Goal: Task Accomplishment & Management: Manage account settings

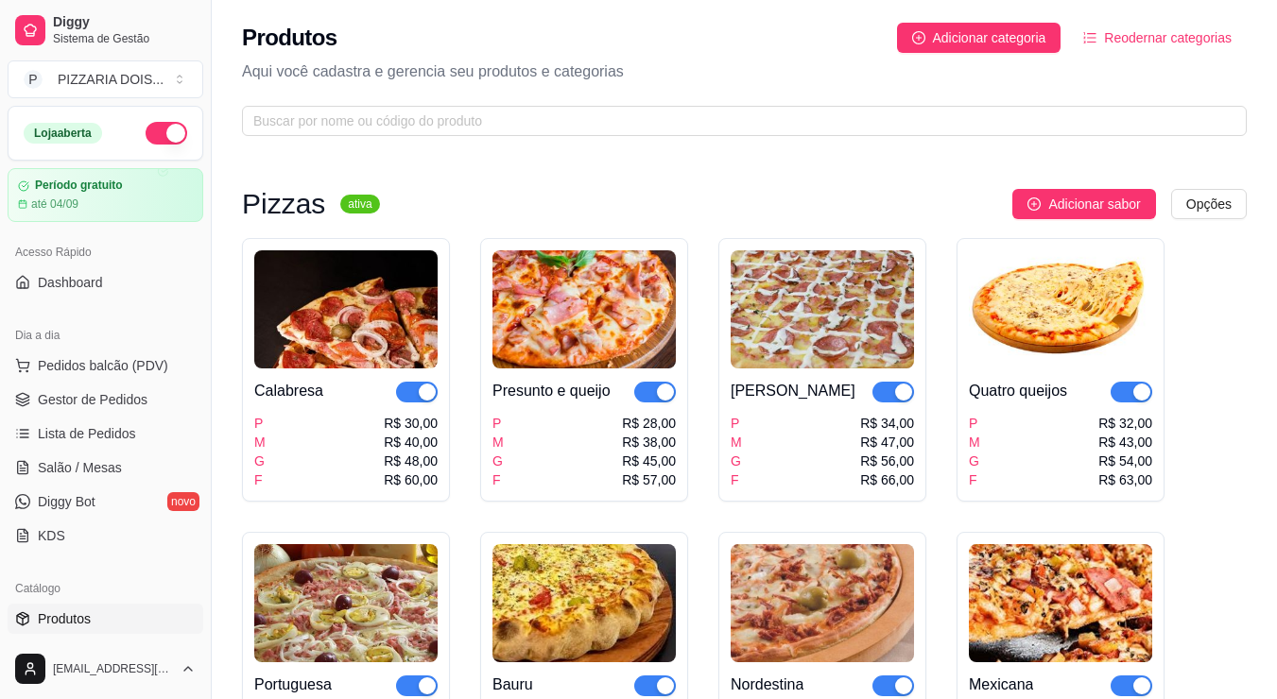
scroll to position [662, 0]
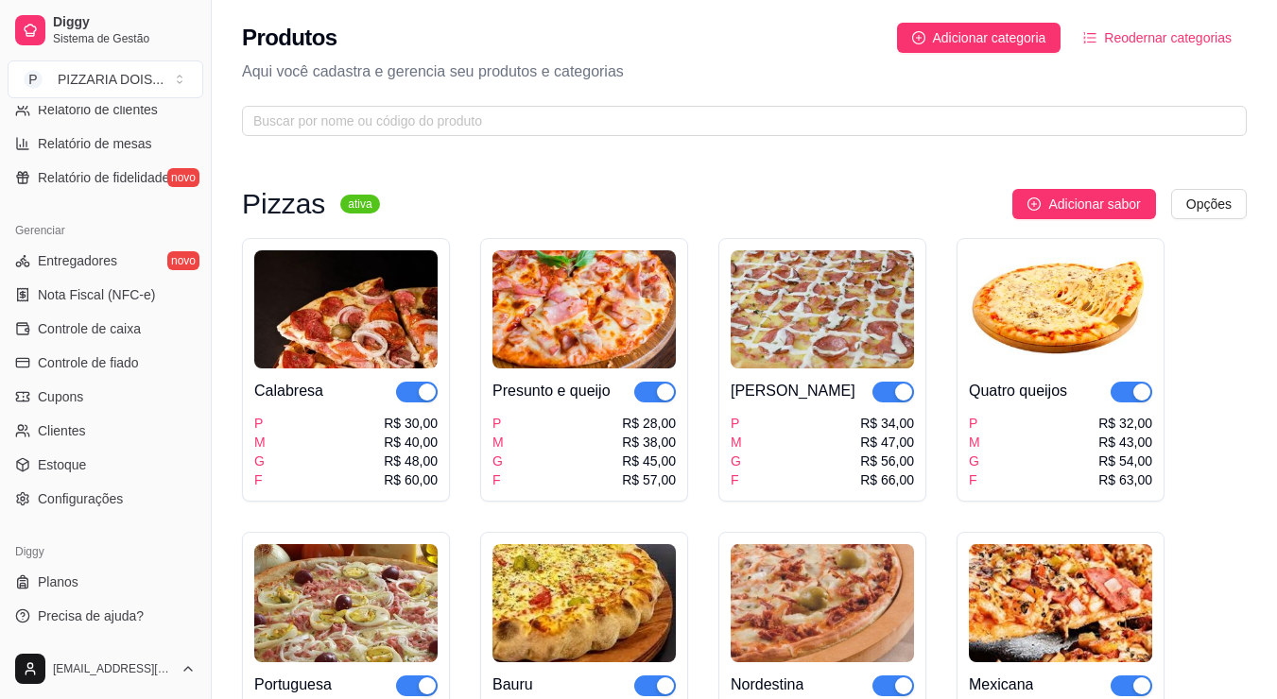
click at [136, 85] on span "Relatórios de vendas" at bounding box center [100, 75] width 125 height 19
select select "ALL"
select select "0"
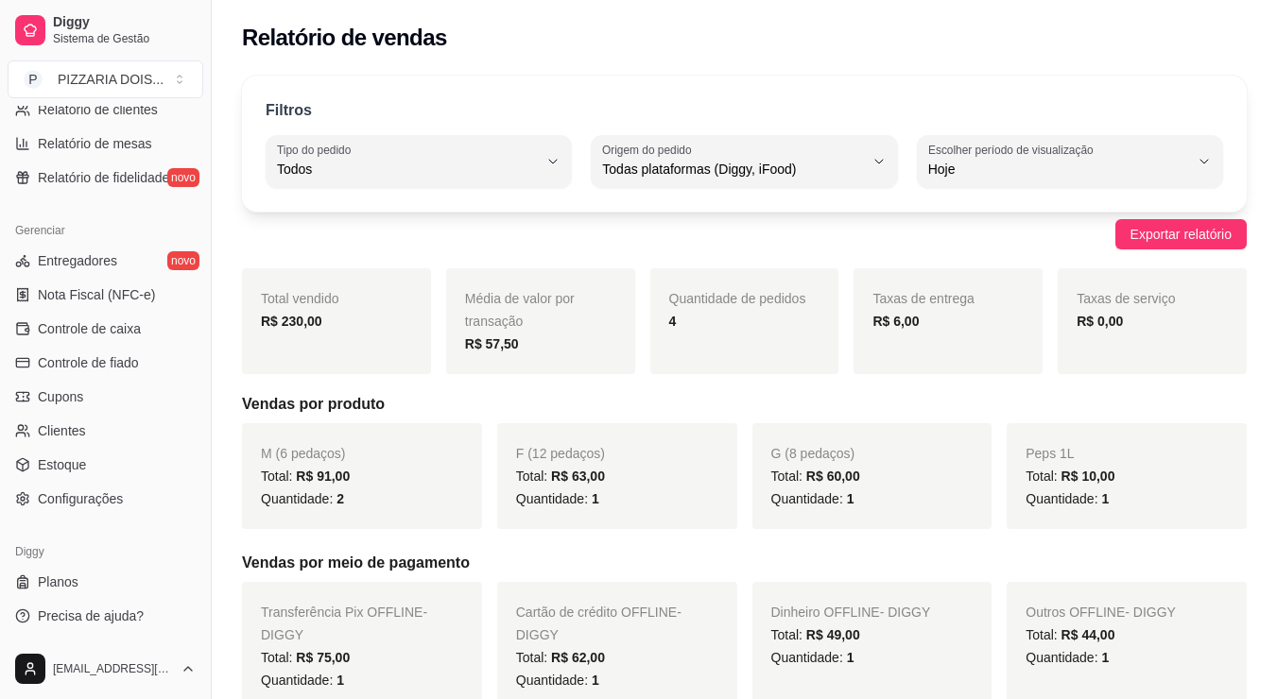
click at [1050, 181] on div "Hoje" at bounding box center [1058, 162] width 261 height 38
click at [529, 250] on div "Exportar relatório" at bounding box center [744, 234] width 1005 height 30
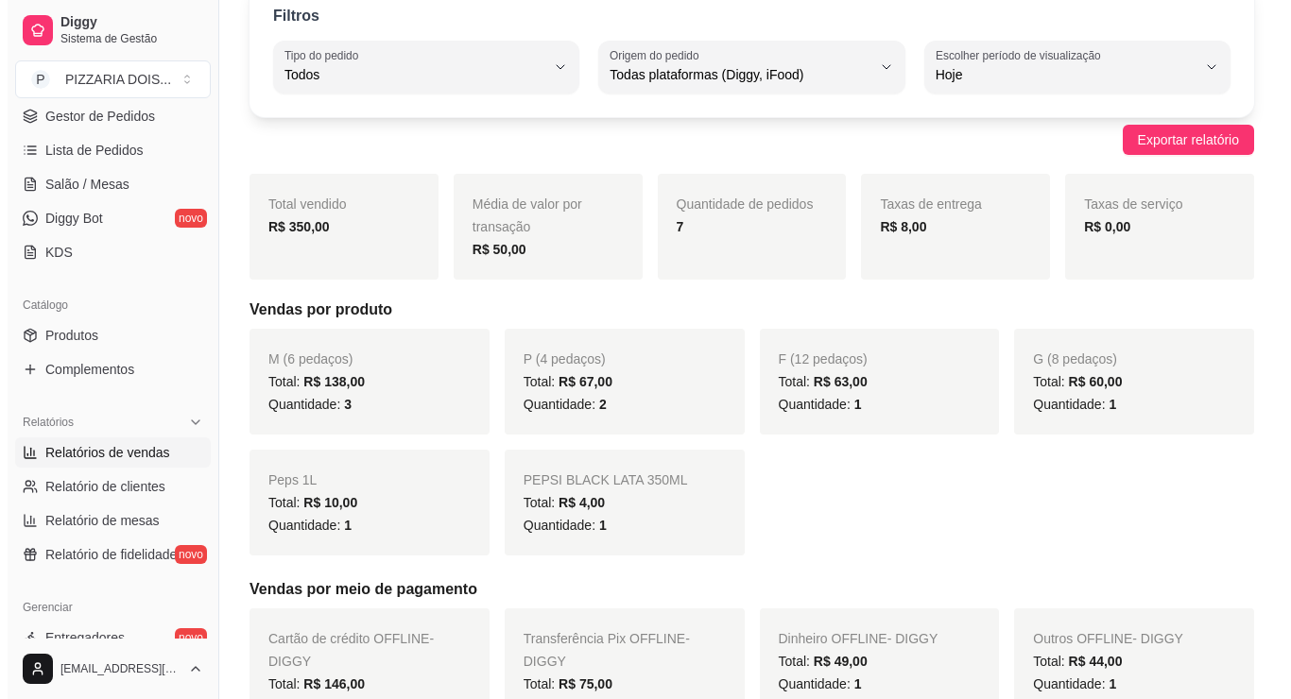
scroll to position [189, 0]
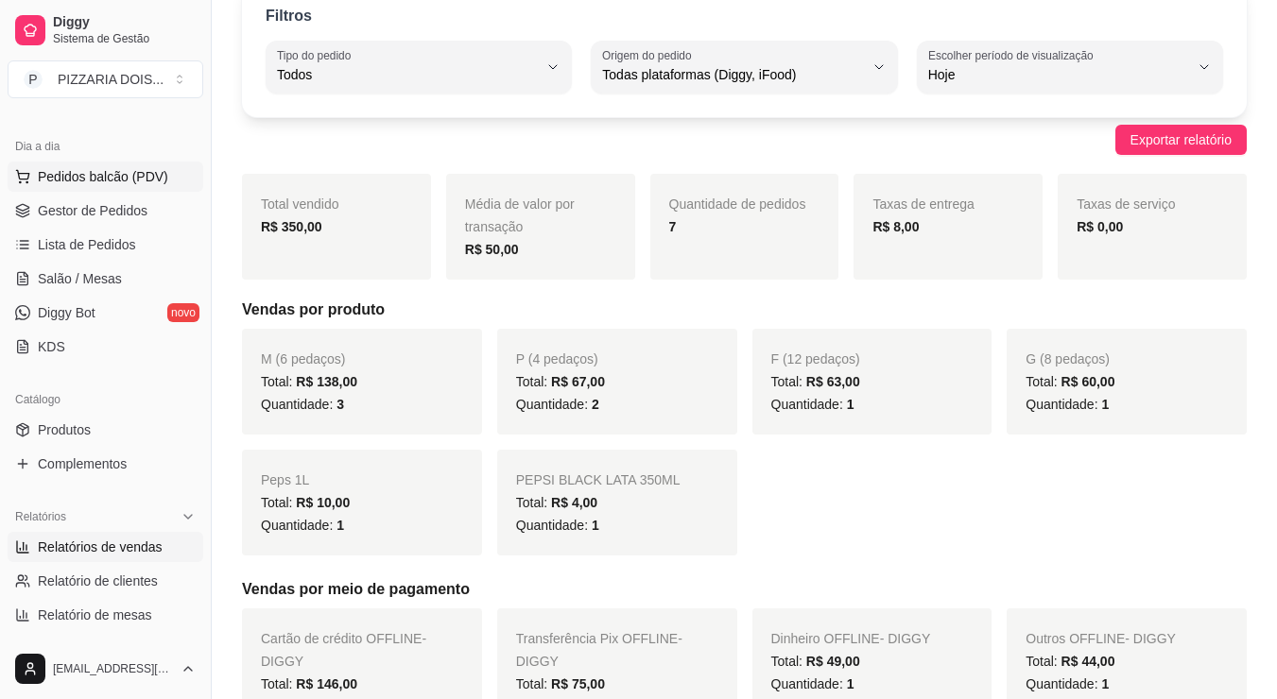
click at [158, 186] on span "Pedidos balcão (PDV)" at bounding box center [103, 176] width 130 height 19
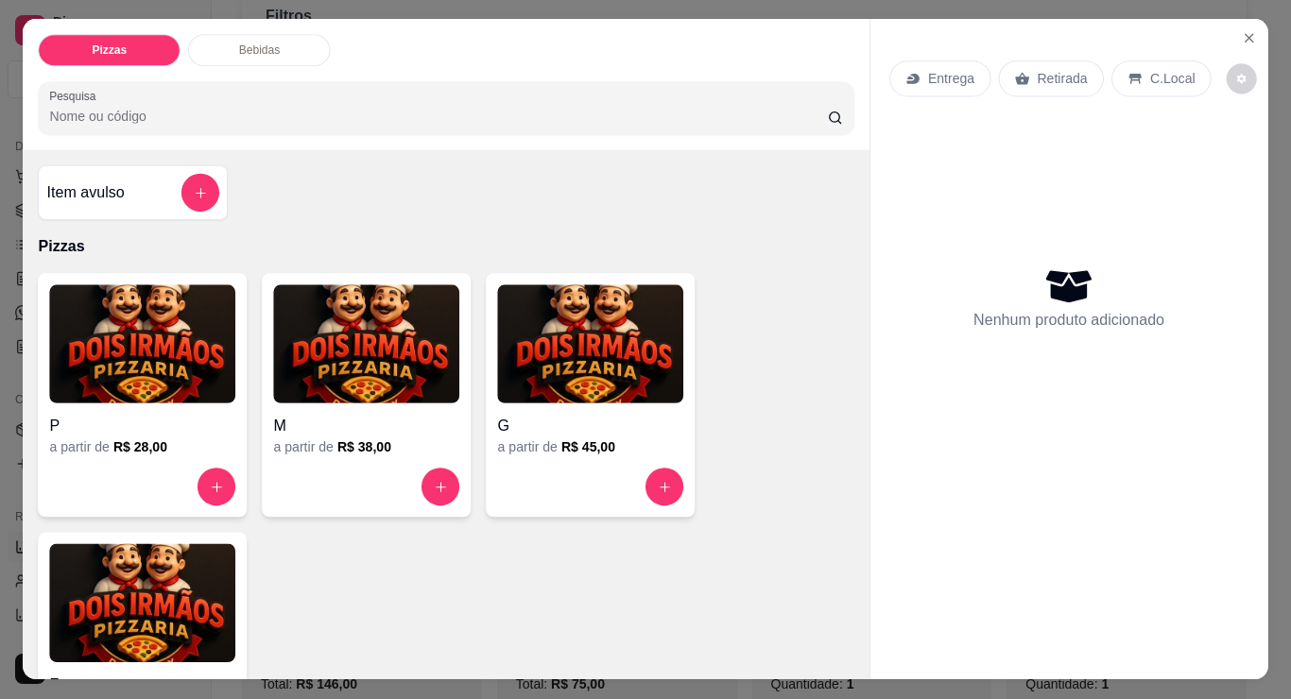
scroll to position [95, 0]
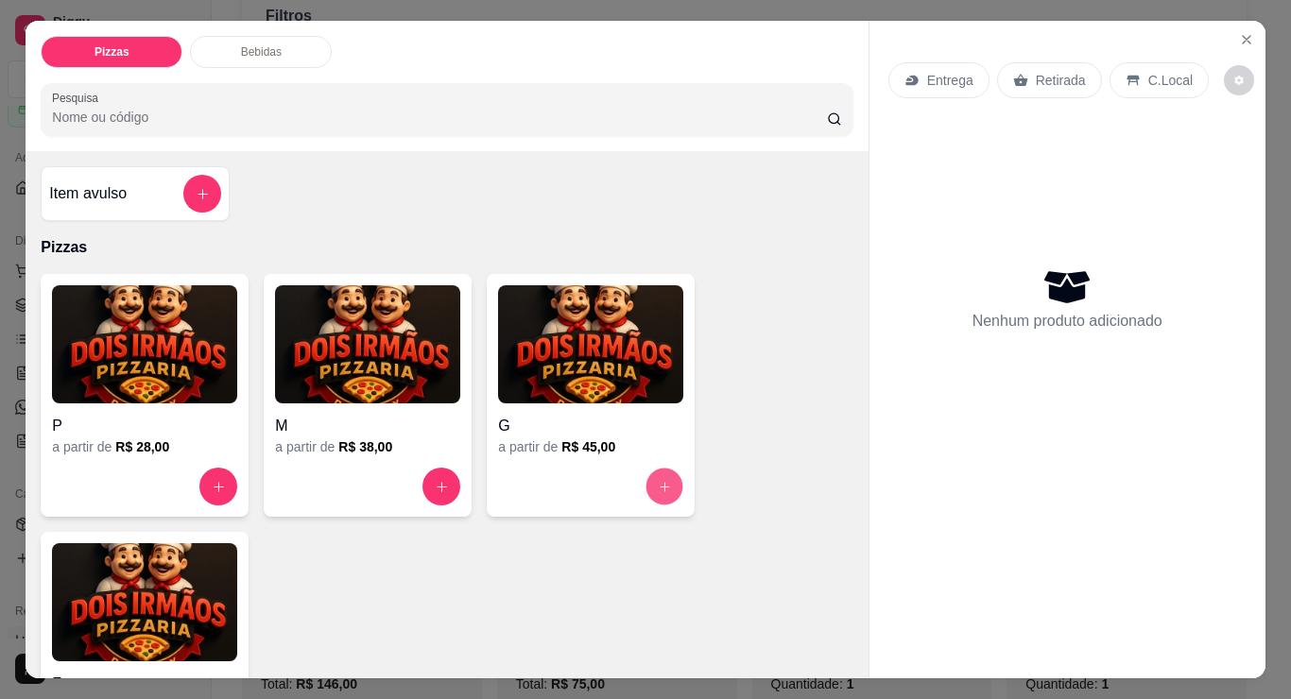
click at [659, 506] on button "increase-product-quantity" at bounding box center [665, 487] width 37 height 37
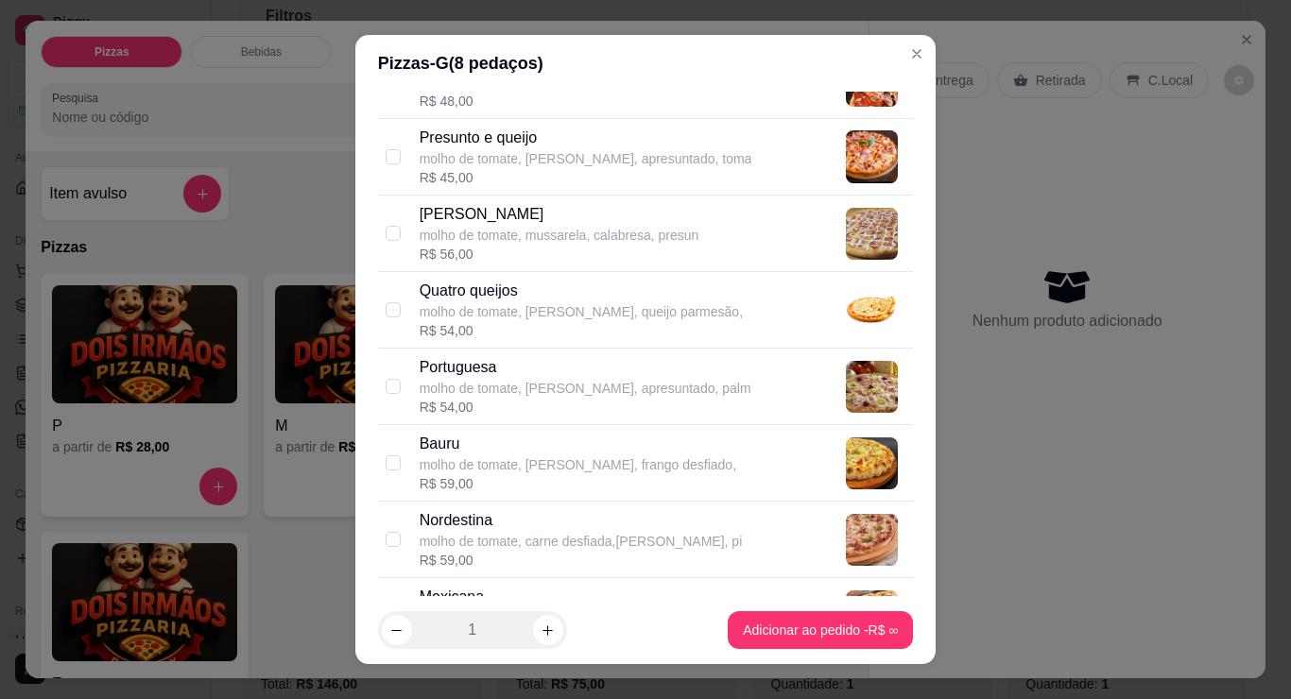
scroll to position [473, 0]
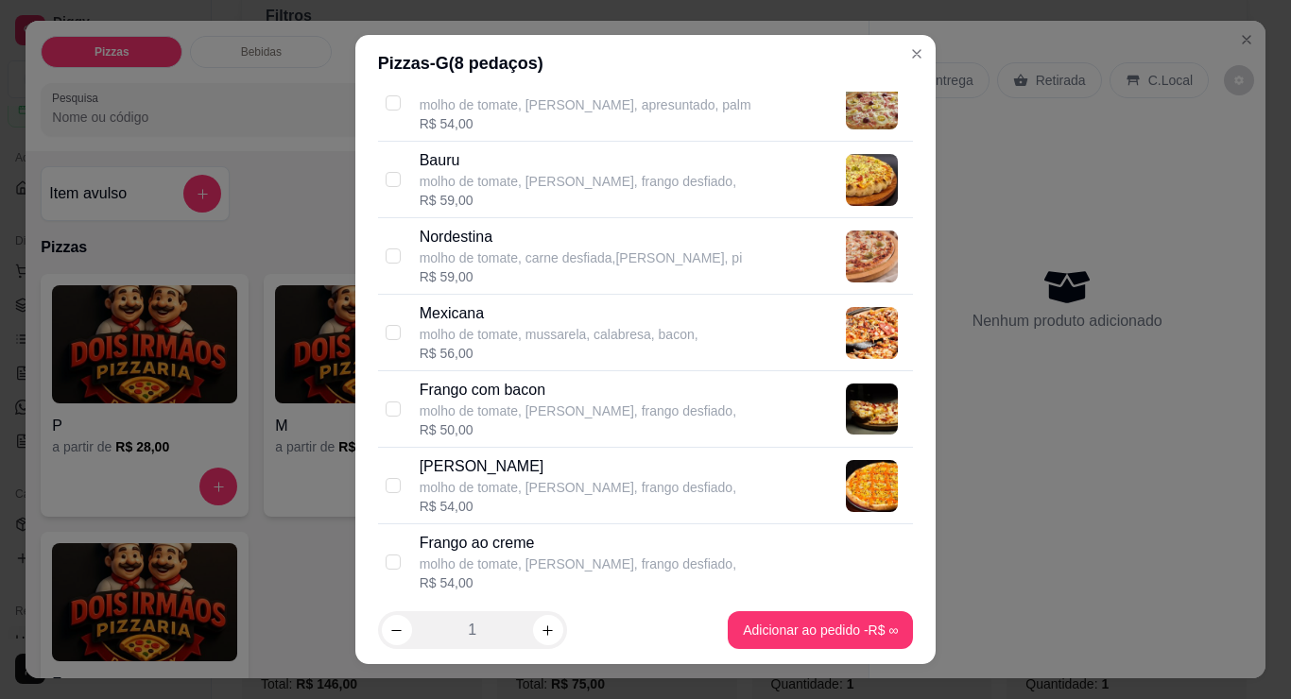
click at [428, 114] on p "molho de tomate, [PERSON_NAME], apresuntado, palm" at bounding box center [586, 104] width 332 height 19
checkbox input "true"
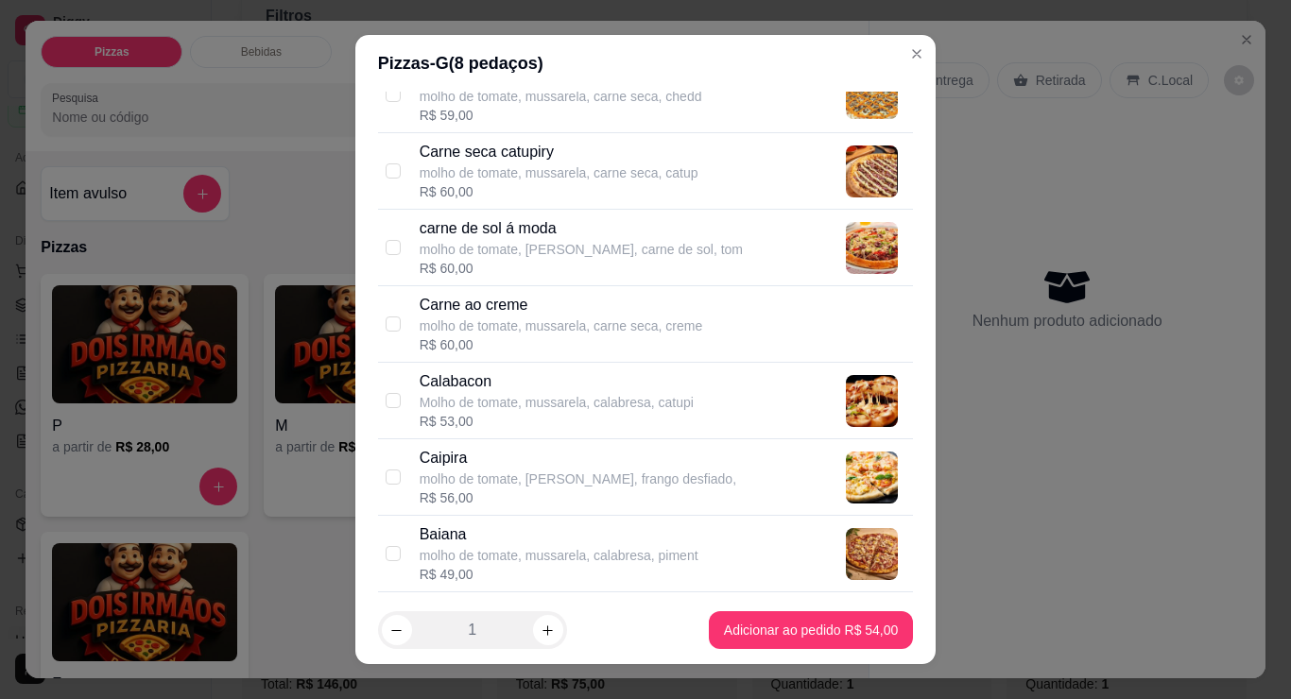
scroll to position [1607, 0]
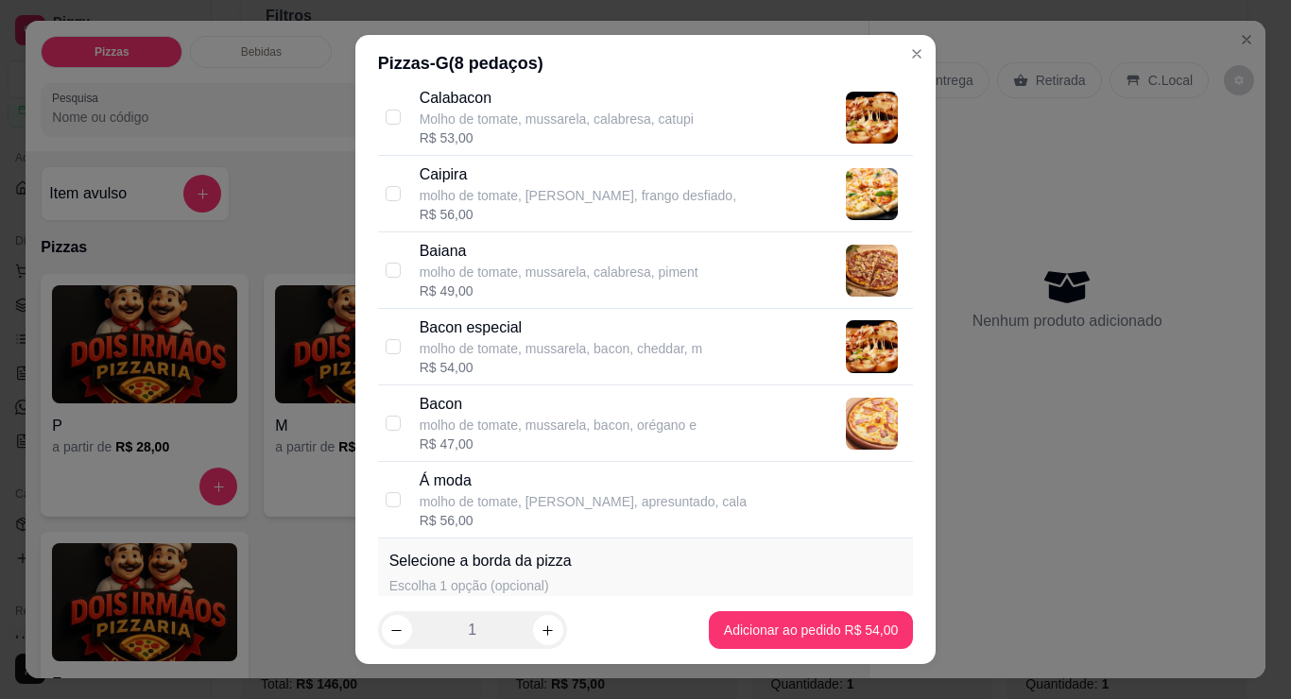
click at [397, 48] on input "checkbox" at bounding box center [393, 40] width 15 height 15
checkbox input "true"
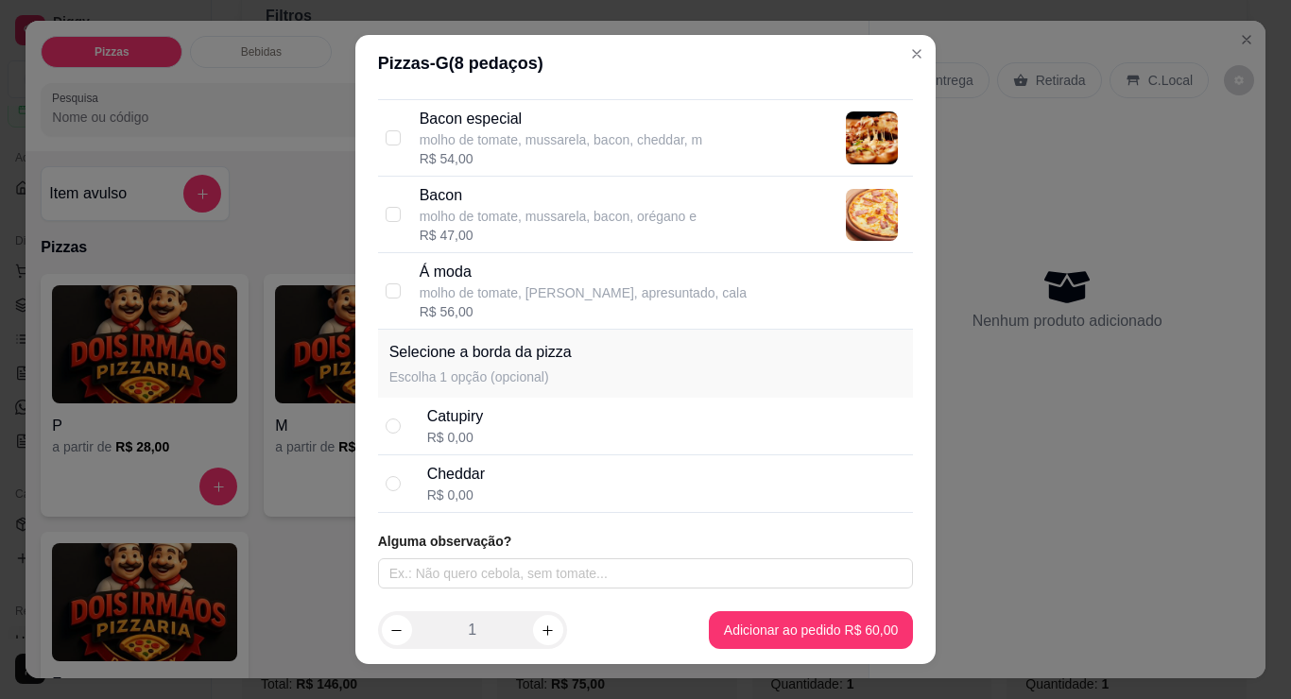
scroll to position [2262, 0]
click at [395, 299] on input "checkbox" at bounding box center [393, 291] width 15 height 15
checkbox input "true"
checkbox input "false"
click at [395, 299] on input "checkbox" at bounding box center [393, 291] width 15 height 15
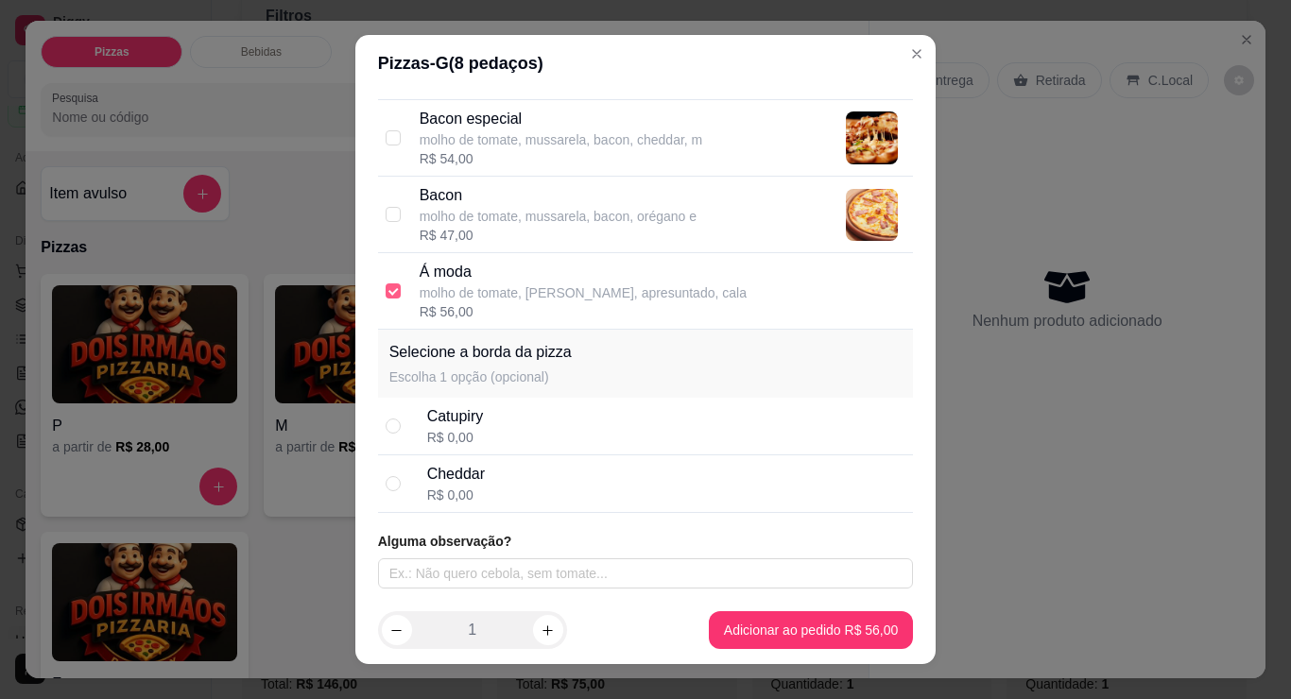
checkbox input "false"
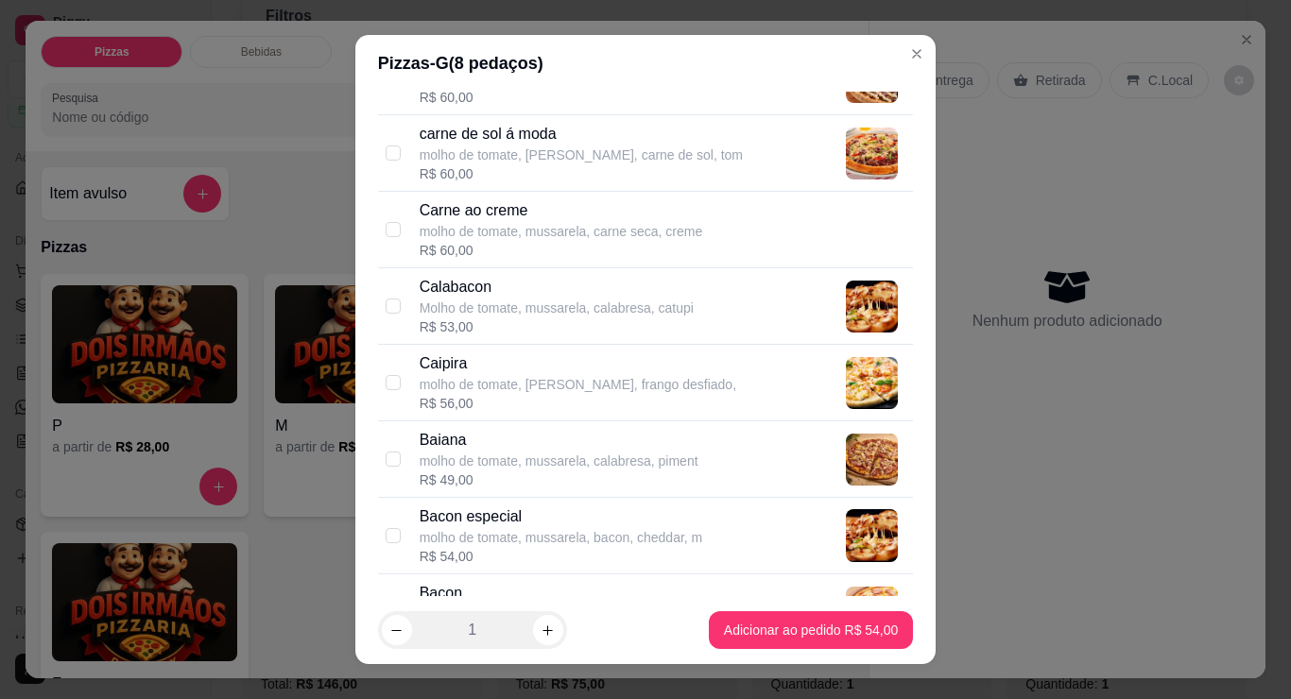
scroll to position [1607, 0]
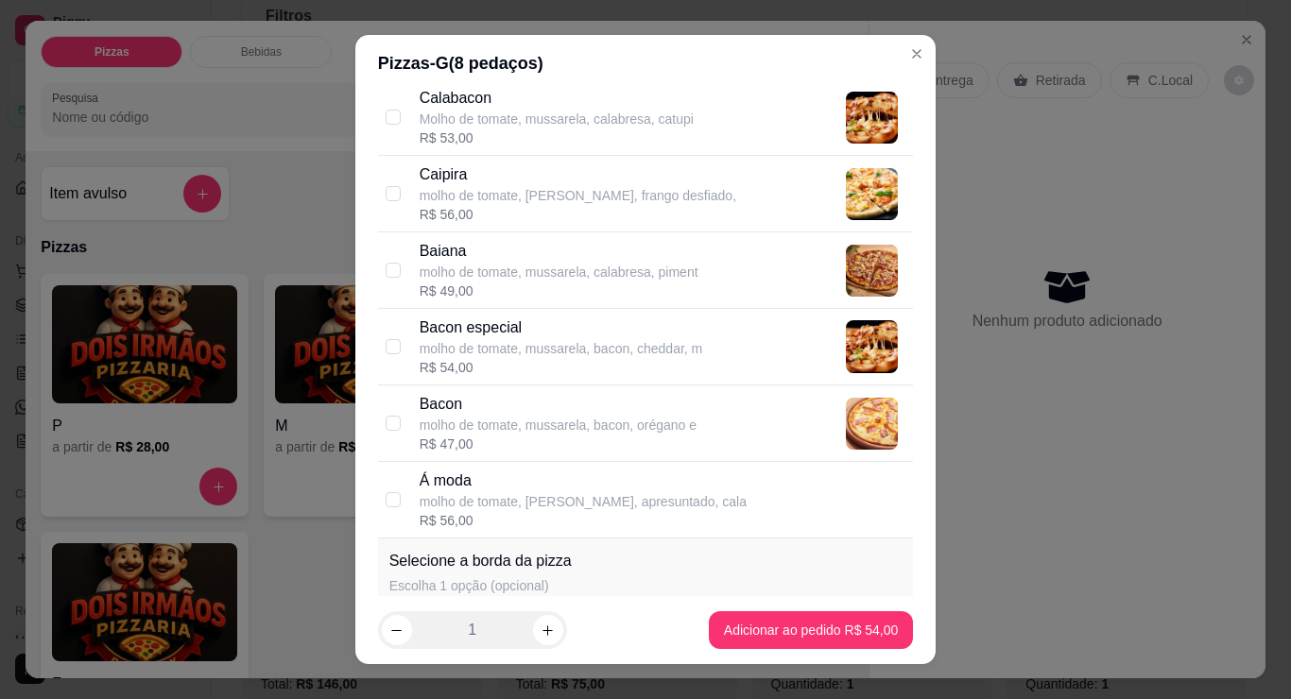
click at [395, 48] on input "checkbox" at bounding box center [393, 40] width 15 height 15
checkbox input "true"
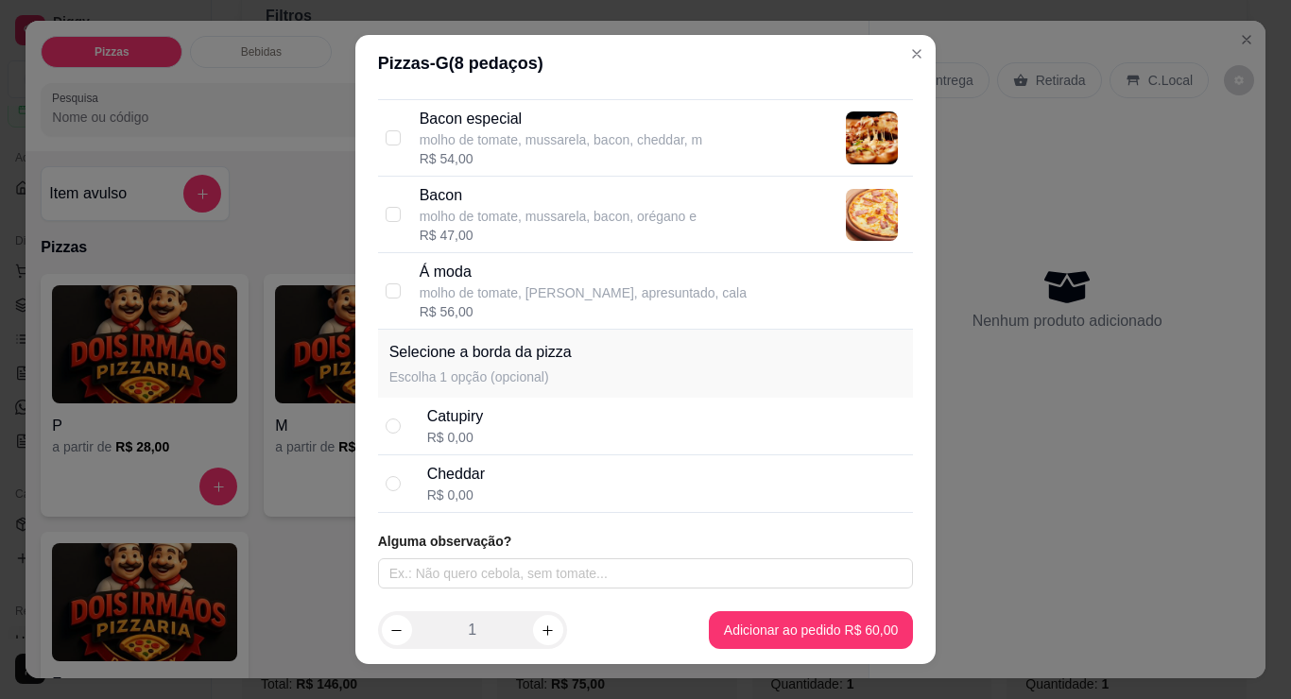
scroll to position [41, 0]
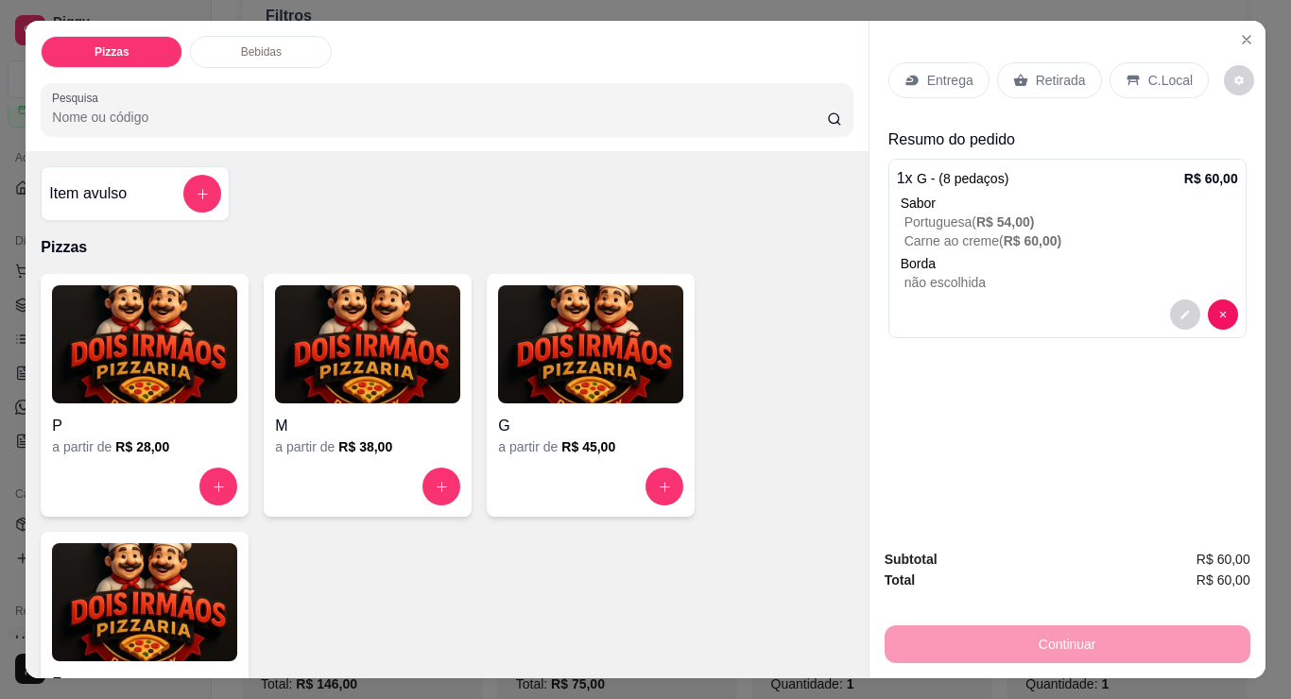
click at [965, 78] on p "Entrega" at bounding box center [950, 80] width 46 height 19
click at [960, 87] on p "Entrega" at bounding box center [950, 80] width 46 height 19
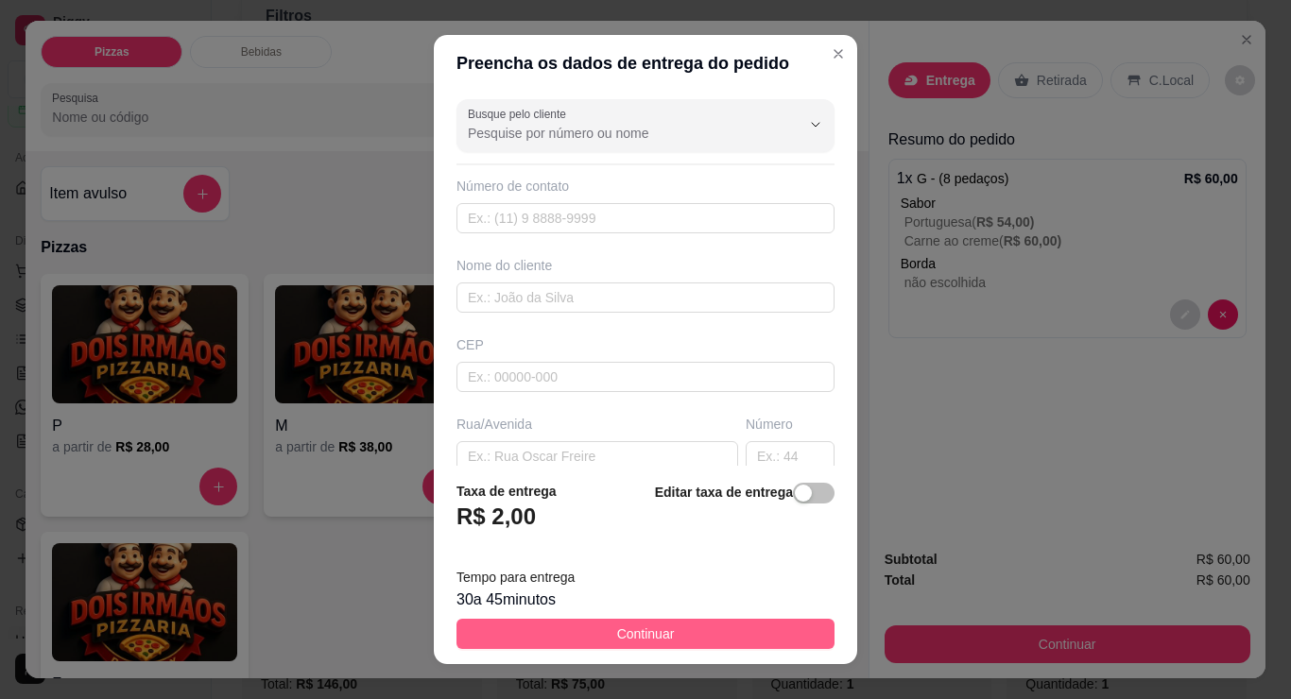
click at [549, 635] on button "Continuar" at bounding box center [646, 634] width 378 height 30
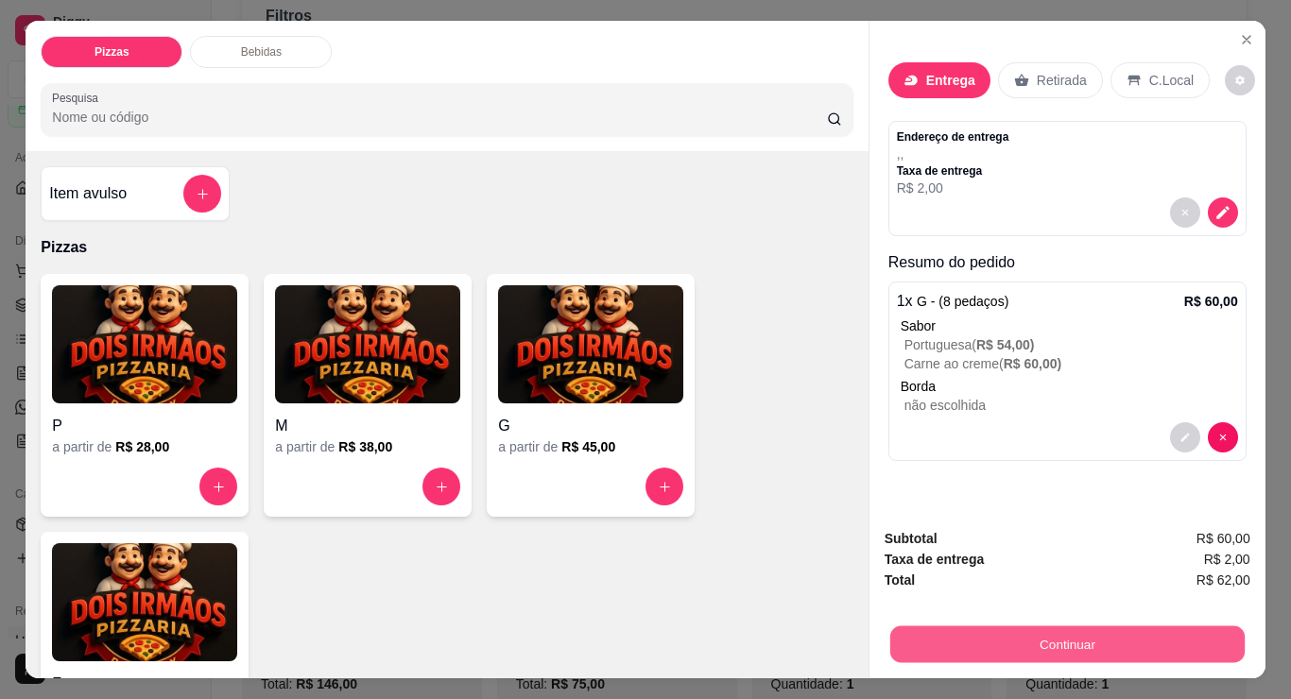
click at [1044, 626] on button "Continuar" at bounding box center [1066, 644] width 354 height 37
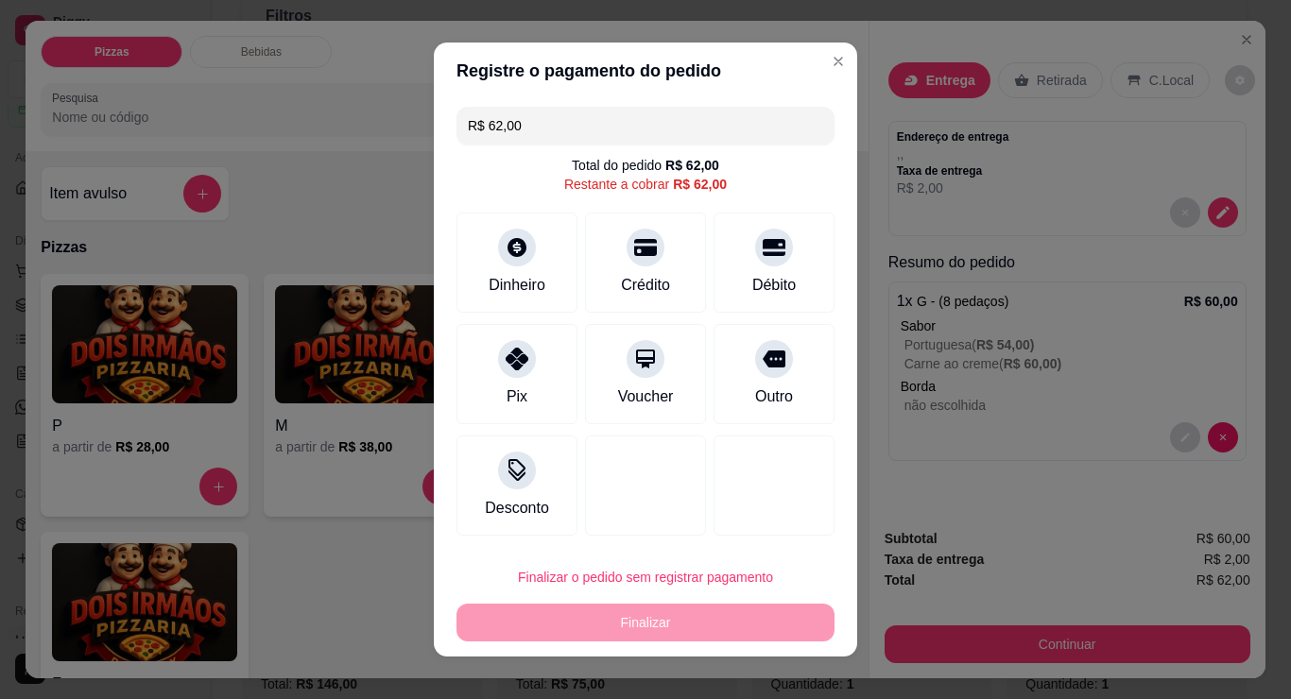
scroll to position [120, 0]
click at [505, 341] on icon at bounding box center [517, 353] width 25 height 25
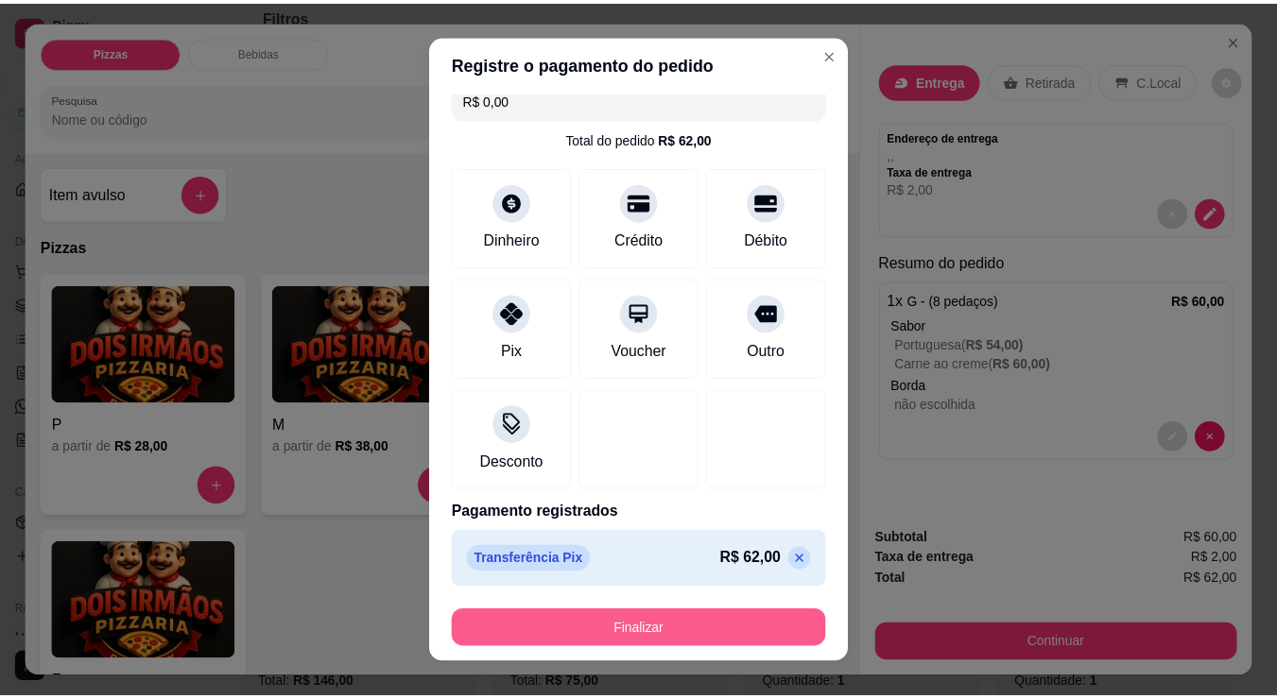
scroll to position [41, 0]
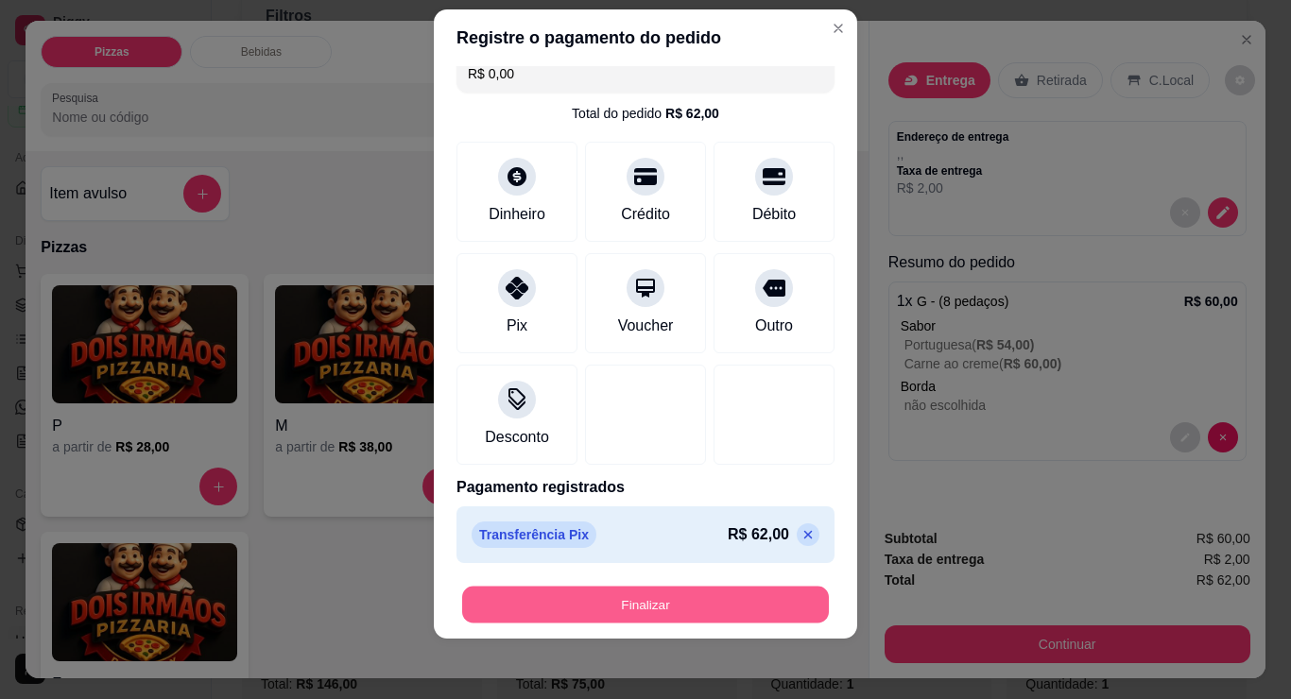
click at [595, 587] on button "Finalizar" at bounding box center [645, 605] width 367 height 37
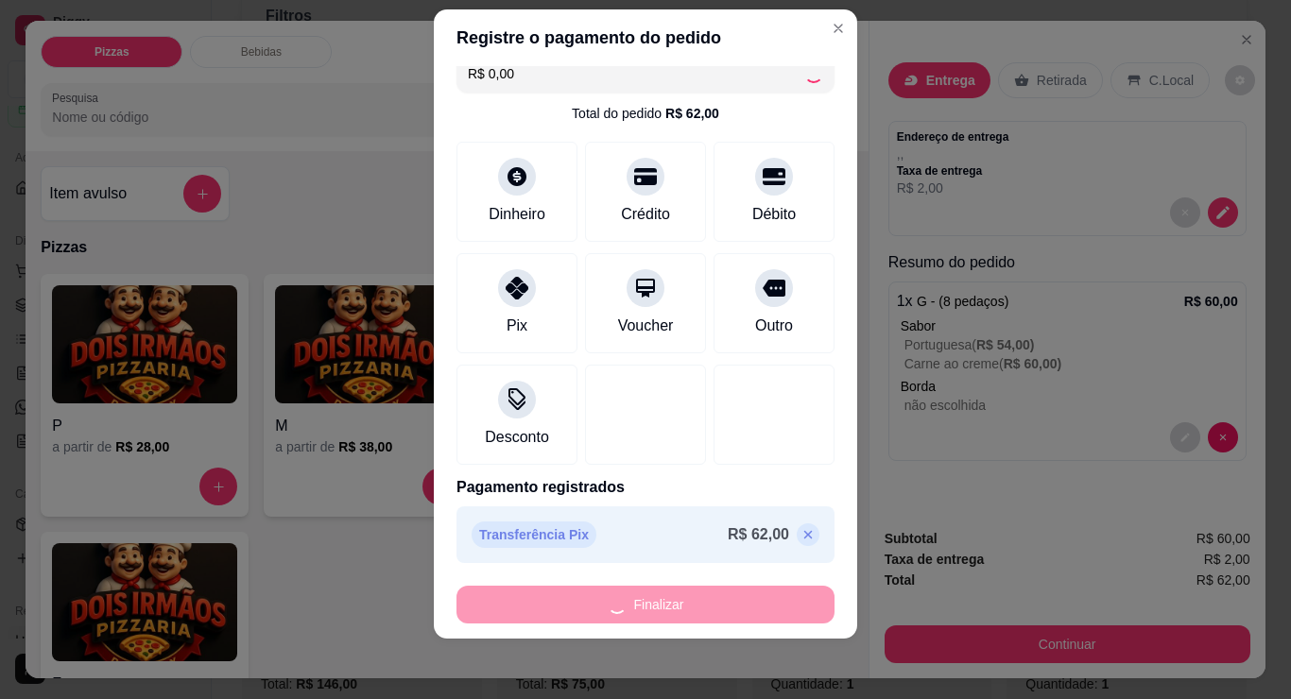
type input "-R$ 62,00"
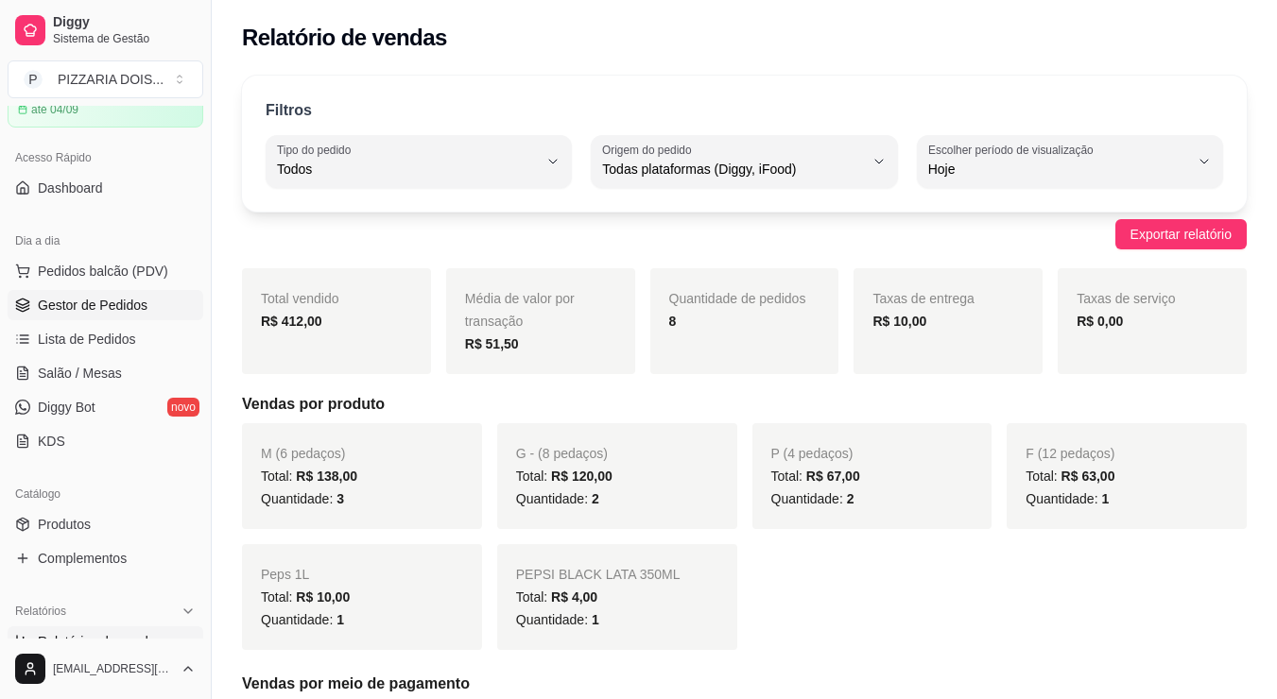
click at [147, 315] on span "Gestor de Pedidos" at bounding box center [93, 305] width 110 height 19
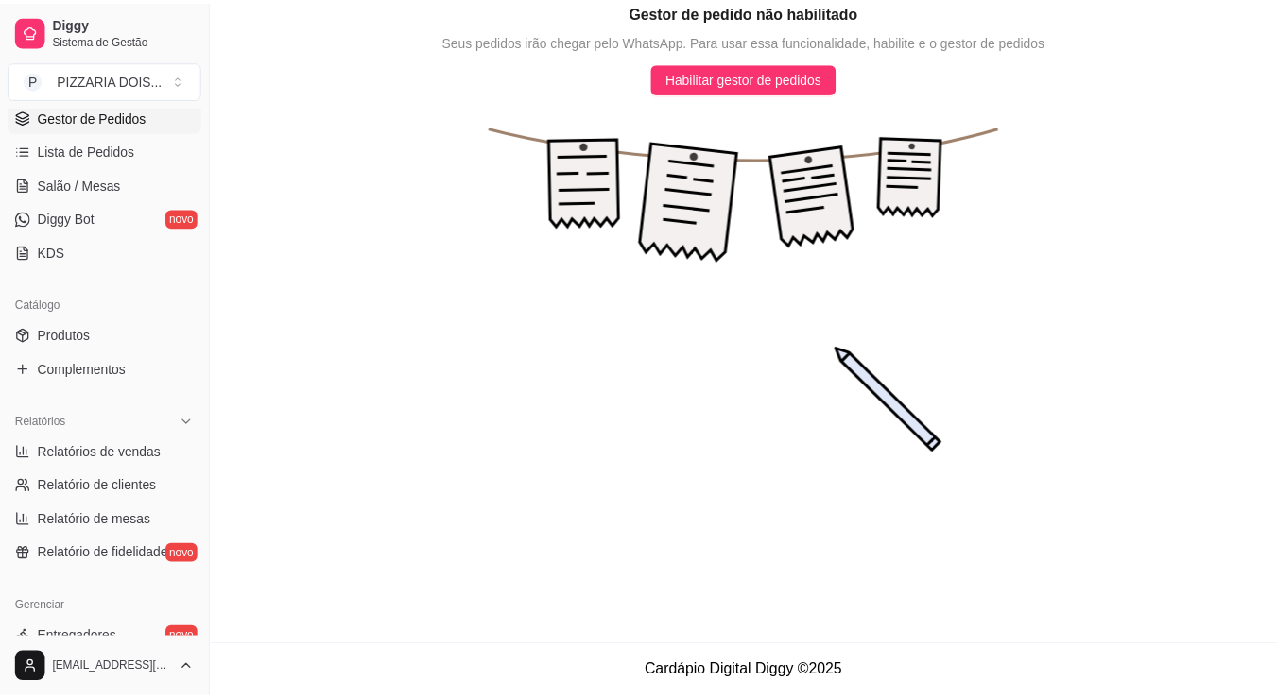
scroll to position [378, 0]
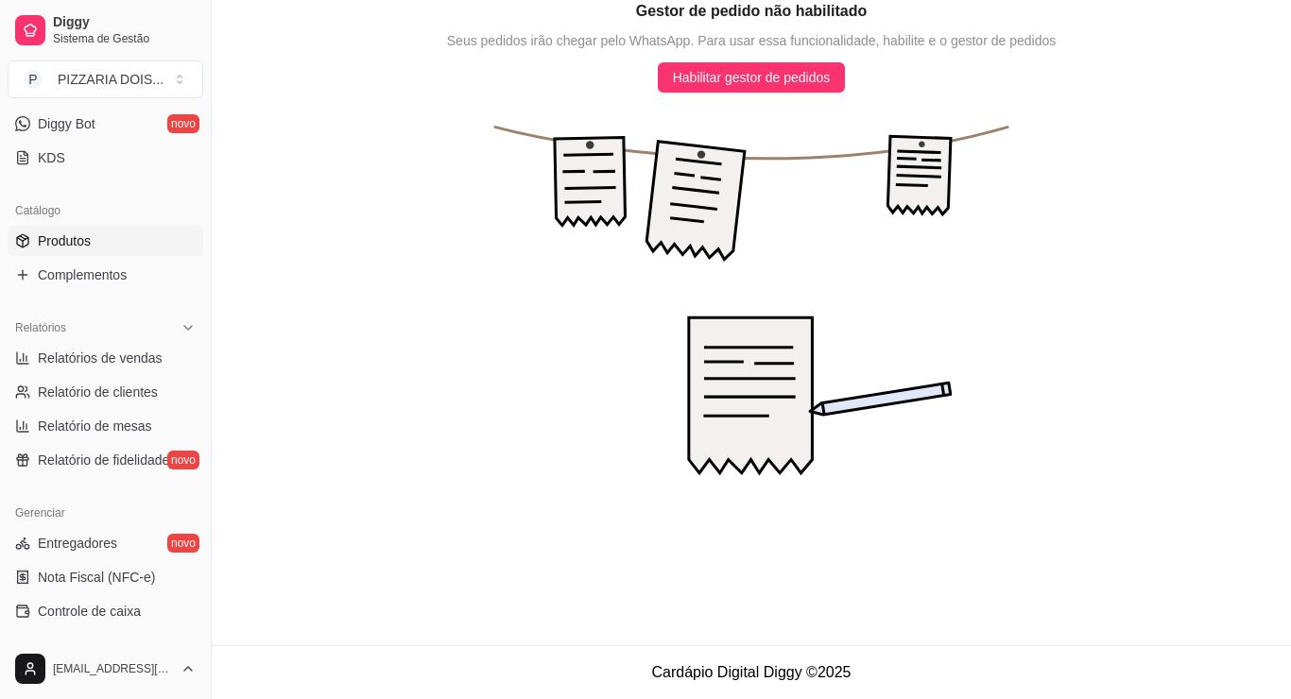
click at [91, 250] on span "Produtos" at bounding box center [64, 241] width 53 height 19
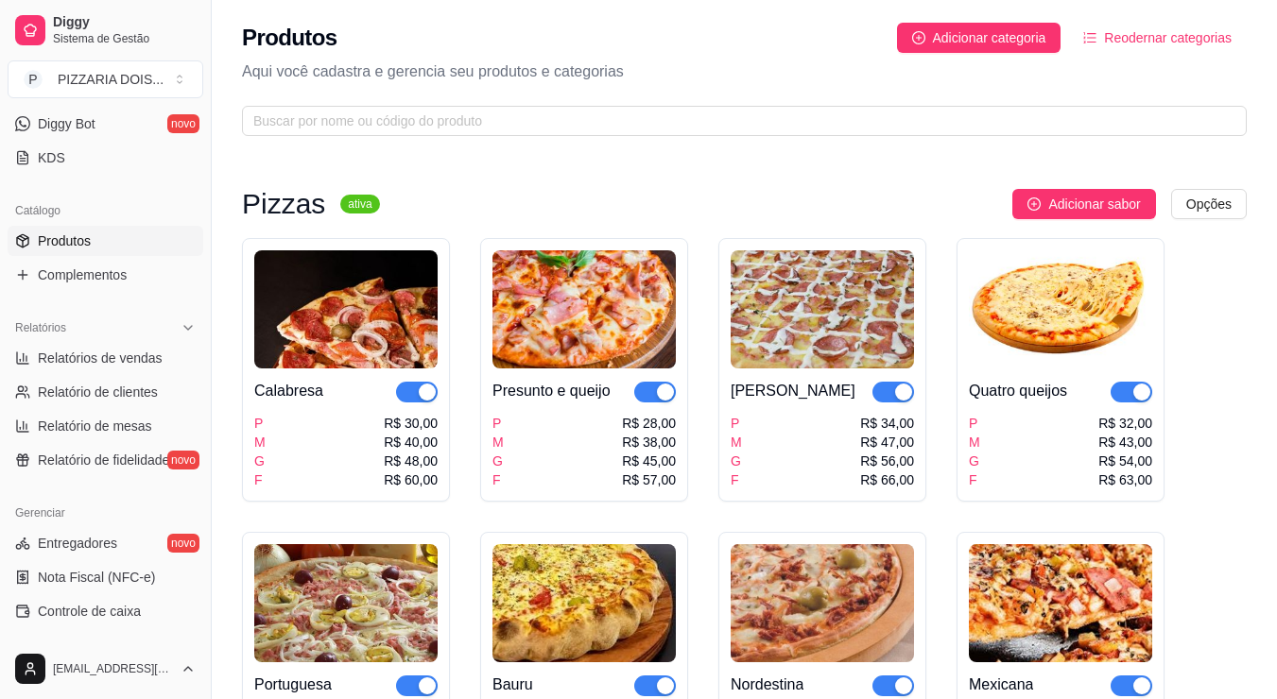
scroll to position [567, 0]
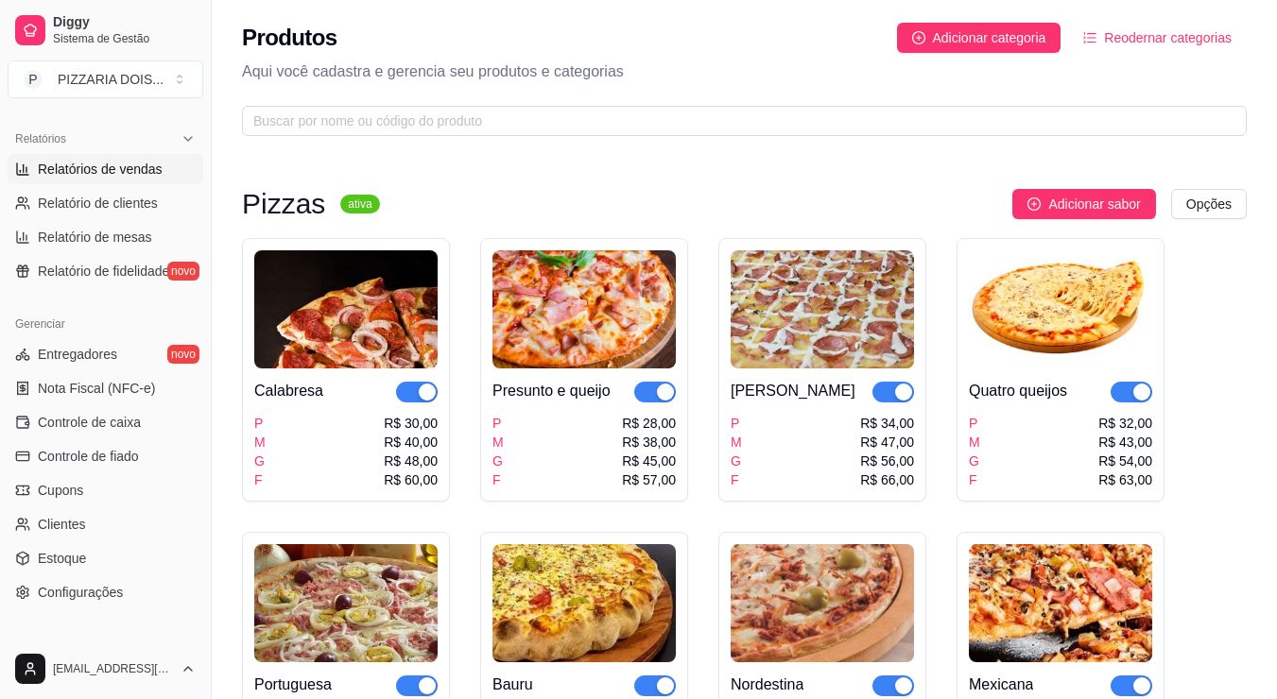
click at [163, 179] on span "Relatórios de vendas" at bounding box center [100, 169] width 125 height 19
select select "ALL"
select select "0"
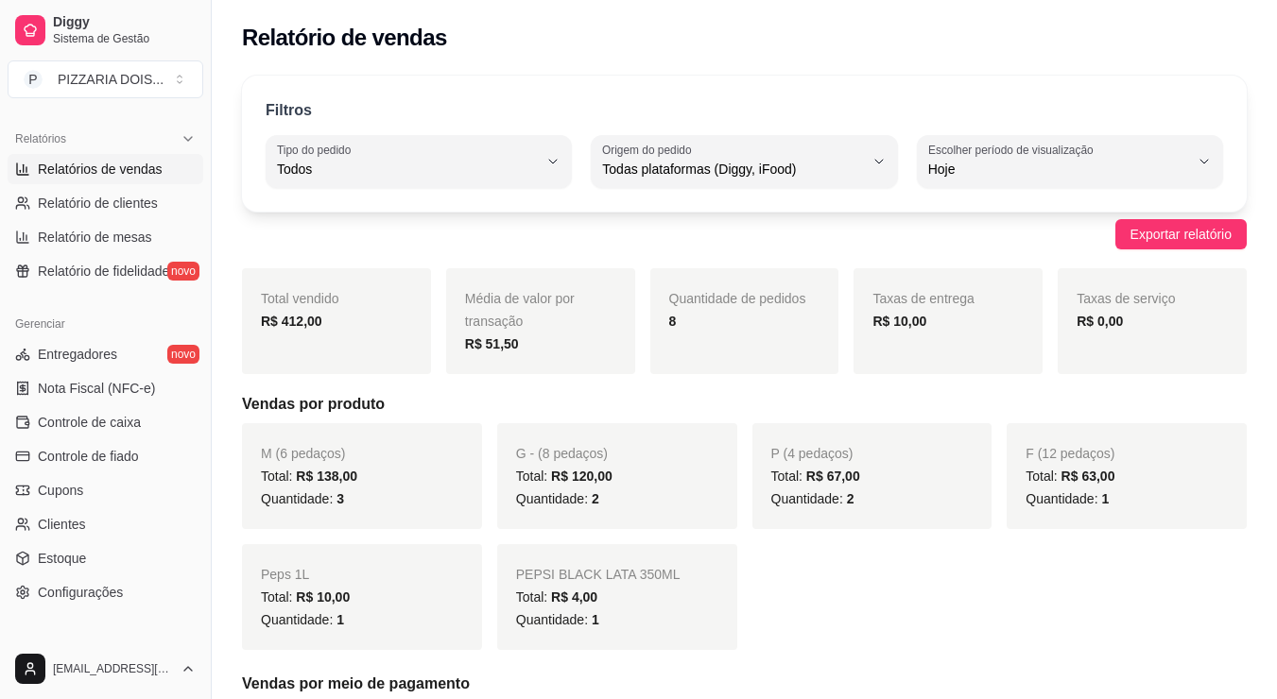
click at [360, 374] on div "Total vendido R$ 412,00" at bounding box center [336, 321] width 189 height 106
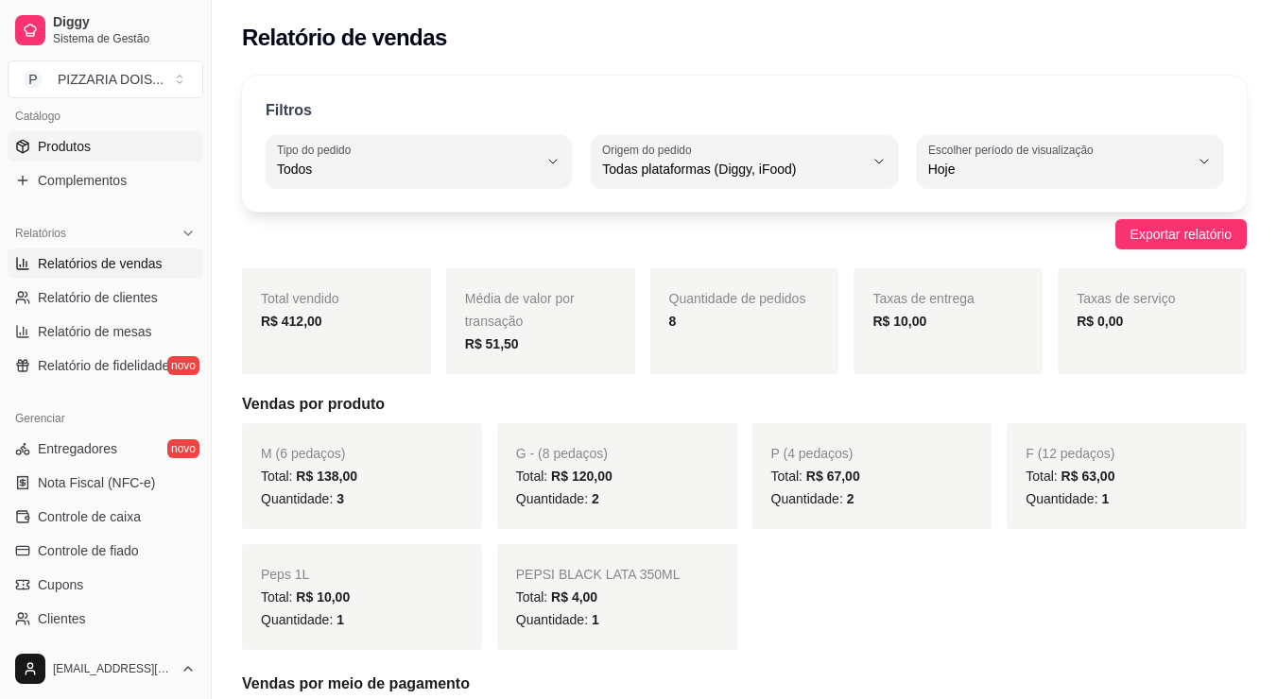
click at [150, 162] on link "Produtos" at bounding box center [106, 146] width 196 height 30
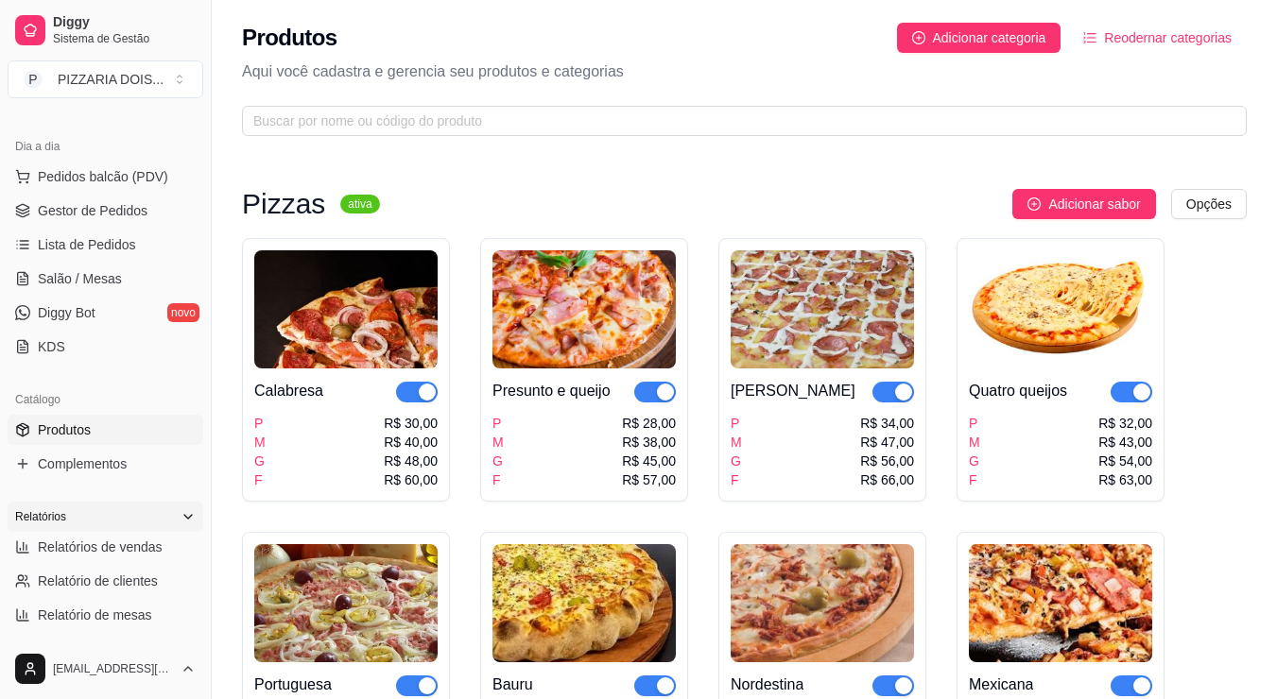
scroll to position [378, 0]
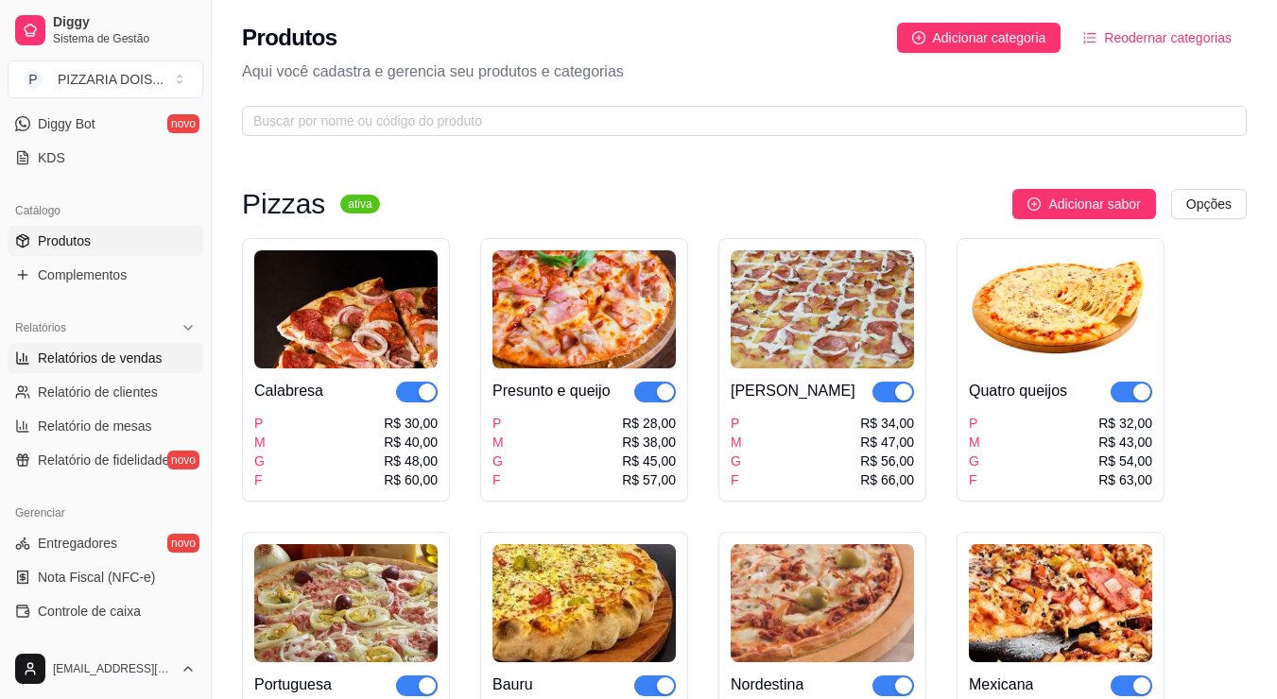
drag, startPoint x: 140, startPoint y: 551, endPoint x: 160, endPoint y: 534, distance: 26.1
click at [141, 368] on span "Relatórios de vendas" at bounding box center [100, 358] width 125 height 19
select select "ALL"
select select "0"
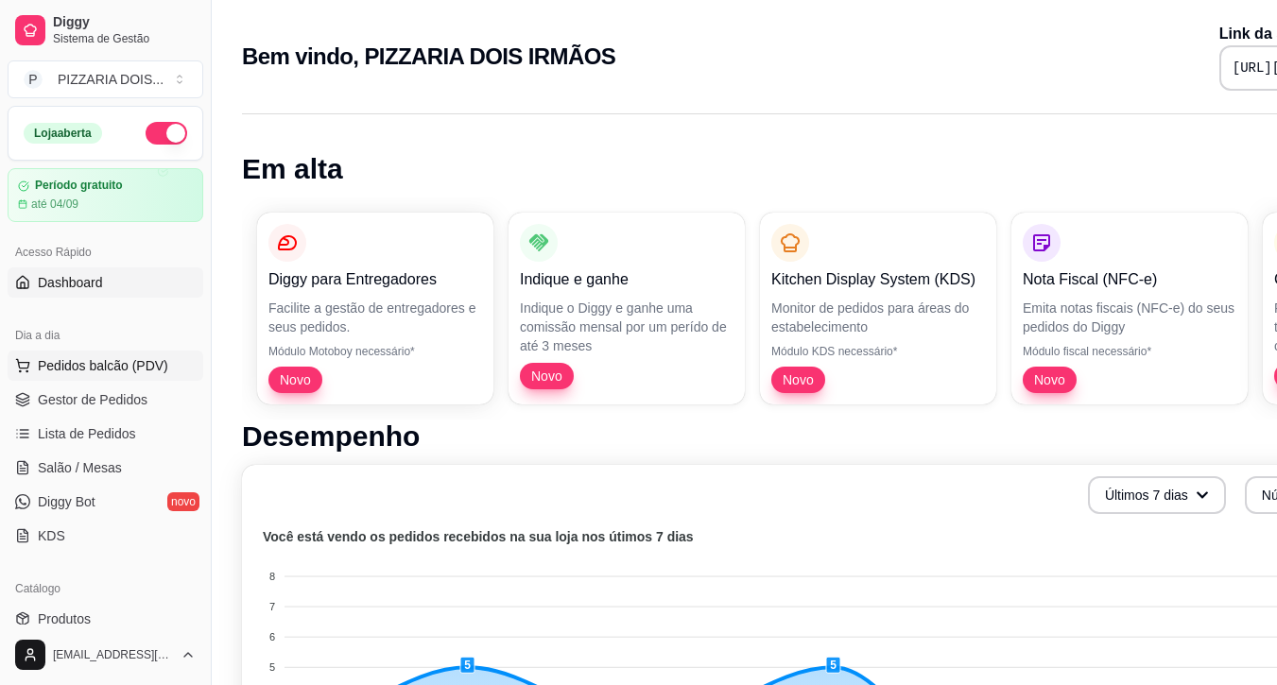
click at [203, 381] on button "Pedidos balcão (PDV)" at bounding box center [106, 366] width 196 height 30
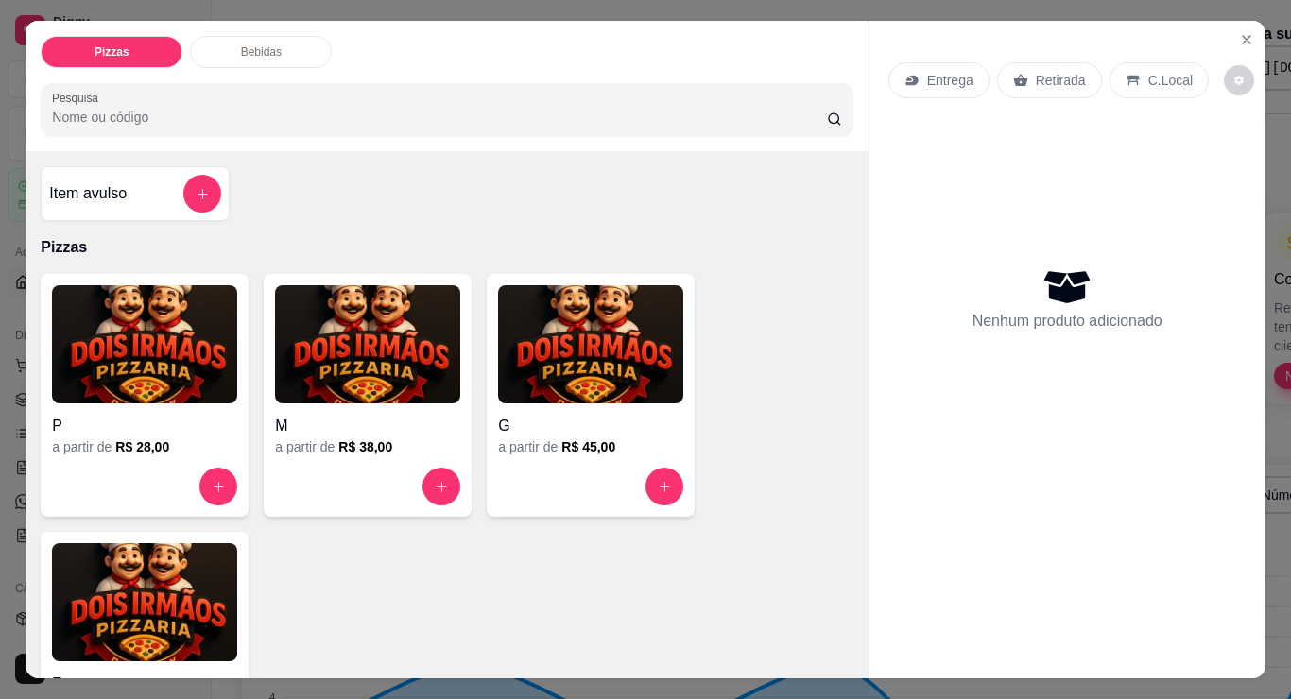
click at [523, 404] on img at bounding box center [590, 344] width 185 height 118
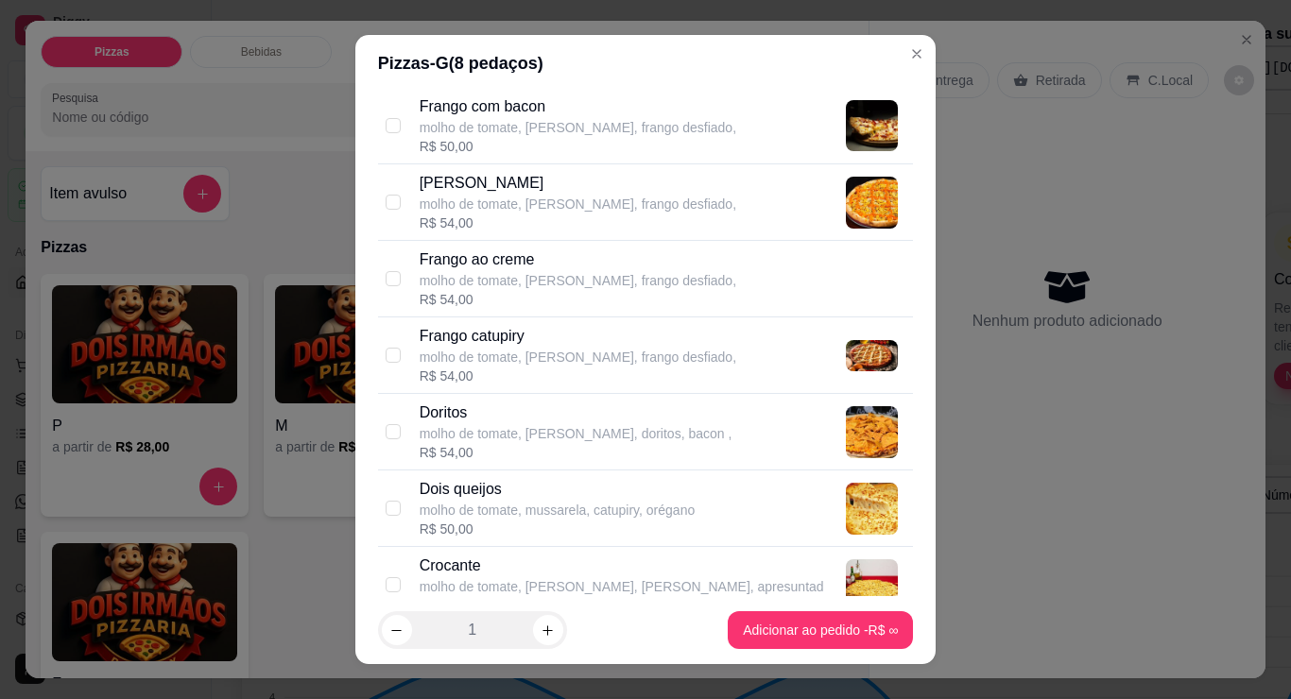
scroll to position [851, 0]
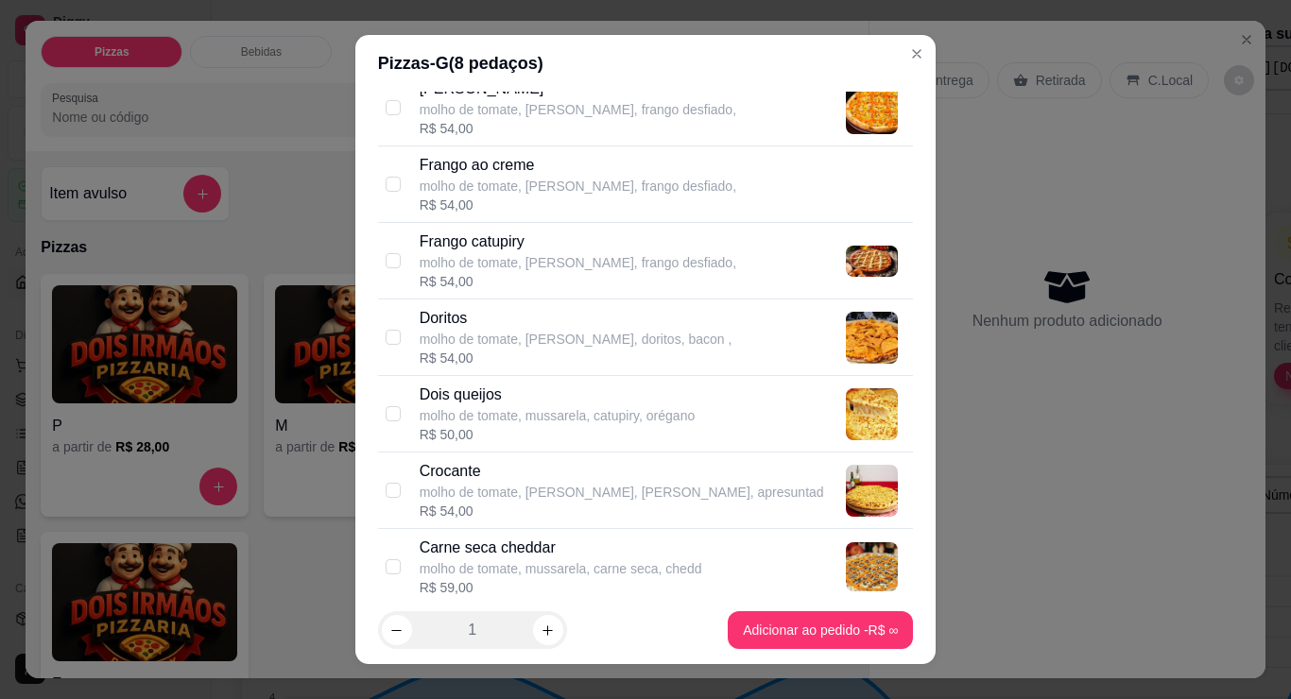
click at [596, 43] on p "molho de tomate, [PERSON_NAME], frango desfiado," at bounding box center [578, 33] width 317 height 19
checkbox input "true"
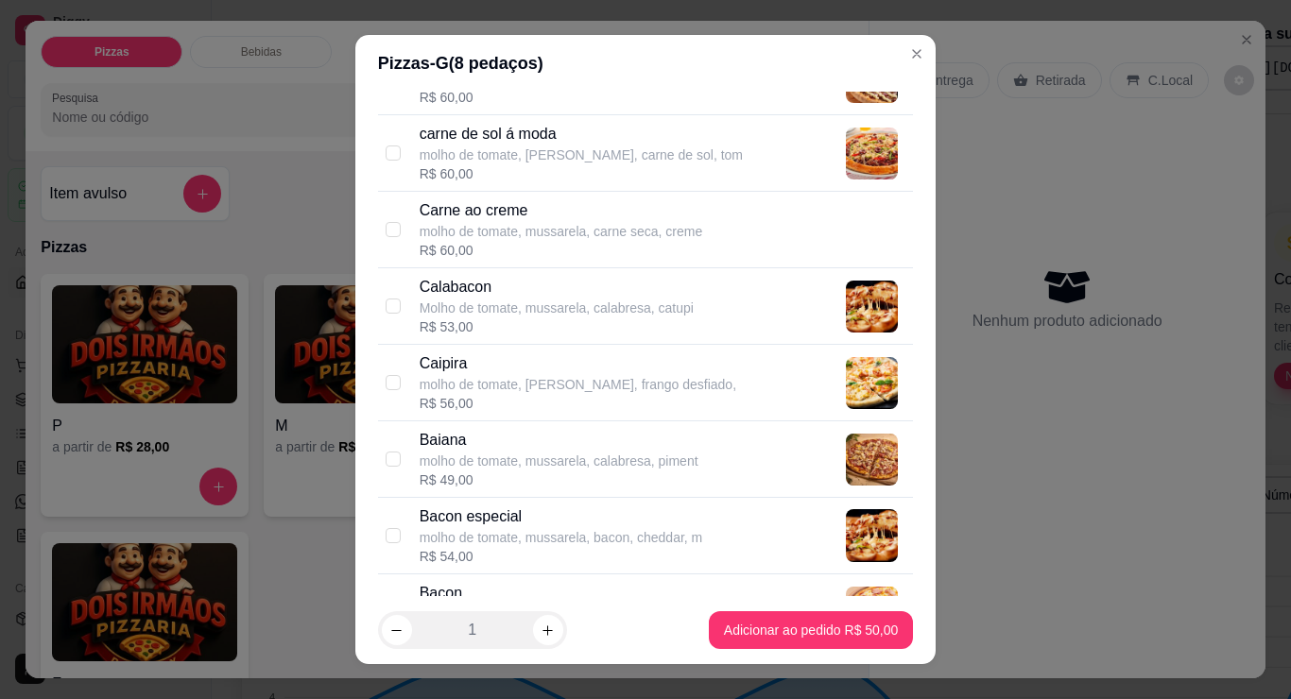
scroll to position [1512, 0]
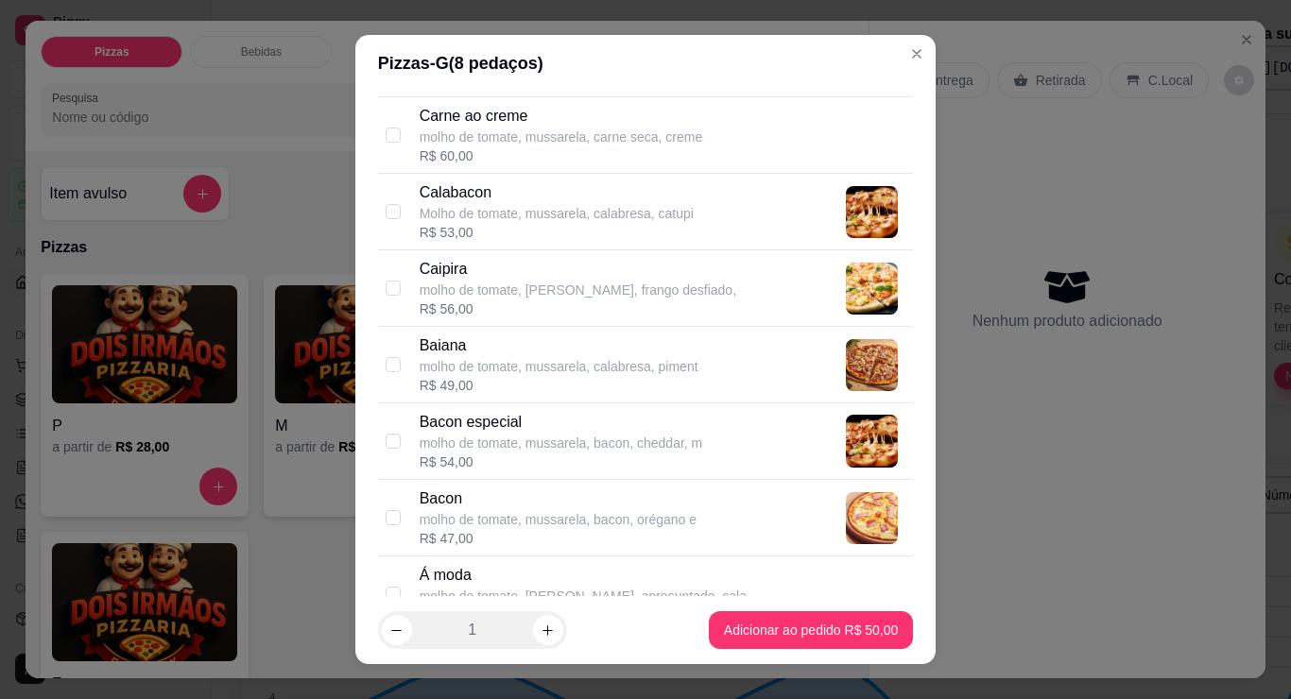
checkbox input "true"
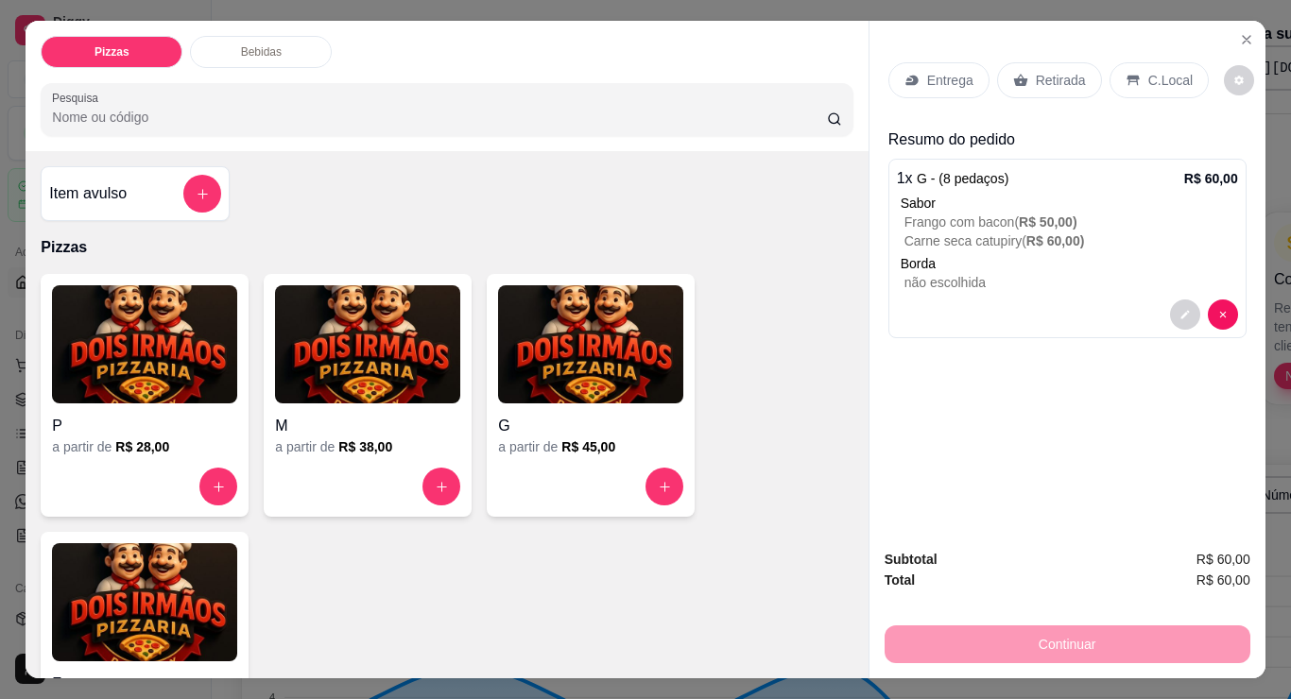
scroll to position [61, 0]
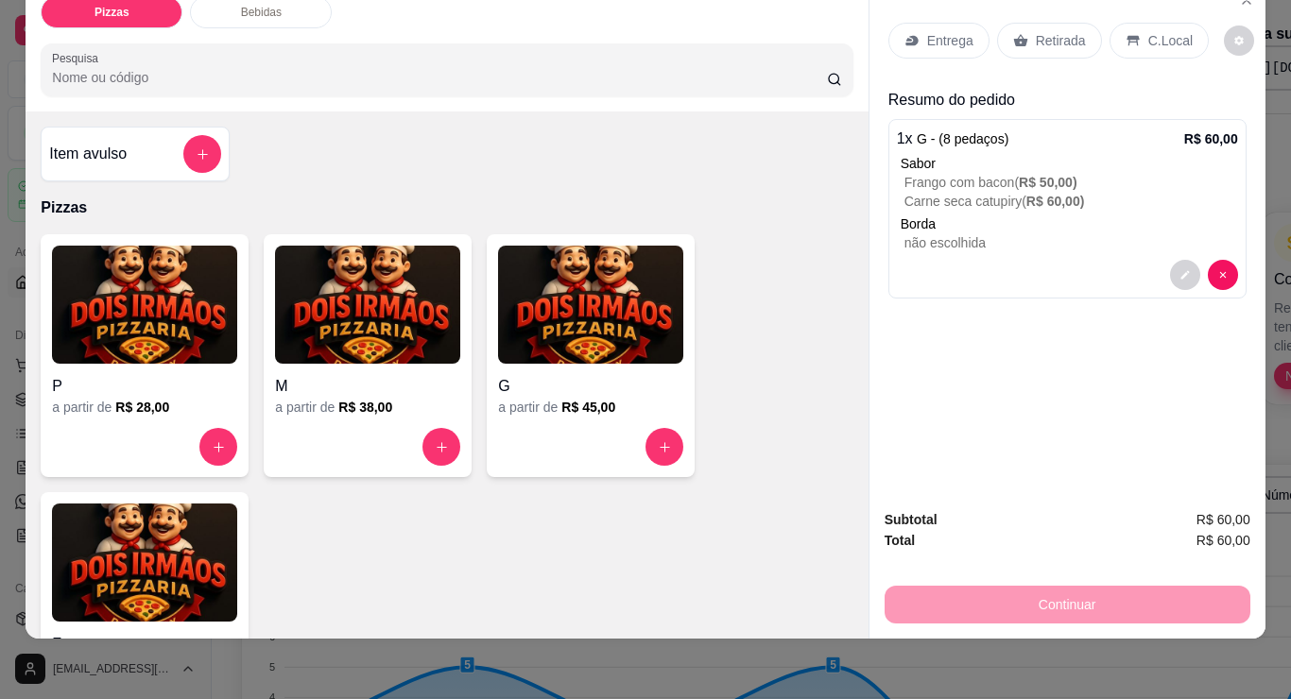
click at [1077, 581] on div "Continuar" at bounding box center [1068, 602] width 366 height 43
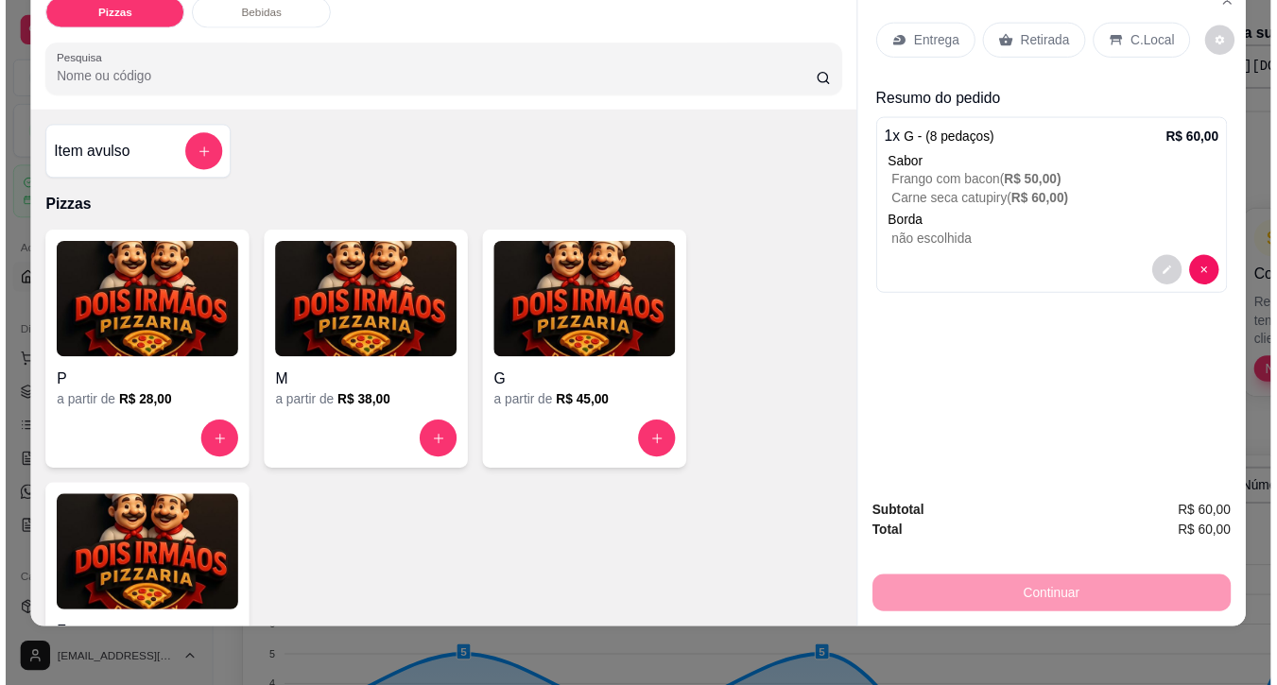
scroll to position [0, 0]
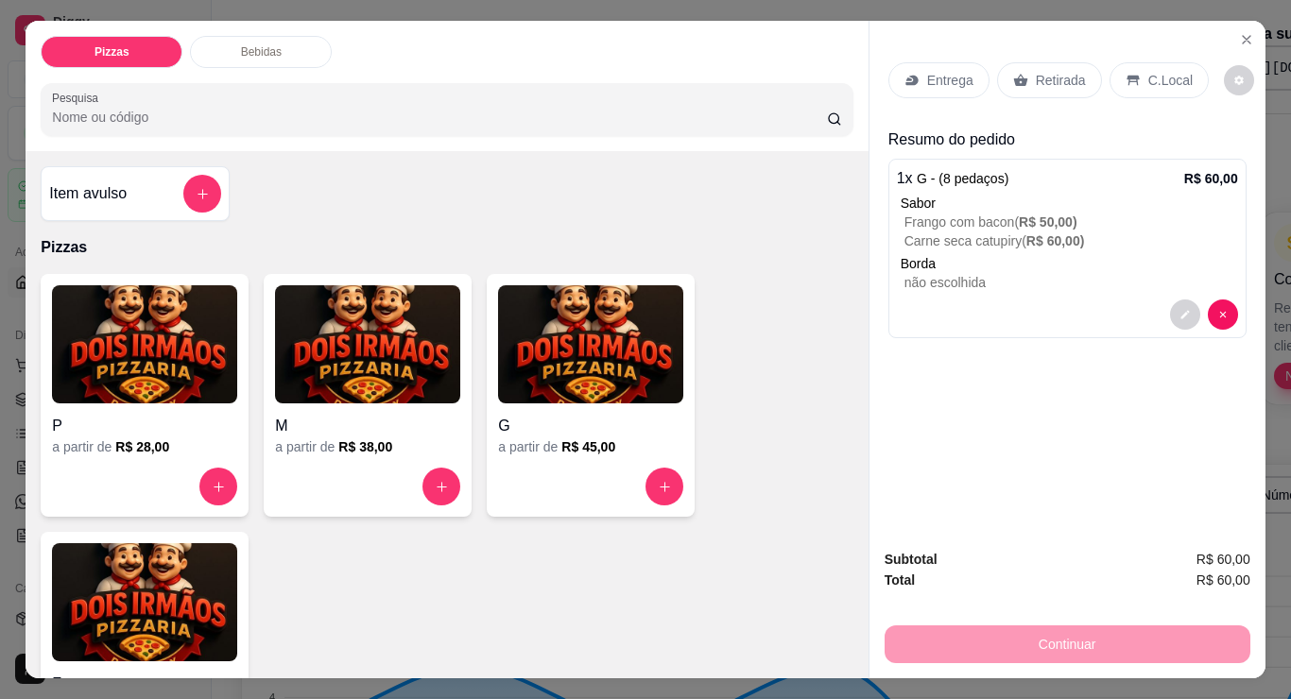
click at [1086, 90] on p "Retirada" at bounding box center [1061, 80] width 50 height 19
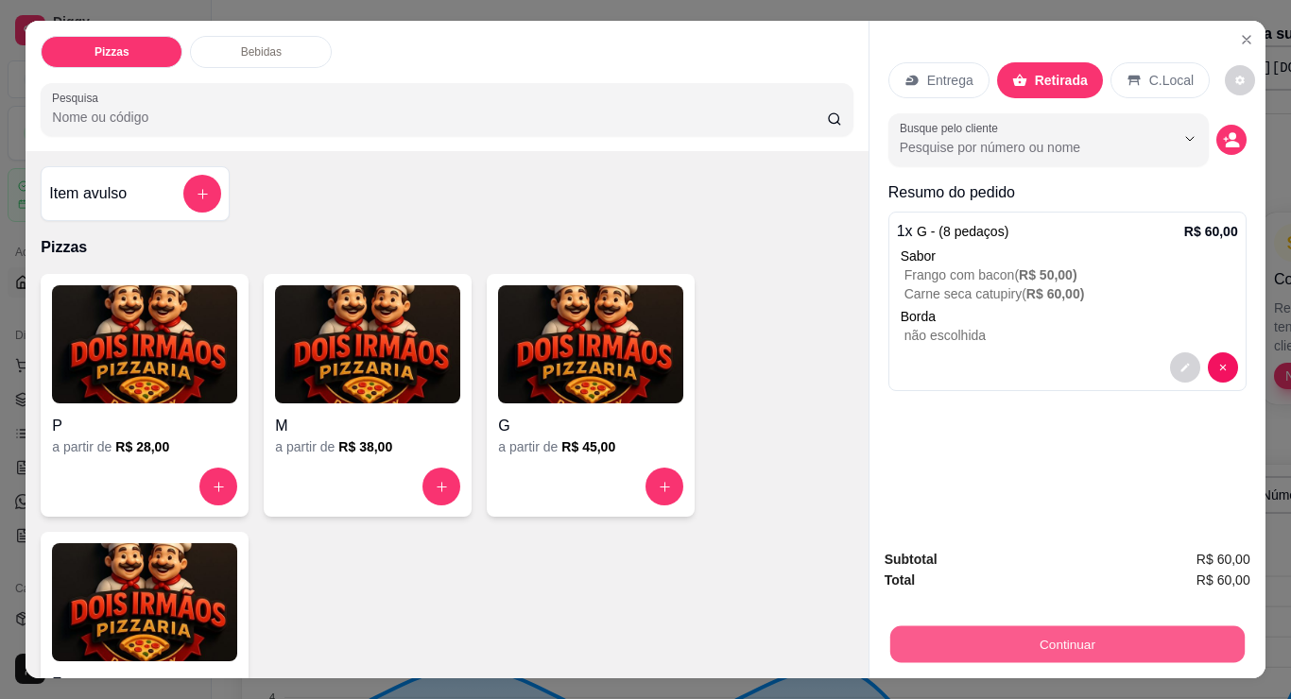
click at [1104, 626] on button "Continuar" at bounding box center [1066, 644] width 354 height 37
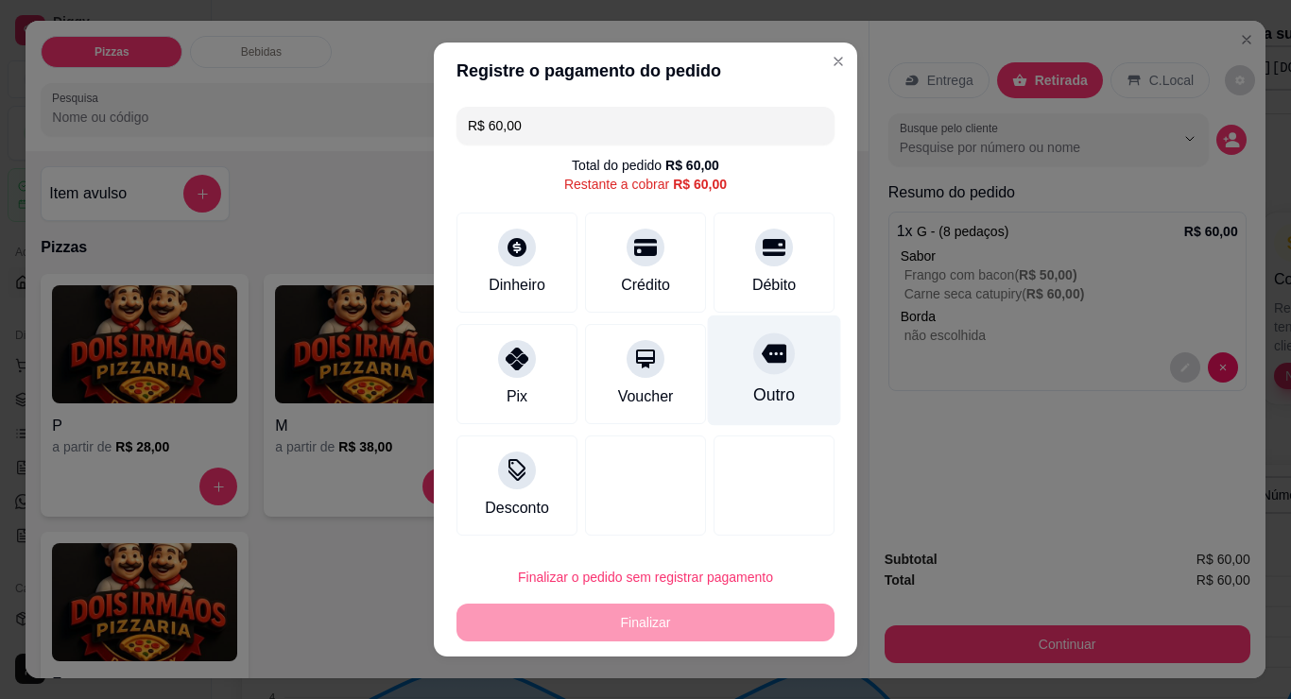
click at [825, 426] on div "Outro" at bounding box center [774, 371] width 133 height 111
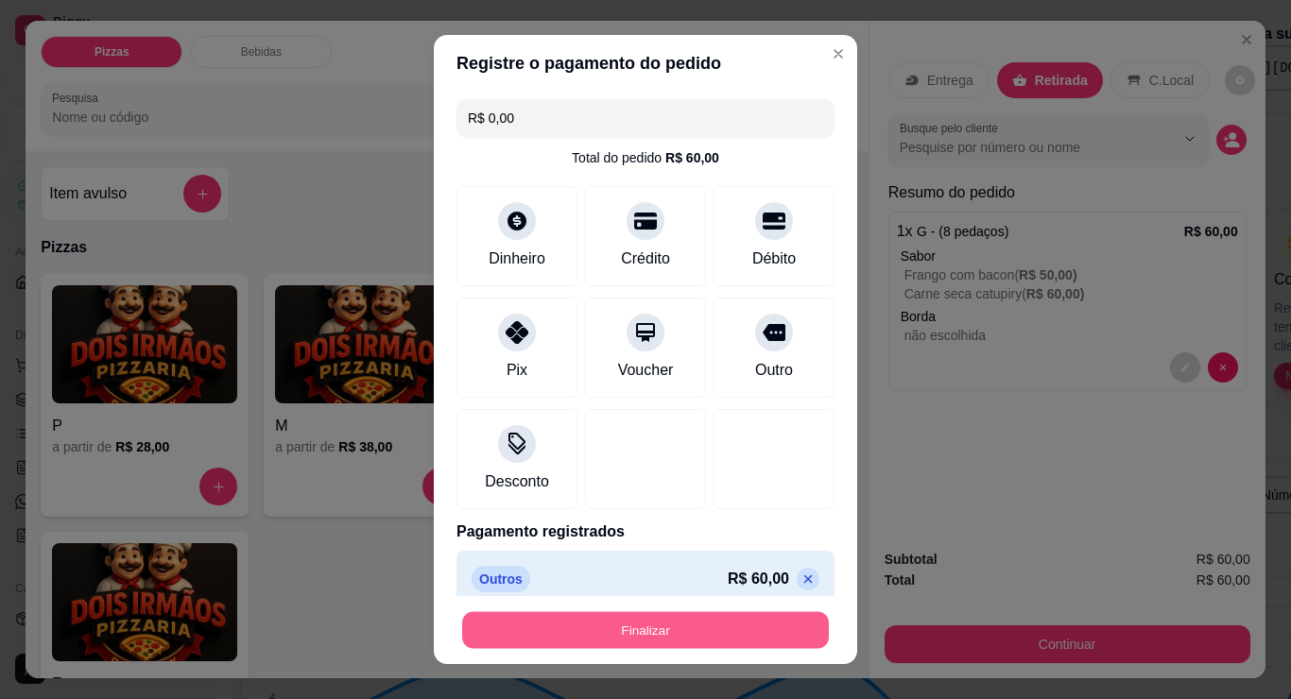
click at [718, 621] on button "Finalizar" at bounding box center [645, 631] width 367 height 37
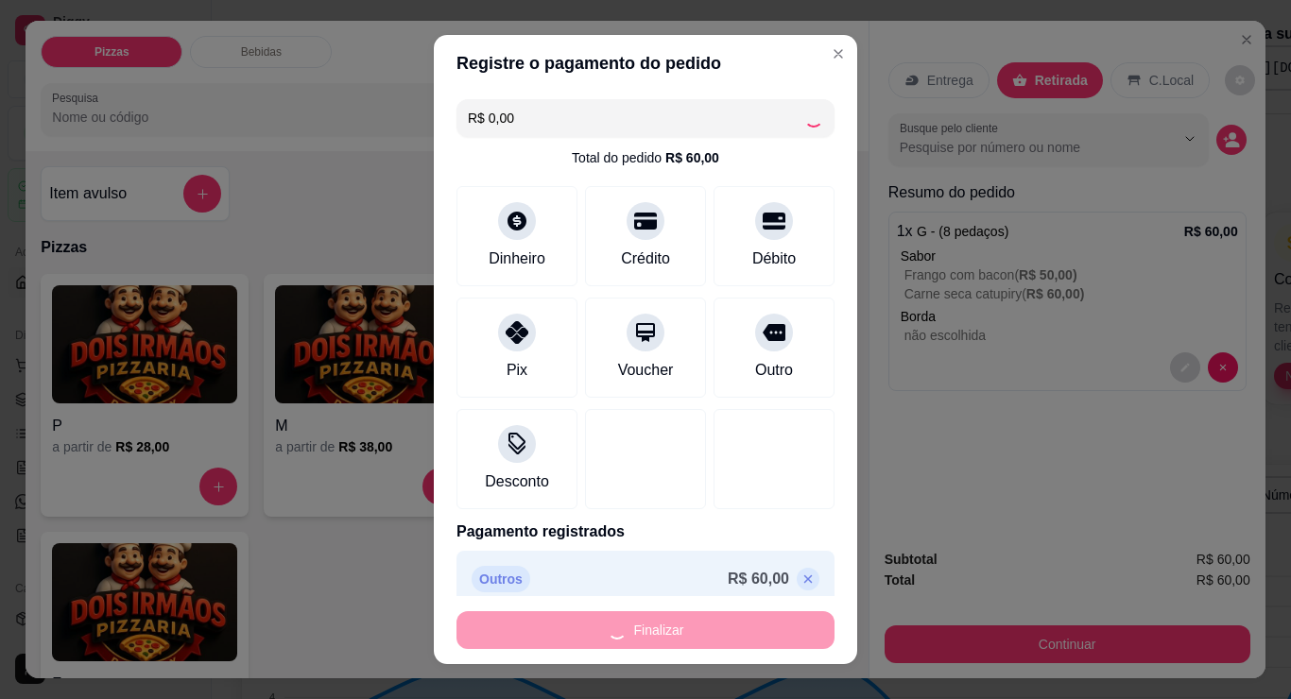
type input "-R$ 60,00"
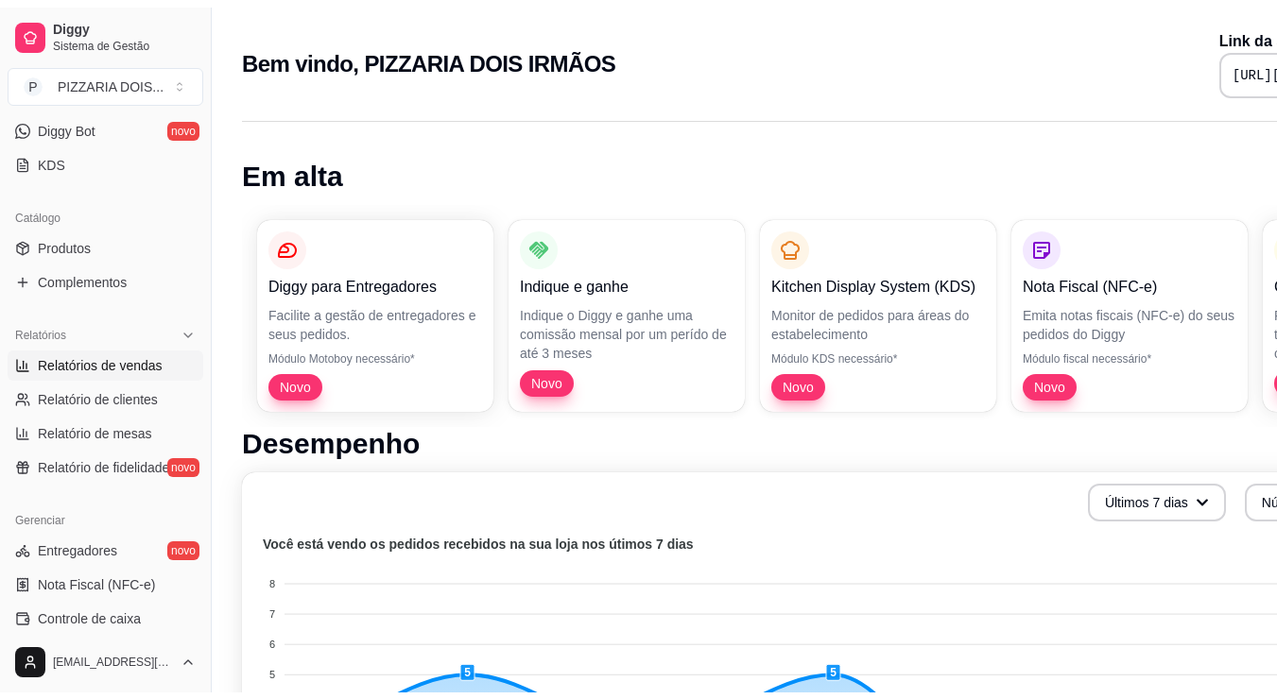
scroll to position [473, 0]
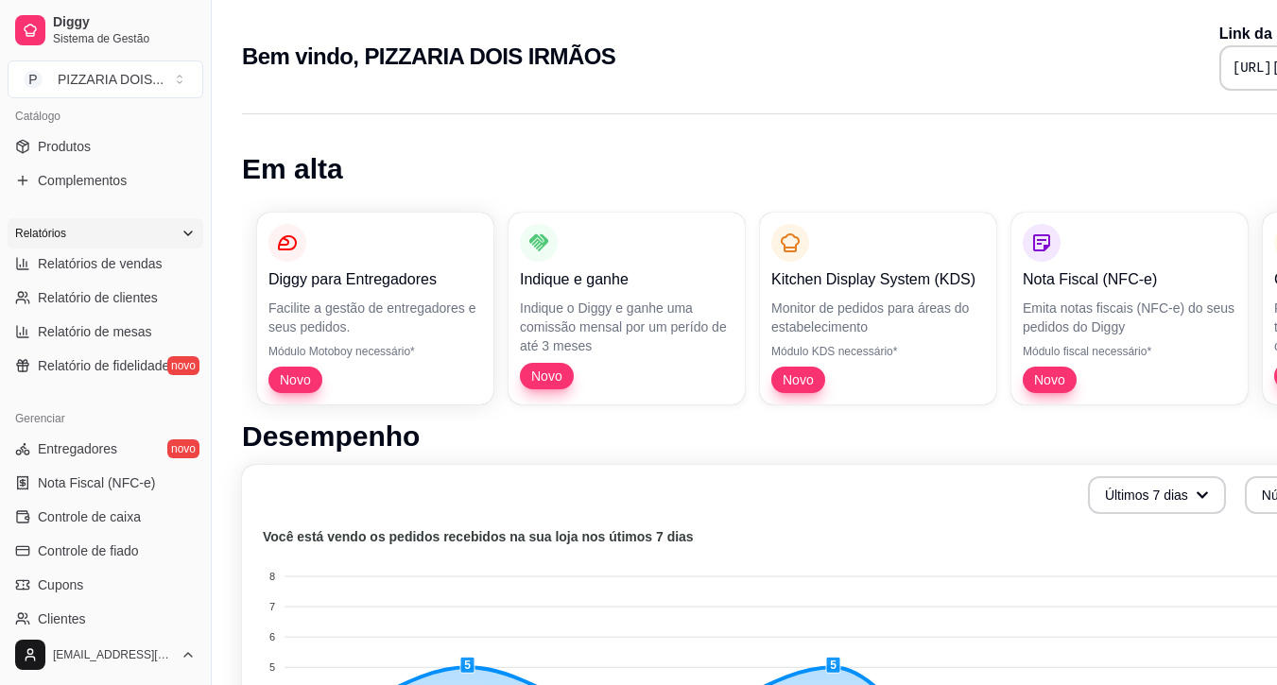
click at [129, 249] on div "Relatórios" at bounding box center [106, 233] width 196 height 30
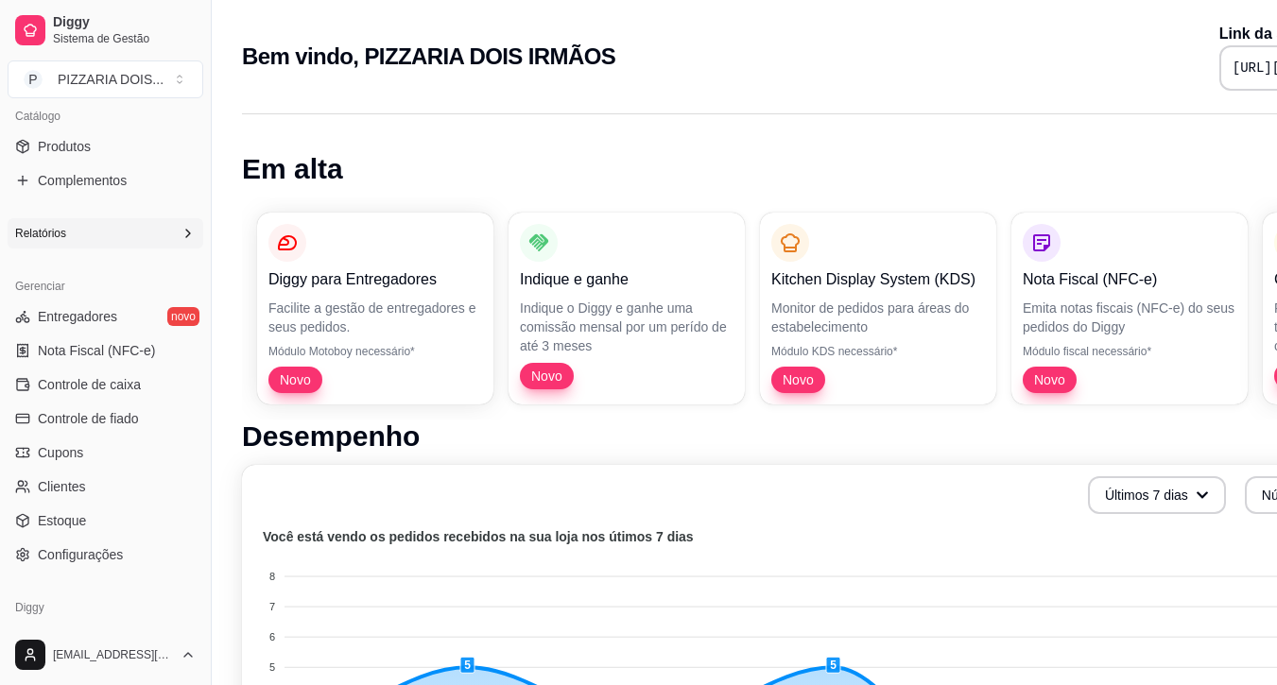
click at [153, 249] on div "Relatórios" at bounding box center [106, 233] width 196 height 30
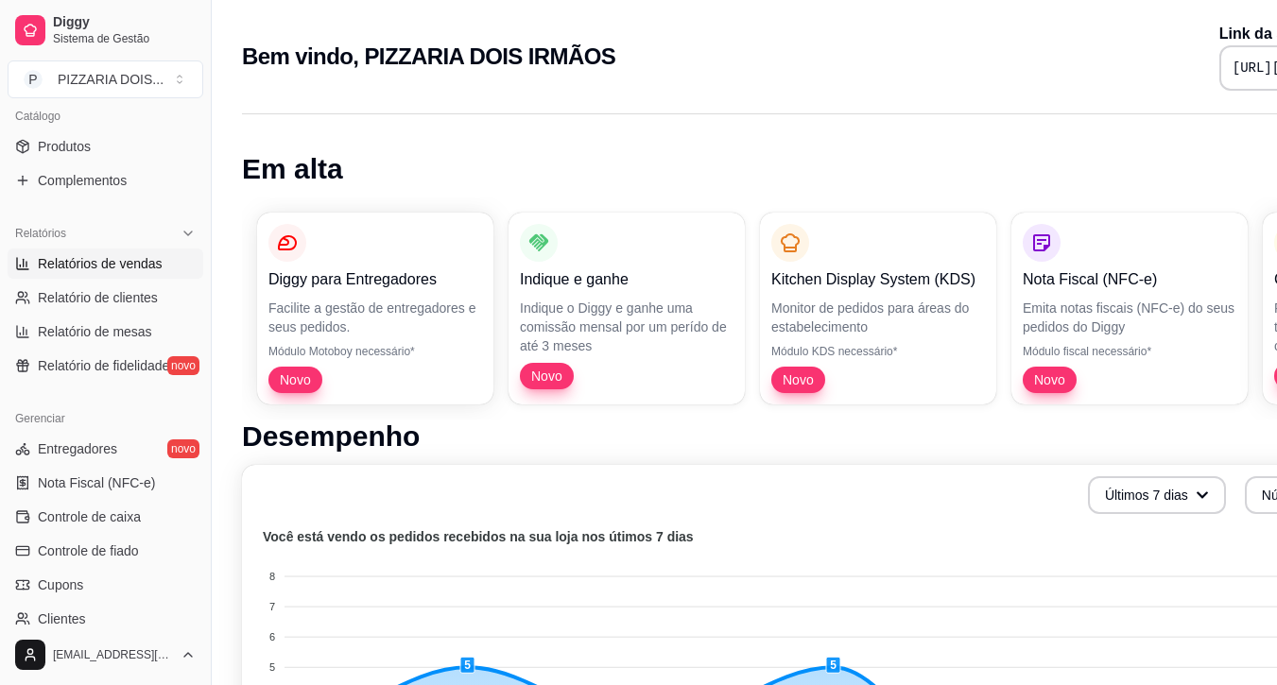
click at [159, 273] on span "Relatórios de vendas" at bounding box center [100, 263] width 125 height 19
select select "ALL"
select select "0"
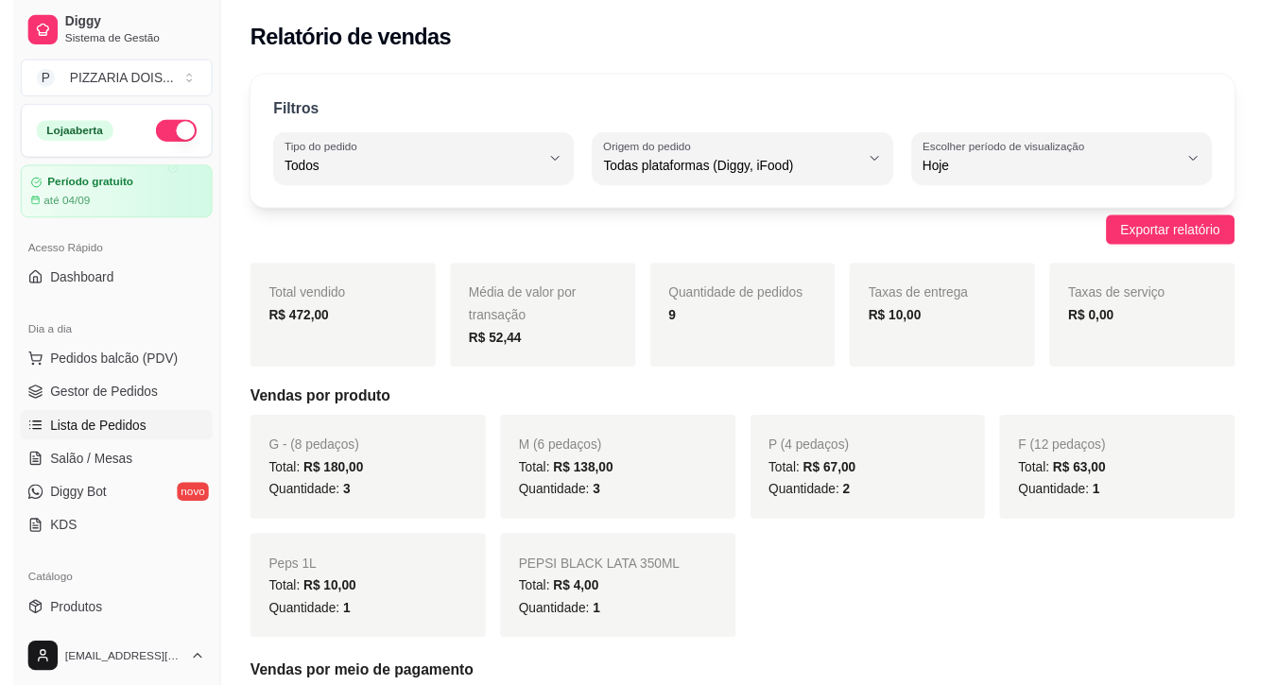
scroll to position [189, 0]
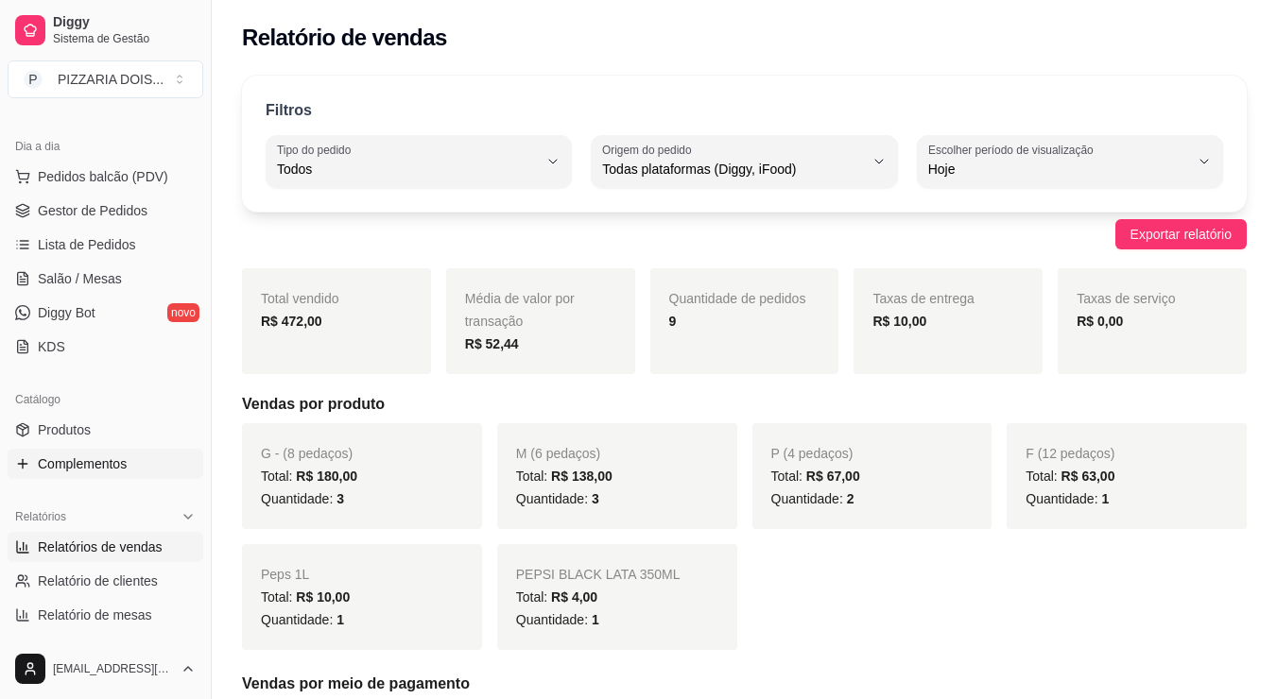
click at [112, 474] on span "Complementos" at bounding box center [82, 464] width 89 height 19
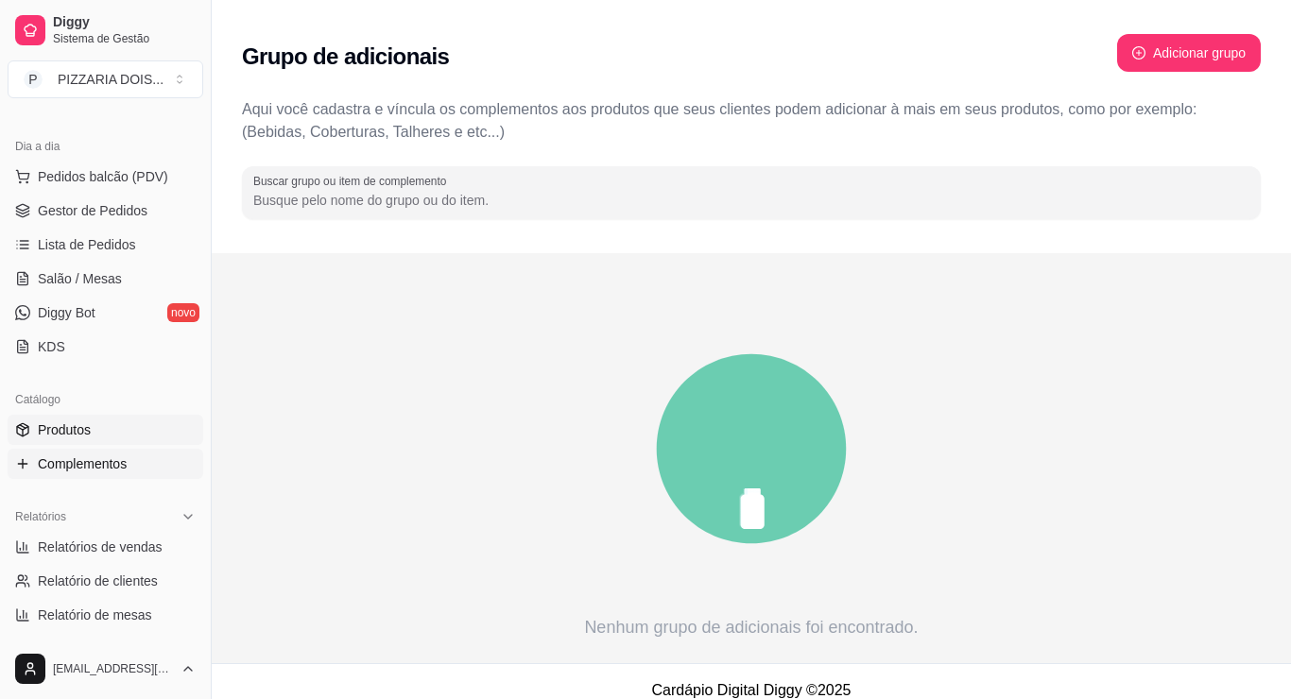
click at [91, 440] on span "Produtos" at bounding box center [64, 430] width 53 height 19
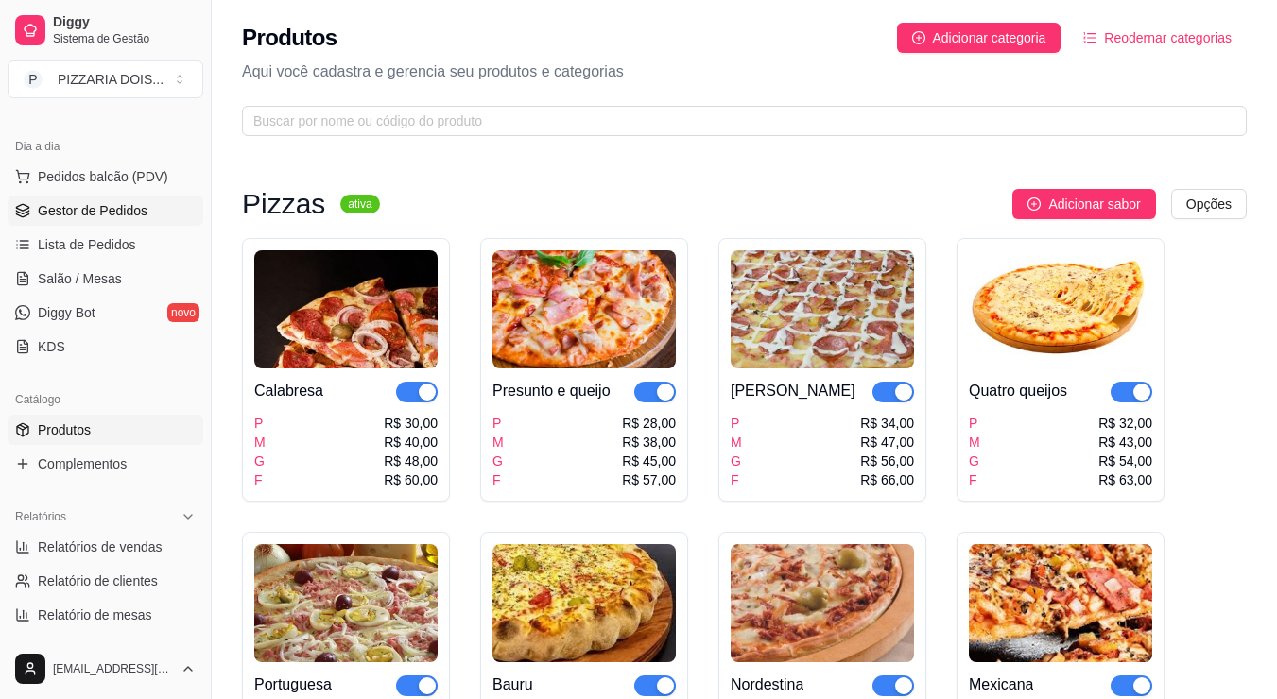
click at [147, 220] on span "Gestor de Pedidos" at bounding box center [93, 210] width 110 height 19
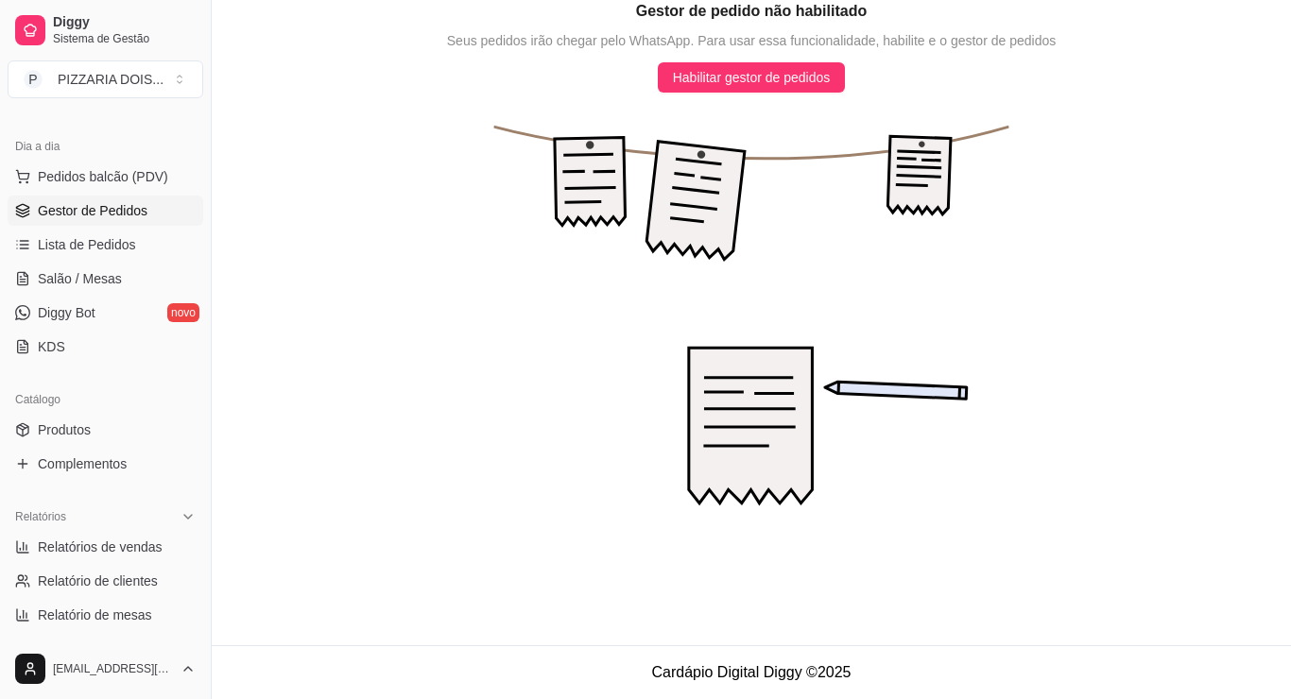
click at [748, 63] on div "Gestor de pedido não habilitado Seus pedidos irão chegar pelo WhatsApp. Para us…" at bounding box center [751, 259] width 1079 height 518
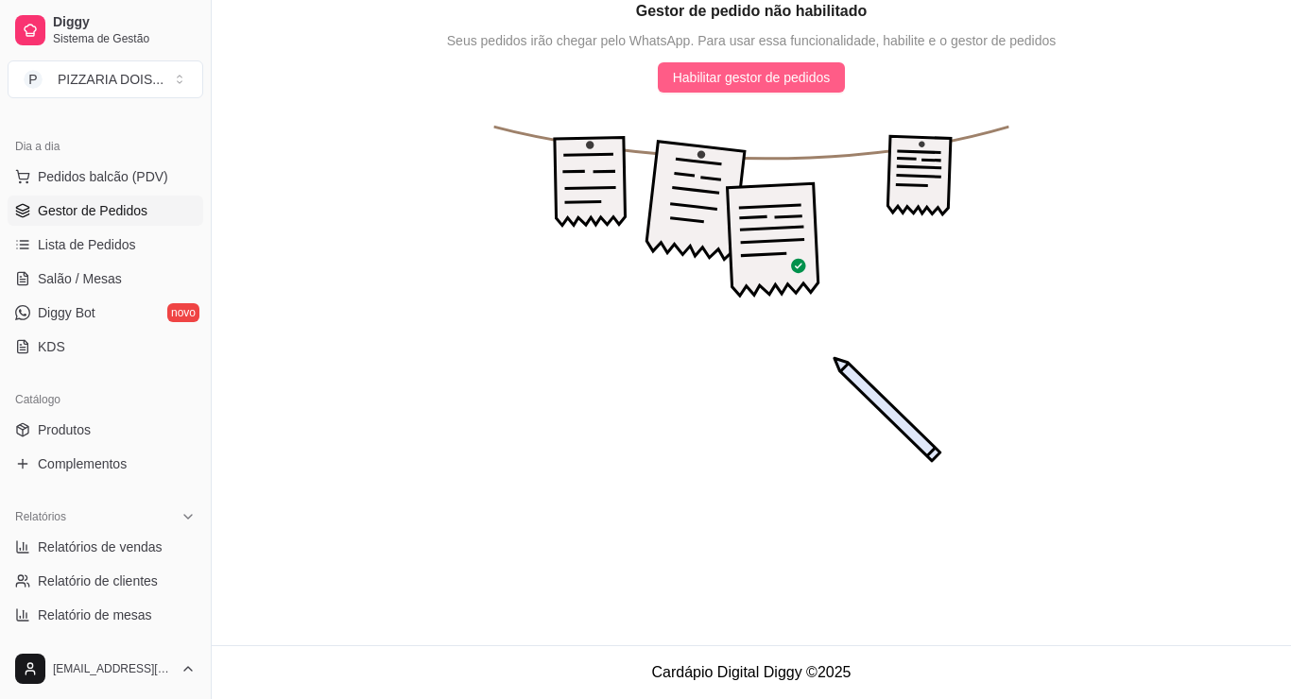
click at [751, 79] on span "Habilitar gestor de pedidos" at bounding box center [752, 77] width 158 height 21
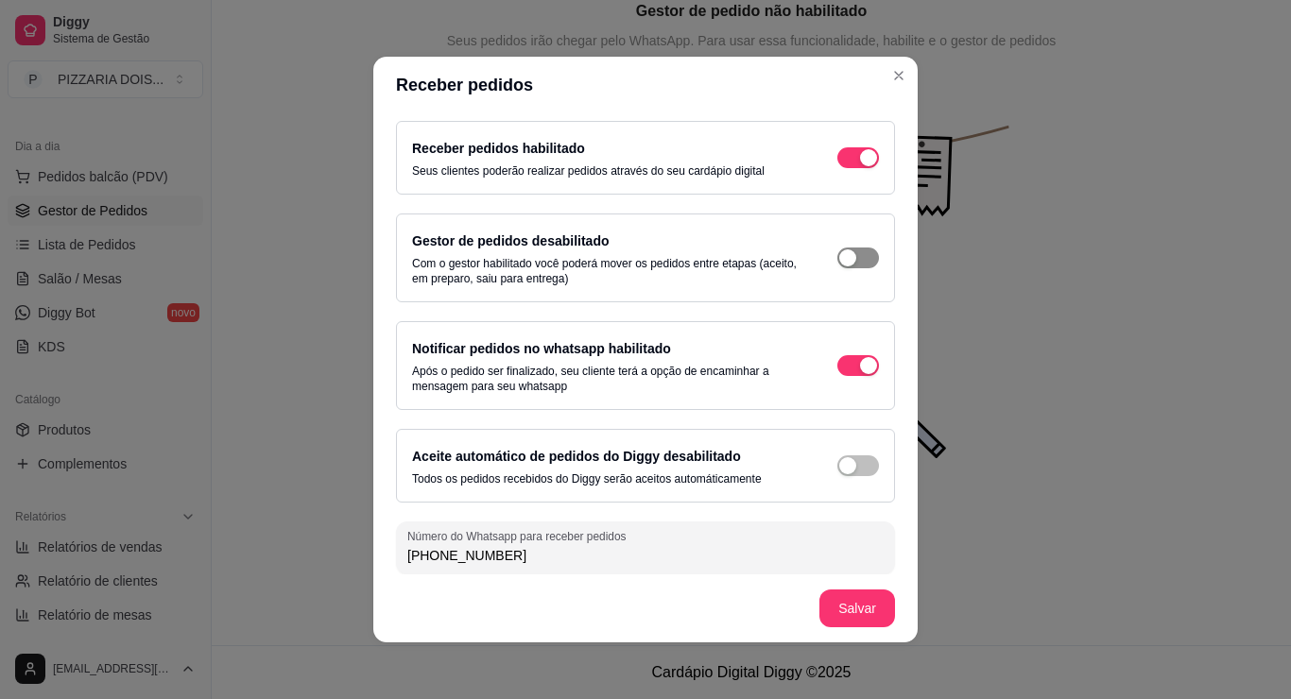
click at [856, 267] on div "button" at bounding box center [847, 258] width 17 height 17
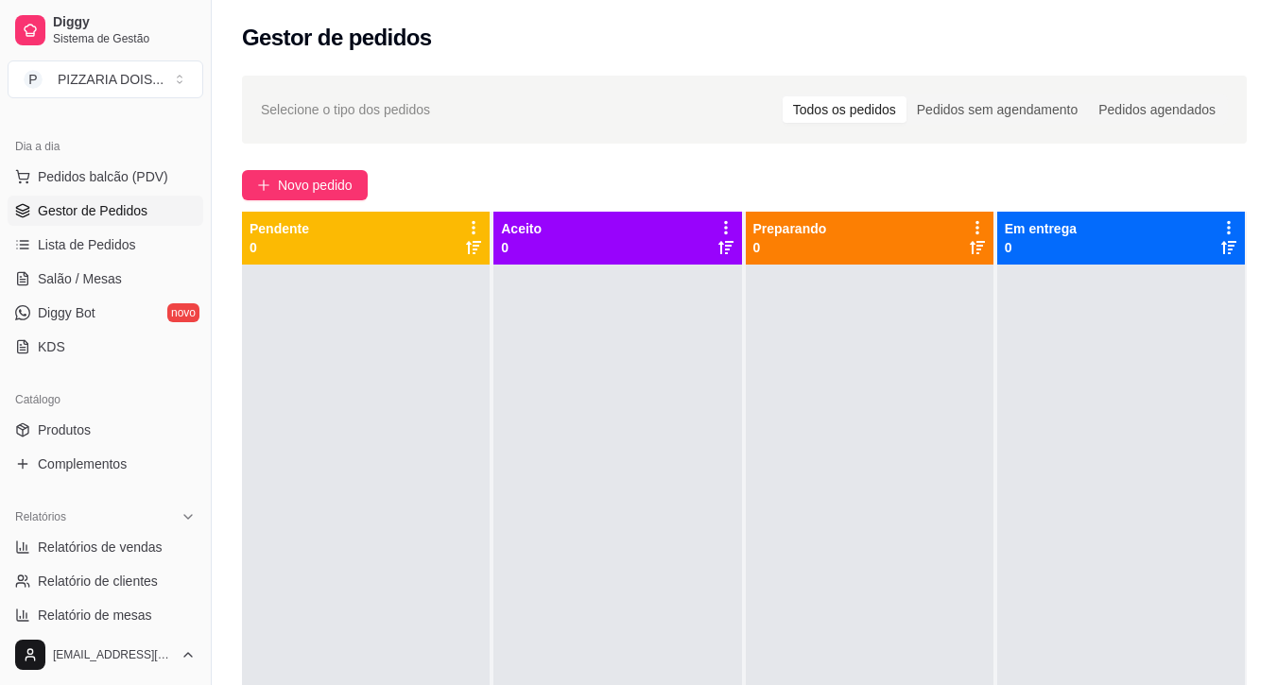
click at [391, 257] on div "Pendente 0" at bounding box center [366, 238] width 233 height 38
click at [614, 257] on div "Aceito 0" at bounding box center [617, 238] width 233 height 38
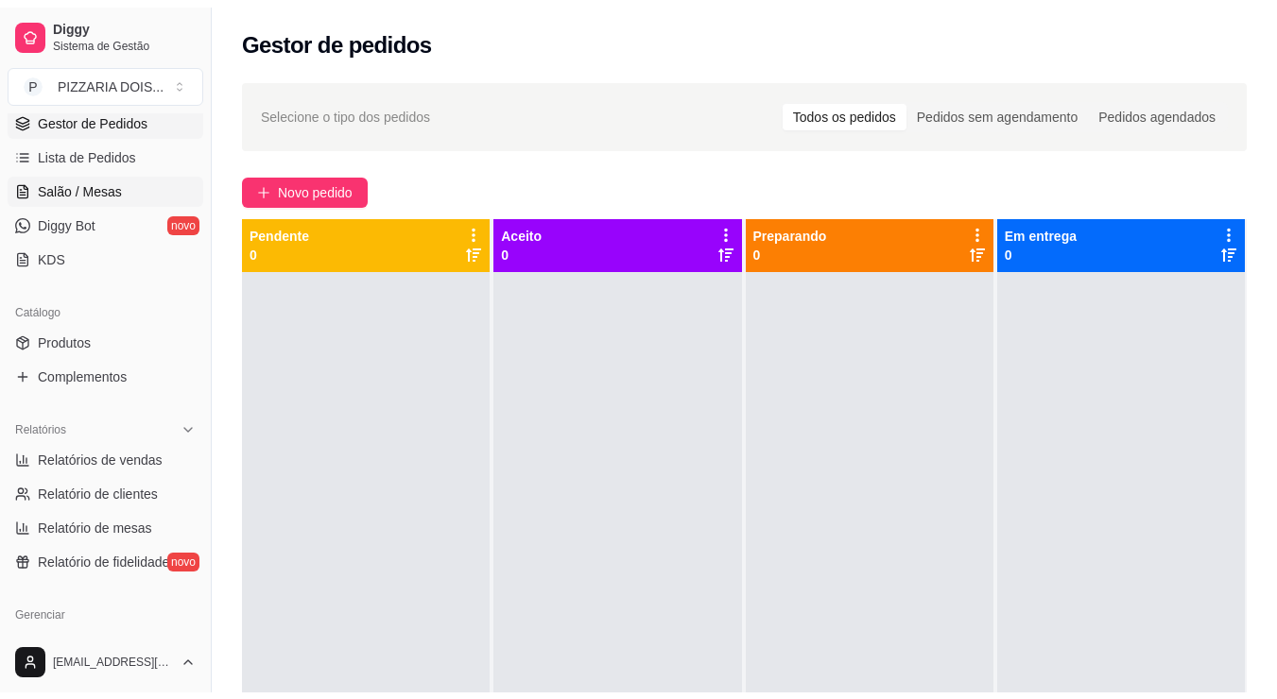
scroll to position [378, 0]
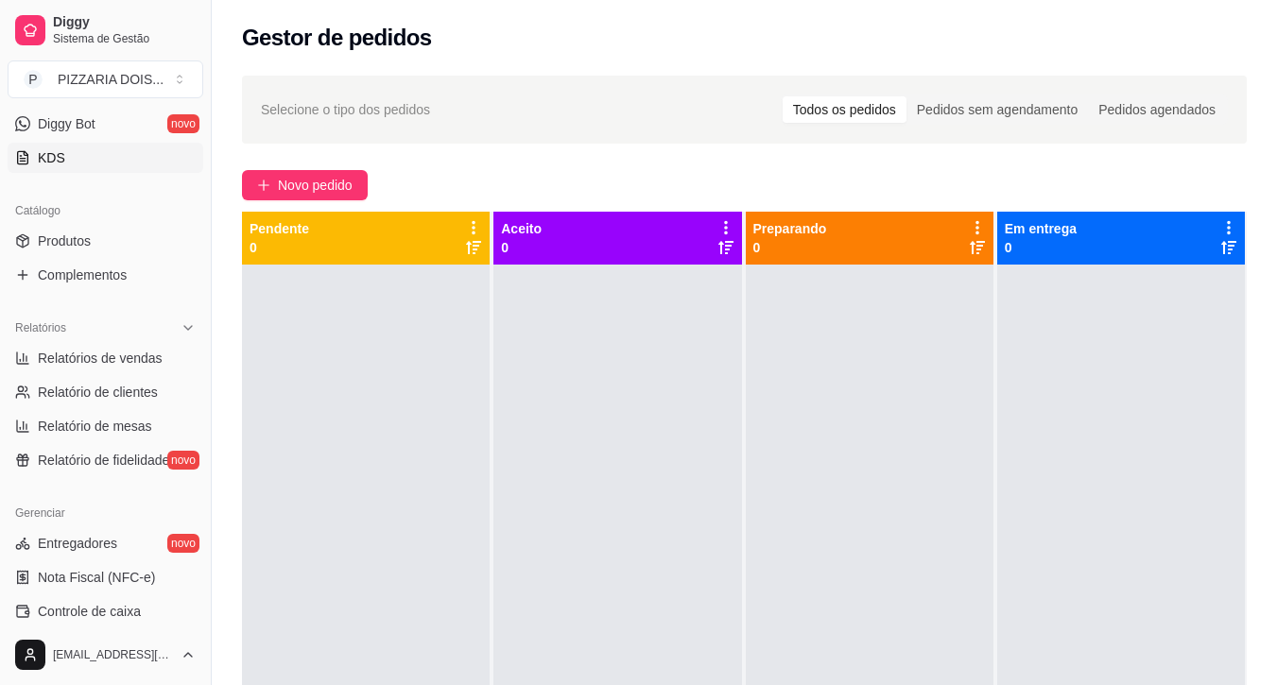
click at [156, 173] on link "KDS" at bounding box center [106, 158] width 196 height 30
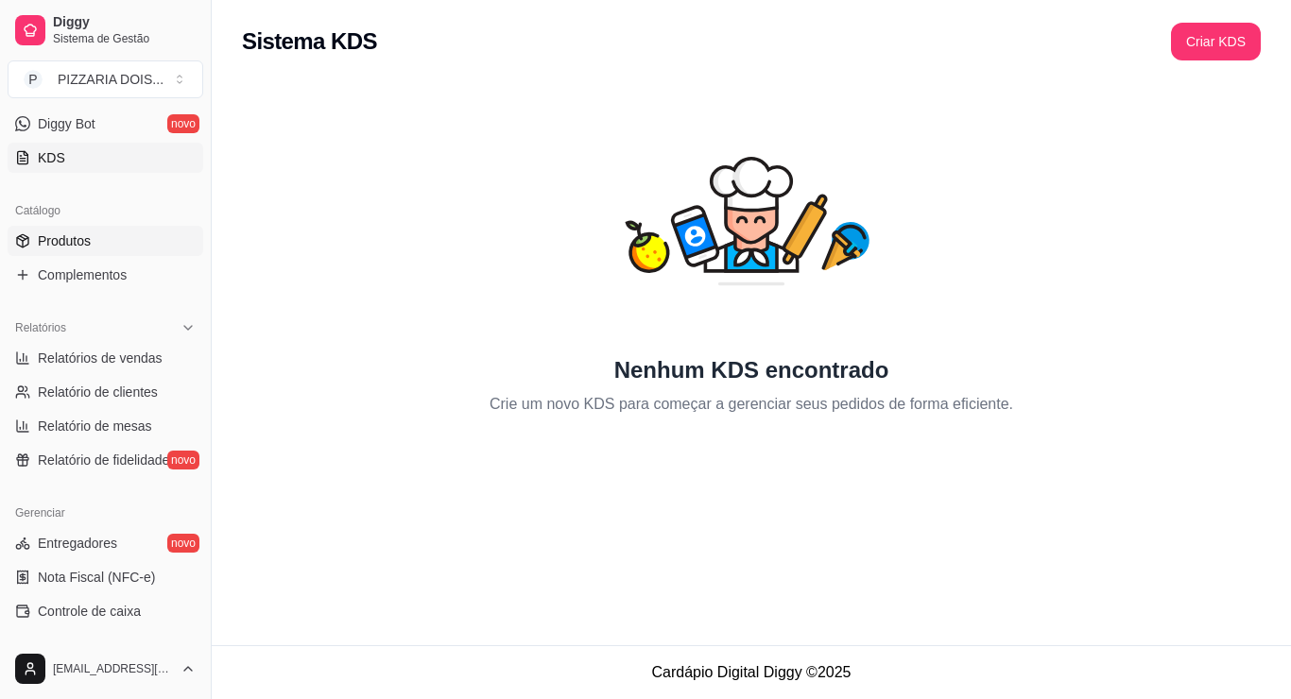
click at [134, 256] on link "Produtos" at bounding box center [106, 241] width 196 height 30
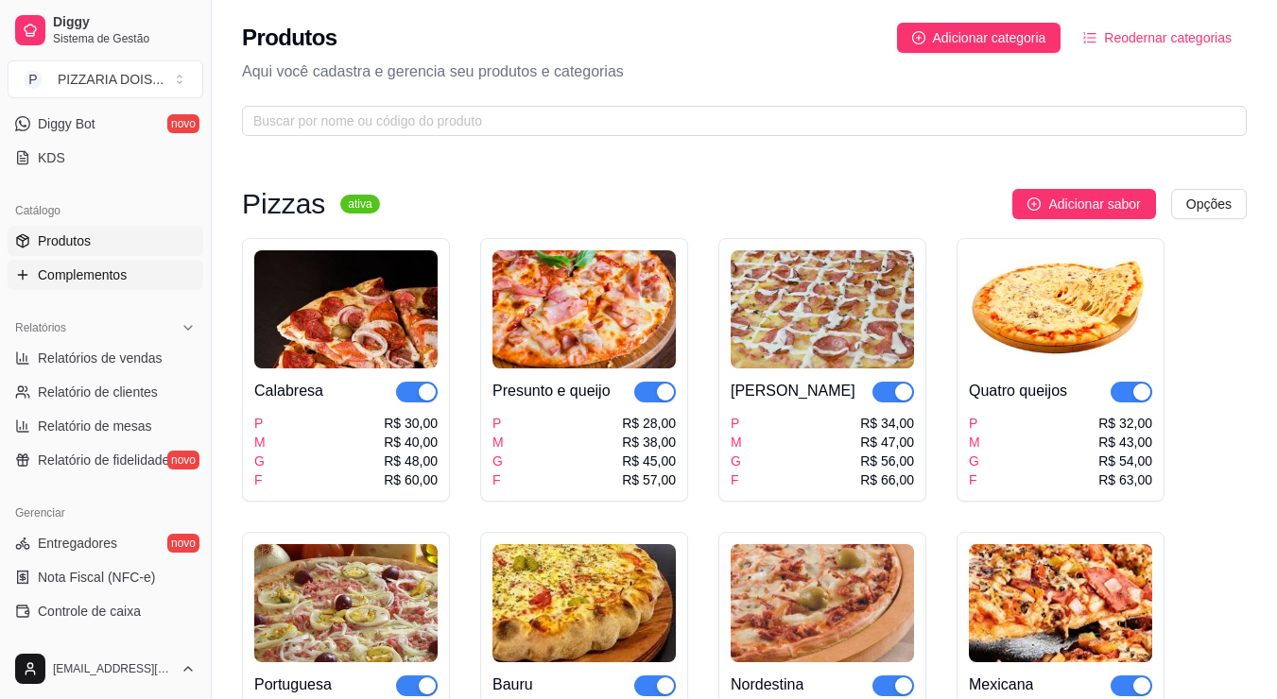
click at [127, 285] on span "Complementos" at bounding box center [82, 275] width 89 height 19
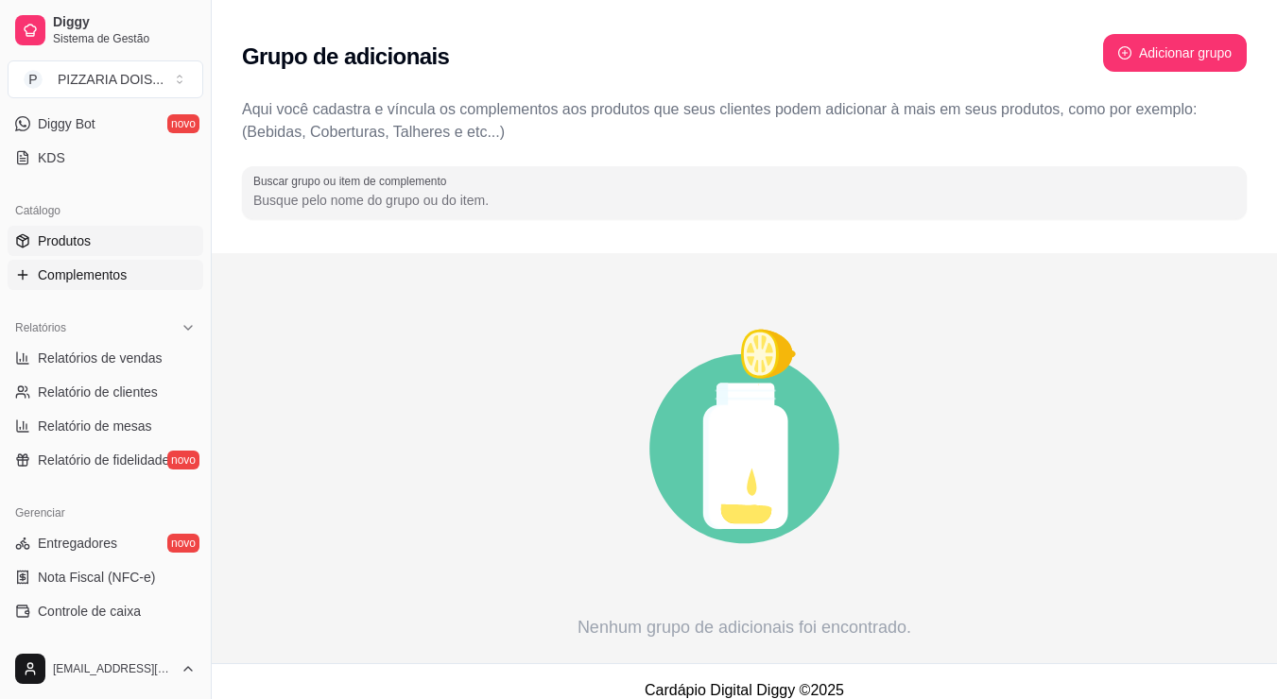
click at [139, 256] on link "Produtos" at bounding box center [106, 241] width 196 height 30
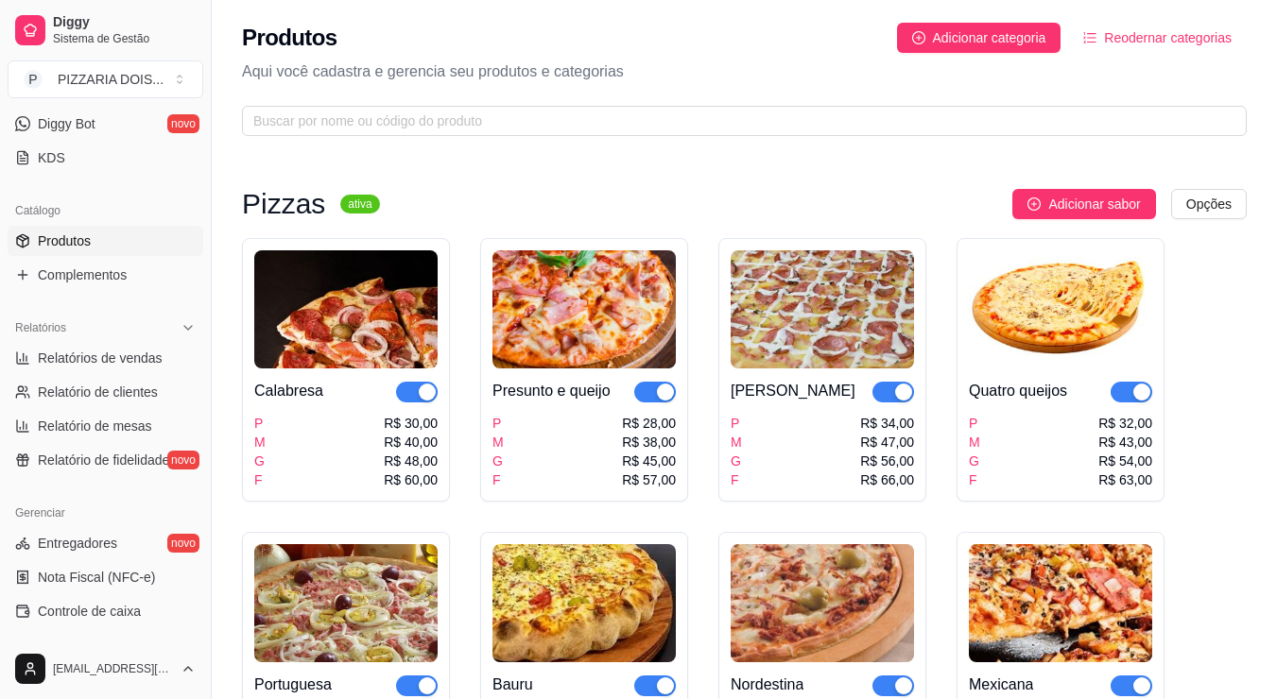
scroll to position [567, 0]
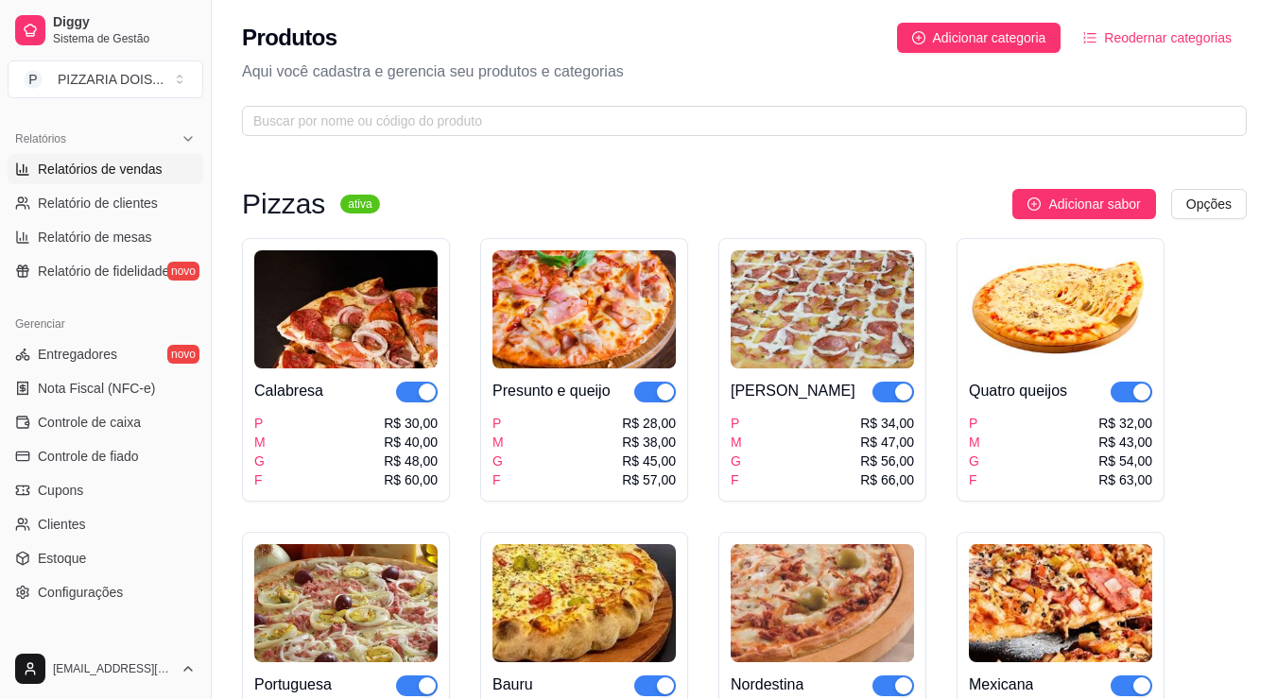
click at [141, 179] on span "Relatórios de vendas" at bounding box center [100, 169] width 125 height 19
select select "ALL"
select select "0"
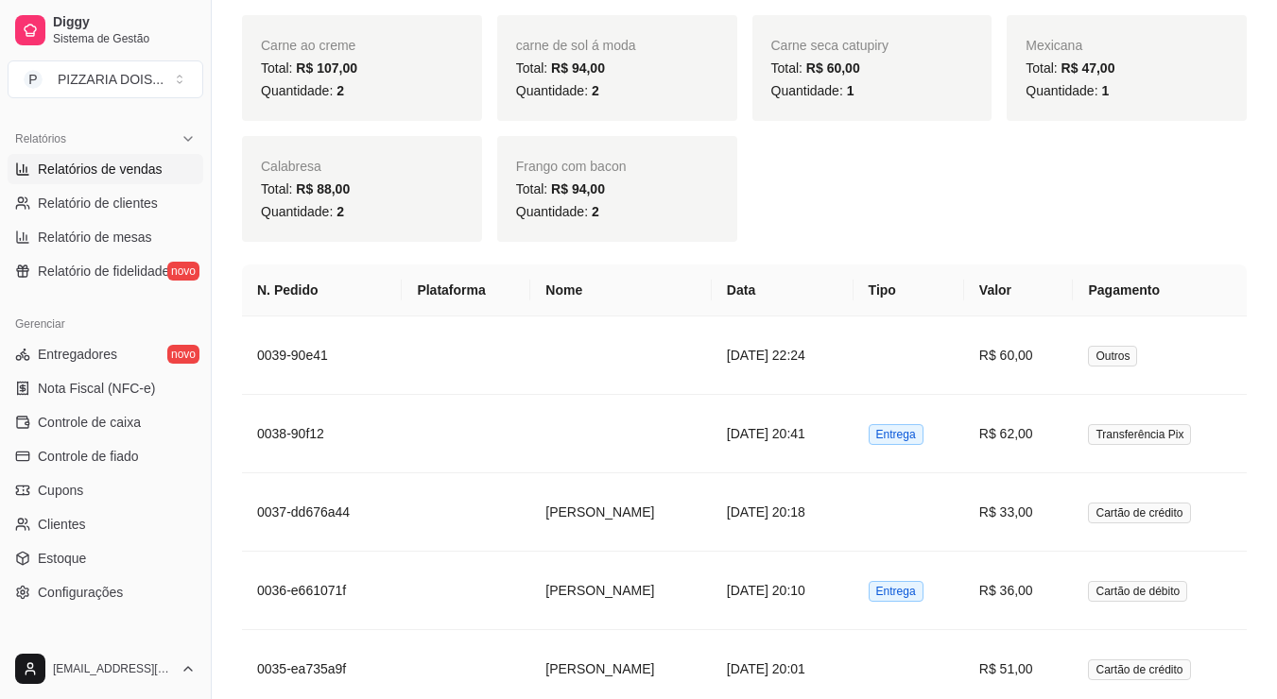
scroll to position [1229, 0]
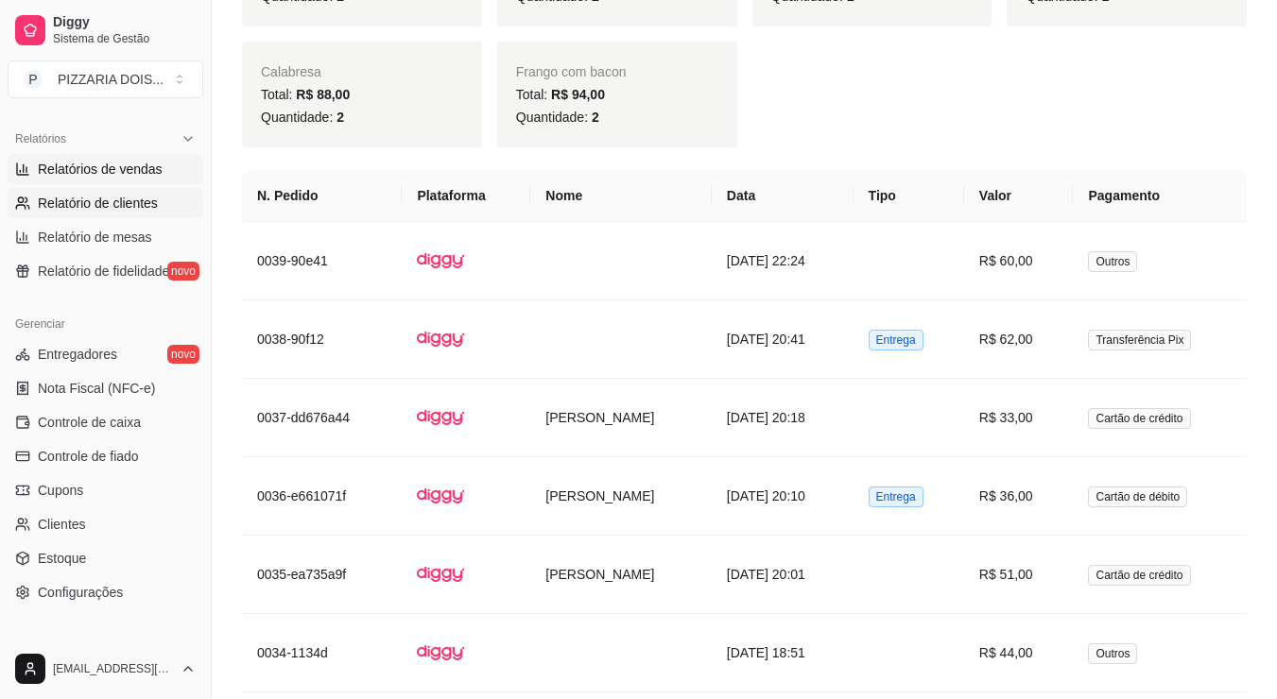
click at [67, 218] on link "Relatório de clientes" at bounding box center [106, 203] width 196 height 30
select select "30"
select select "HIGHEST_TOTAL_SPENT_WITH_ORDERS"
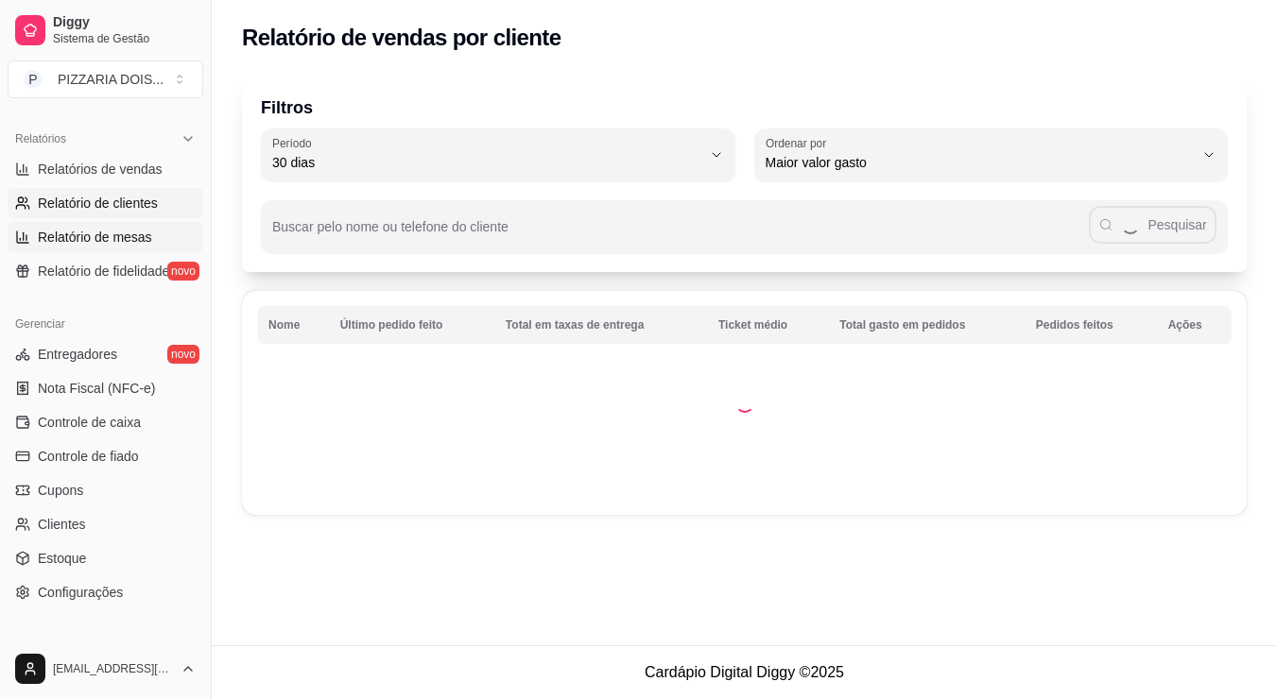
click at [121, 247] on span "Relatório de mesas" at bounding box center [95, 237] width 114 height 19
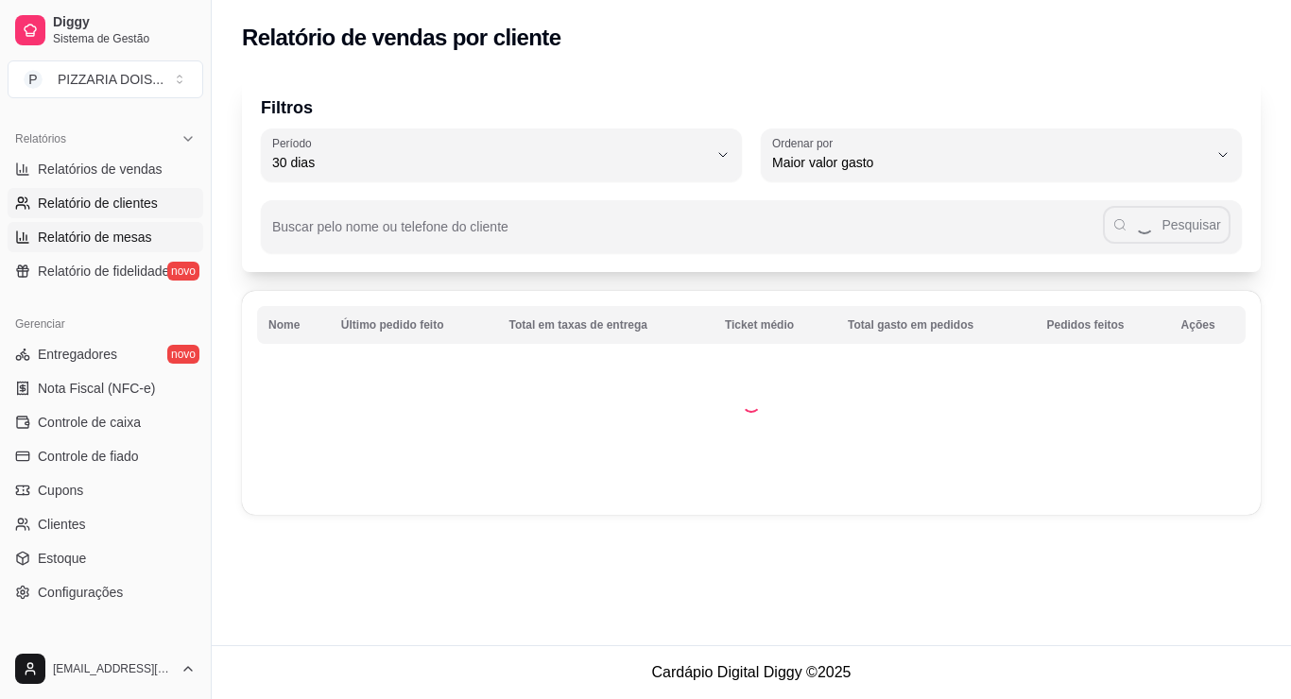
select select "TOTAL_OF_ORDERS"
select select "7"
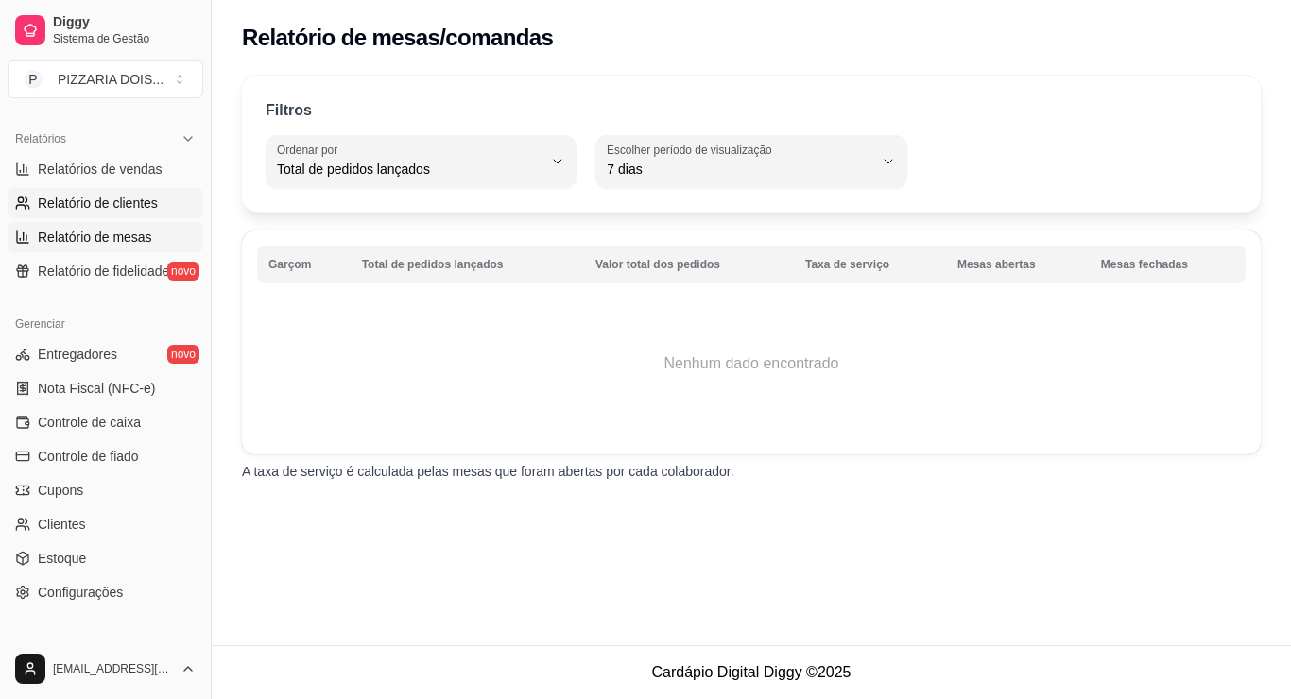
click at [119, 213] on span "Relatório de clientes" at bounding box center [98, 203] width 120 height 19
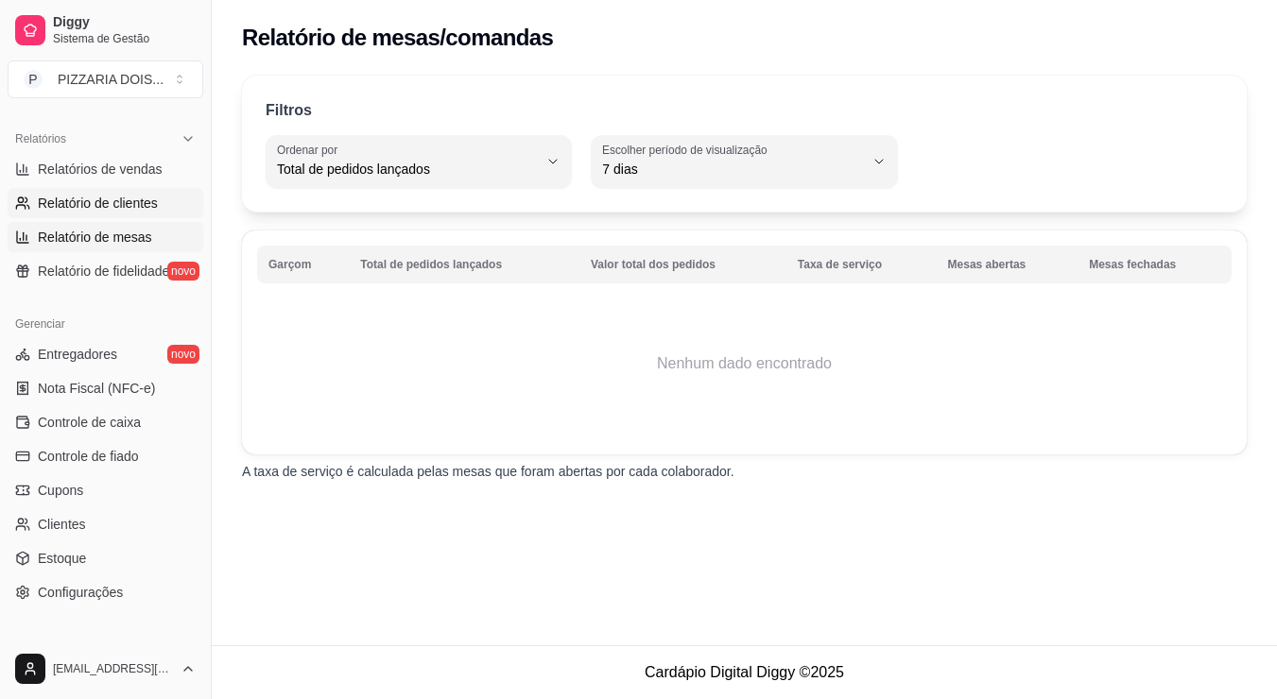
select select "30"
select select "HIGHEST_TOTAL_SPENT_WITH_ORDERS"
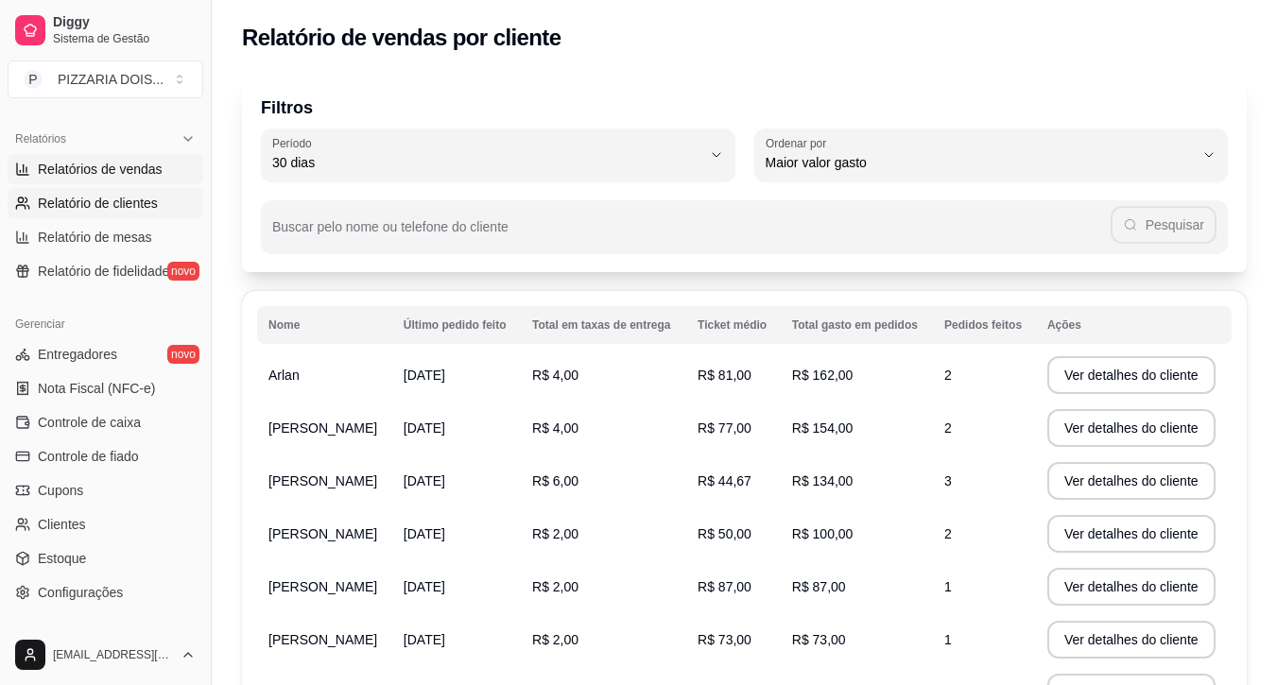
click at [168, 184] on link "Relatórios de vendas" at bounding box center [106, 169] width 196 height 30
select select "ALL"
select select "0"
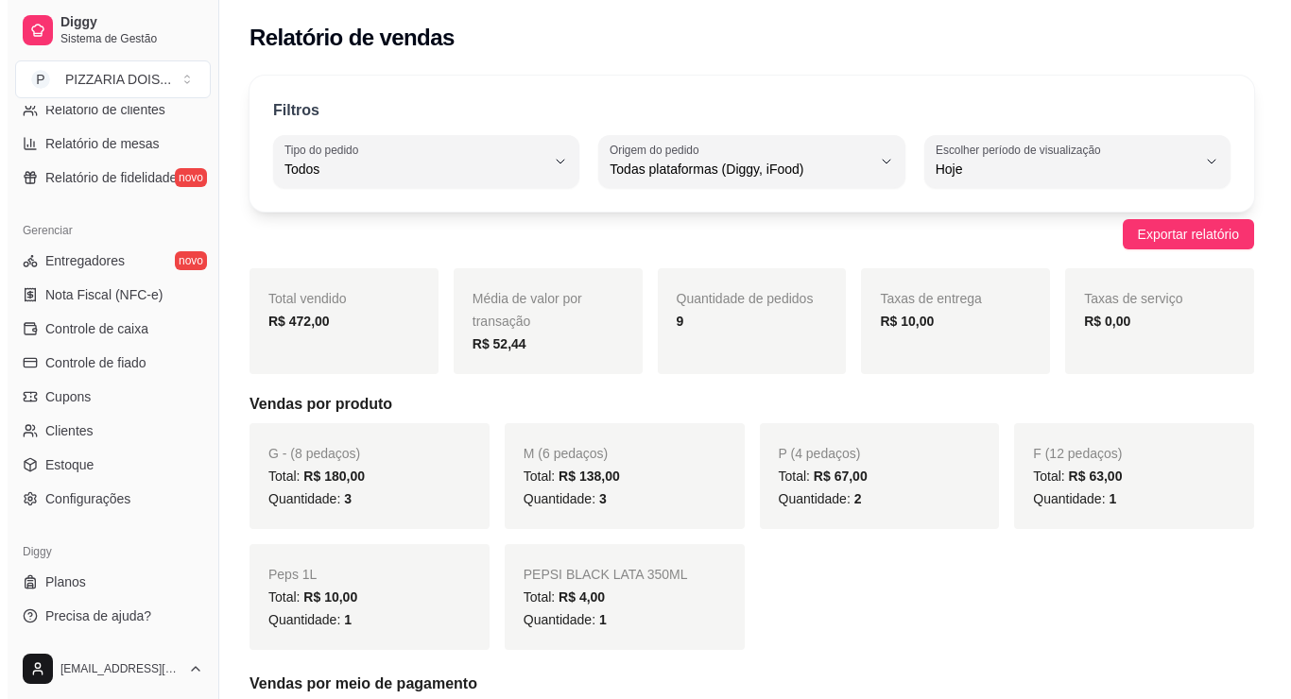
scroll to position [945, 0]
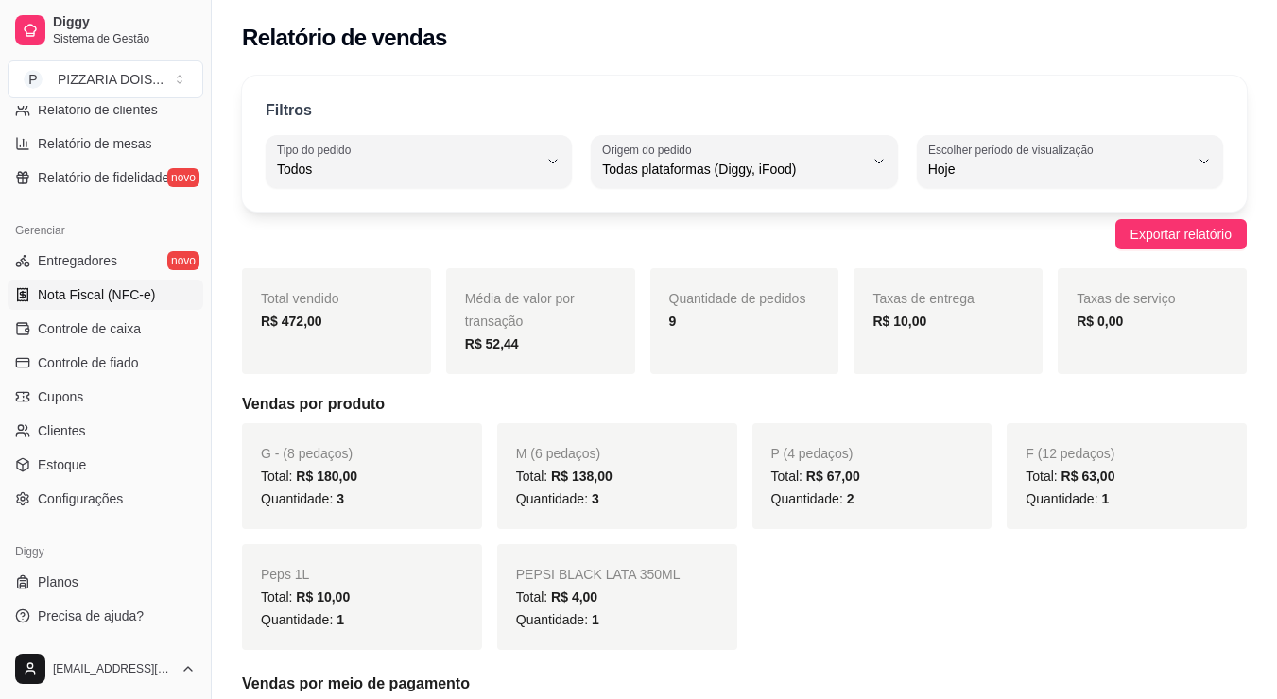
click at [108, 285] on span "Nota Fiscal (NFC-e)" at bounding box center [96, 294] width 117 height 19
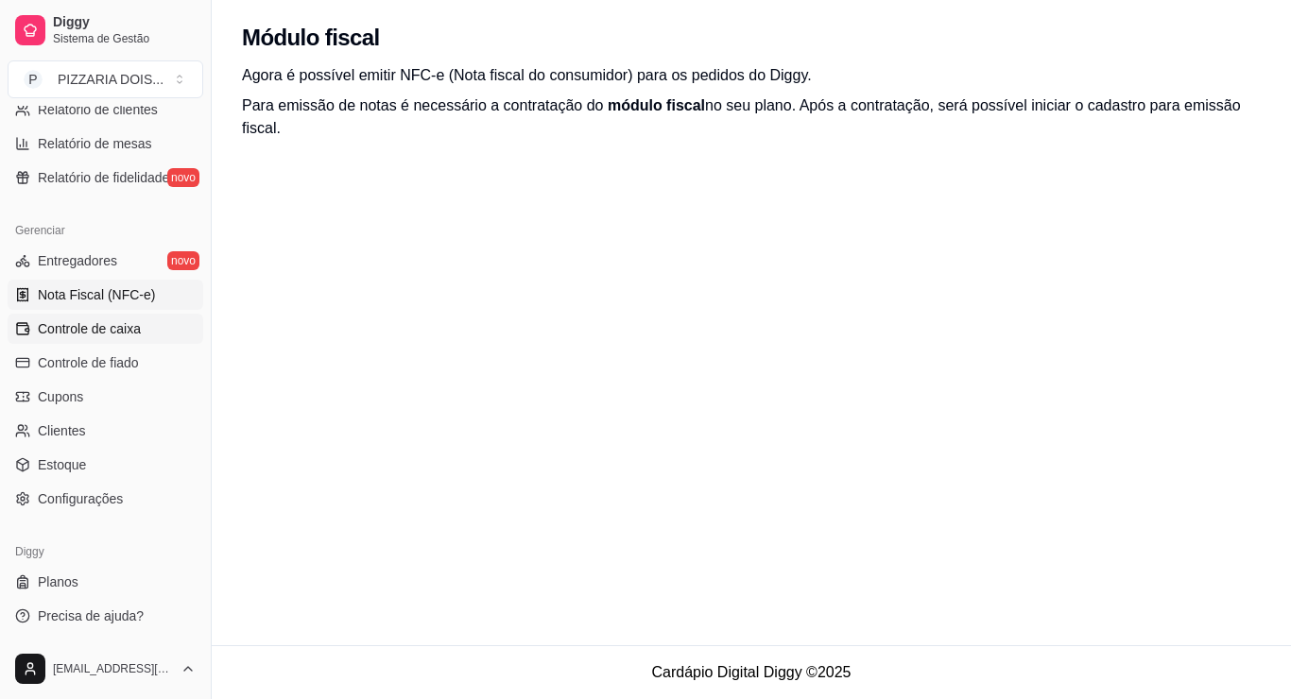
click at [108, 319] on span "Controle de caixa" at bounding box center [89, 328] width 103 height 19
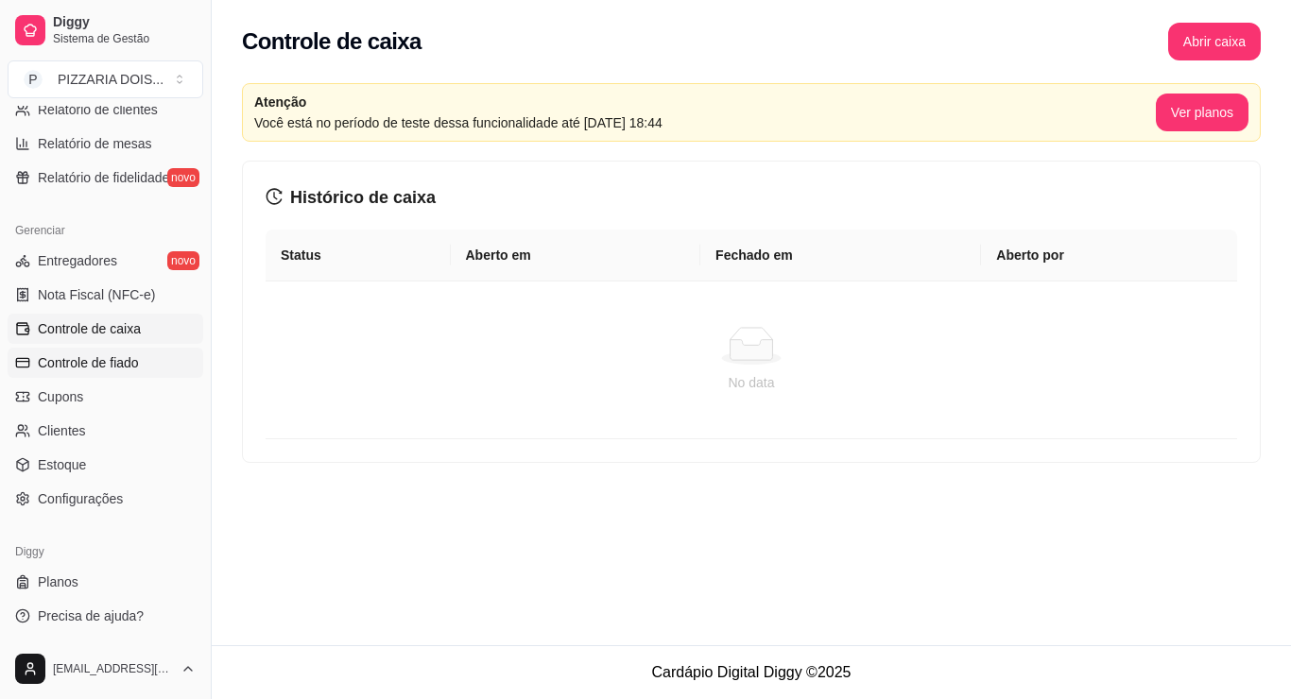
click at [110, 354] on span "Controle de fiado" at bounding box center [88, 363] width 101 height 19
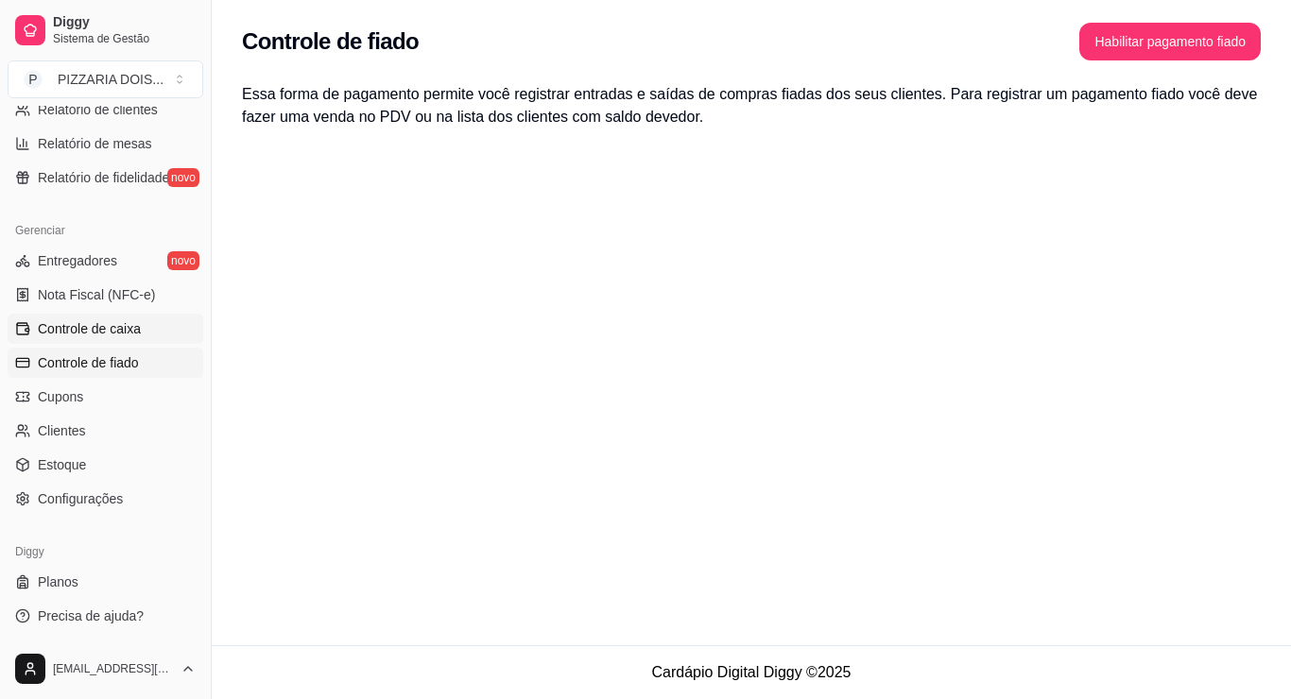
click at [108, 319] on span "Controle de caixa" at bounding box center [89, 328] width 103 height 19
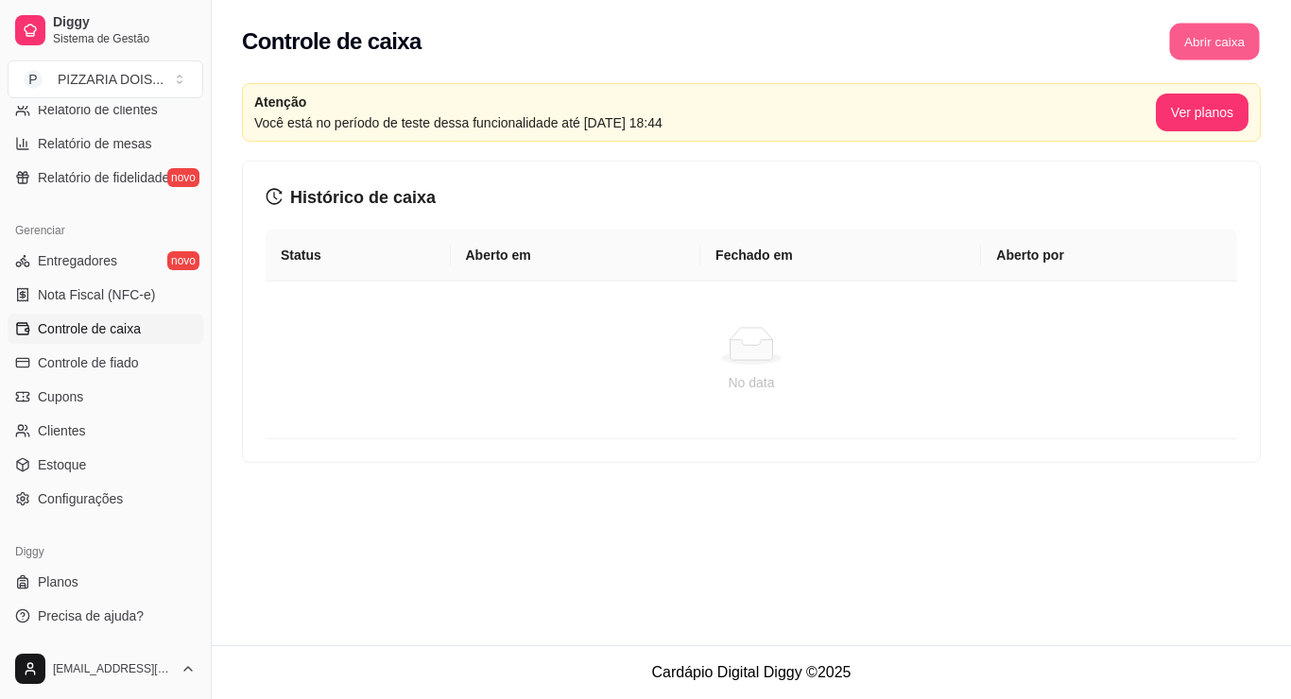
click at [1169, 60] on button "Abrir caixa" at bounding box center [1214, 42] width 90 height 37
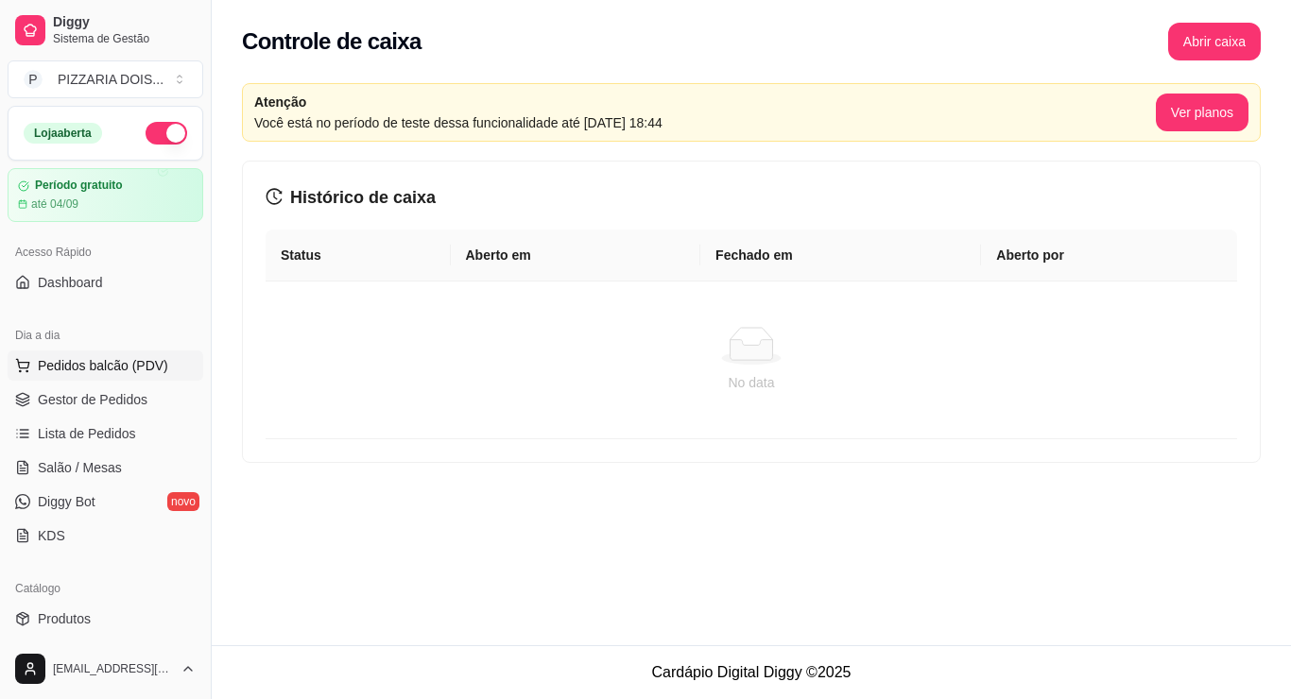
scroll to position [95, 0]
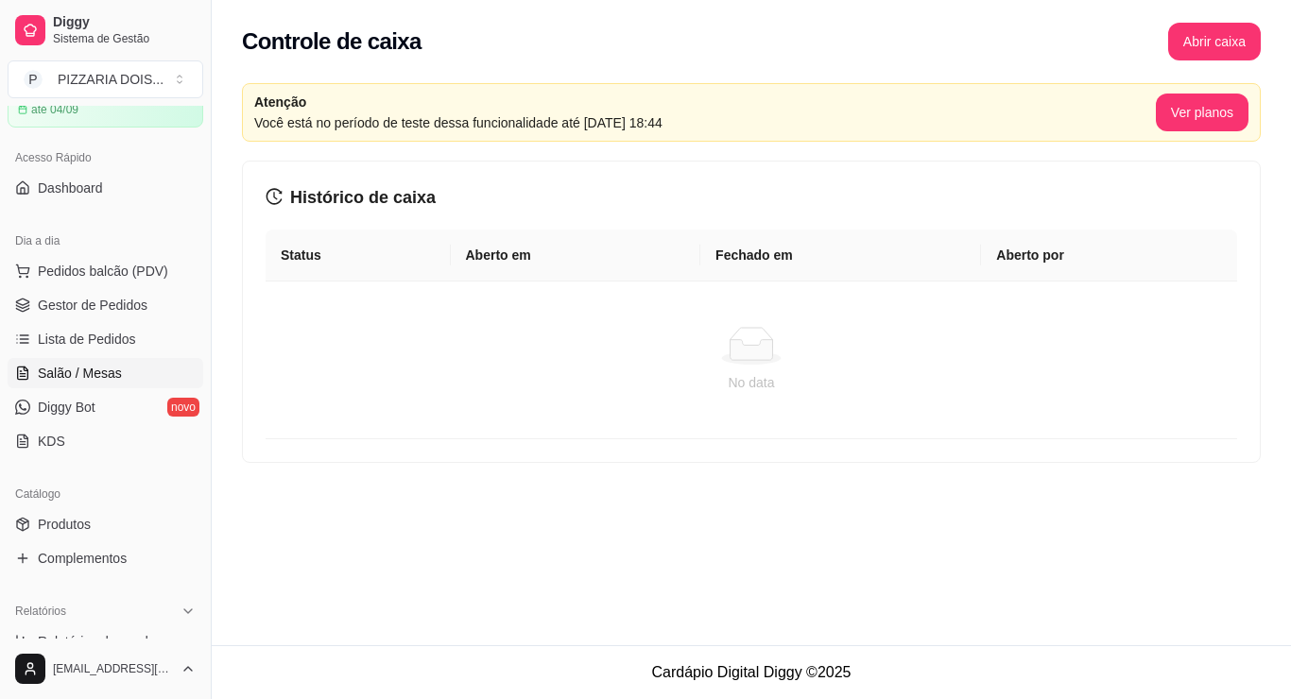
click at [110, 383] on span "Salão / Mesas" at bounding box center [80, 373] width 84 height 19
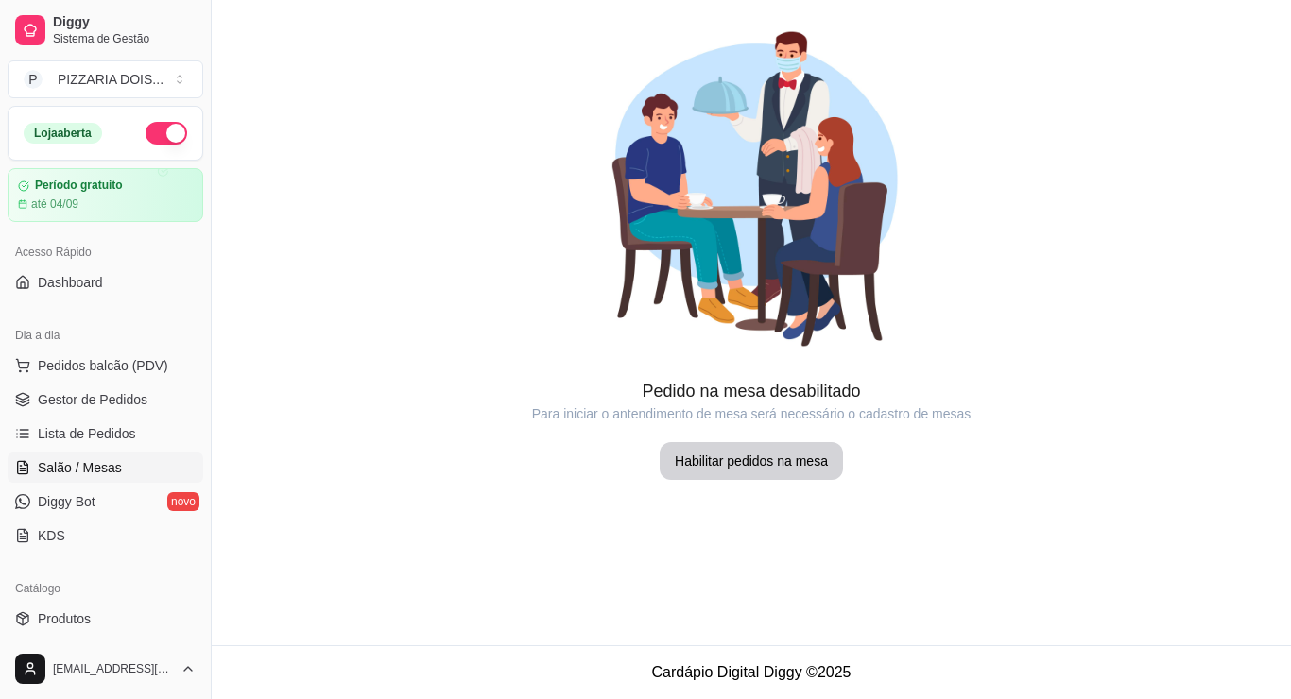
scroll to position [189, 0]
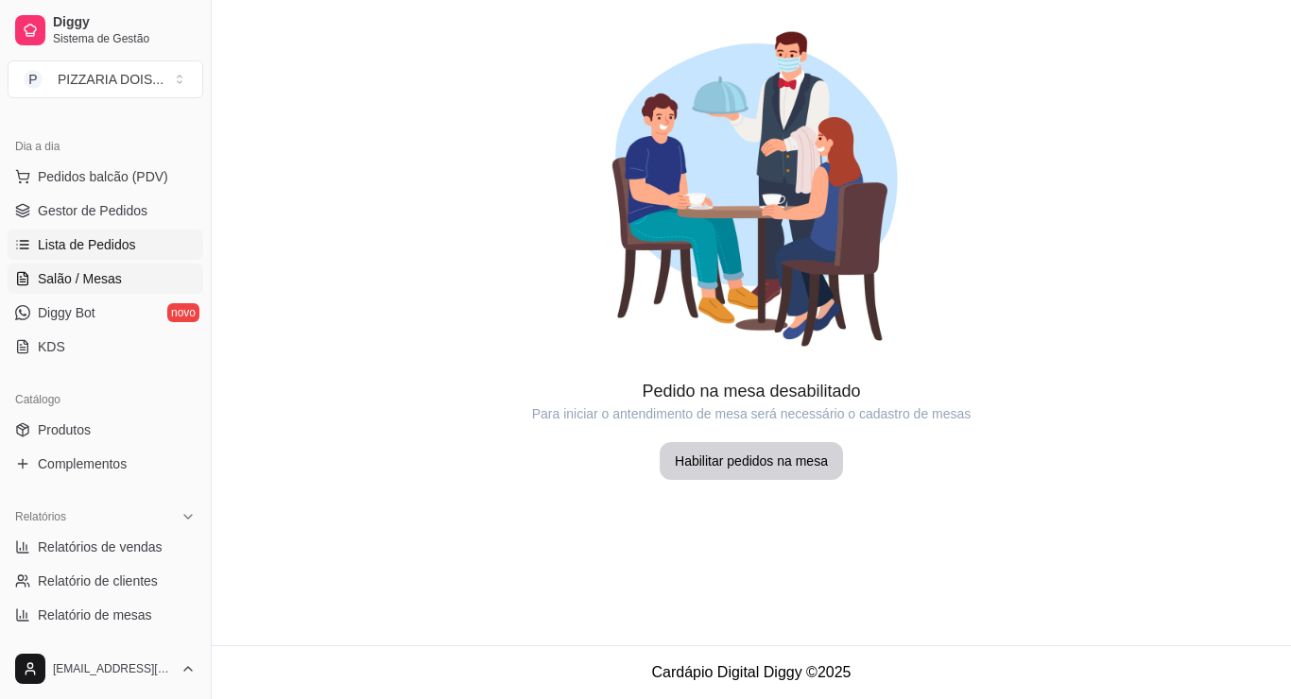
click at [136, 254] on span "Lista de Pedidos" at bounding box center [87, 244] width 98 height 19
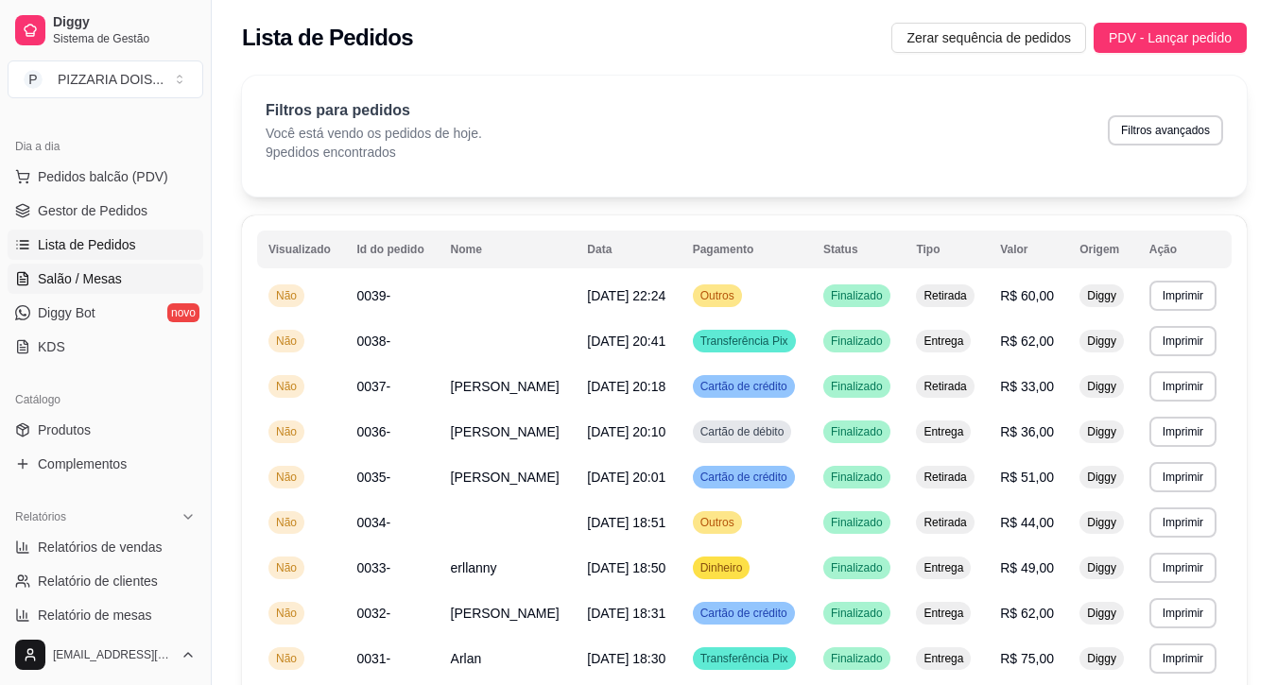
click at [122, 288] on span "Salão / Mesas" at bounding box center [80, 278] width 84 height 19
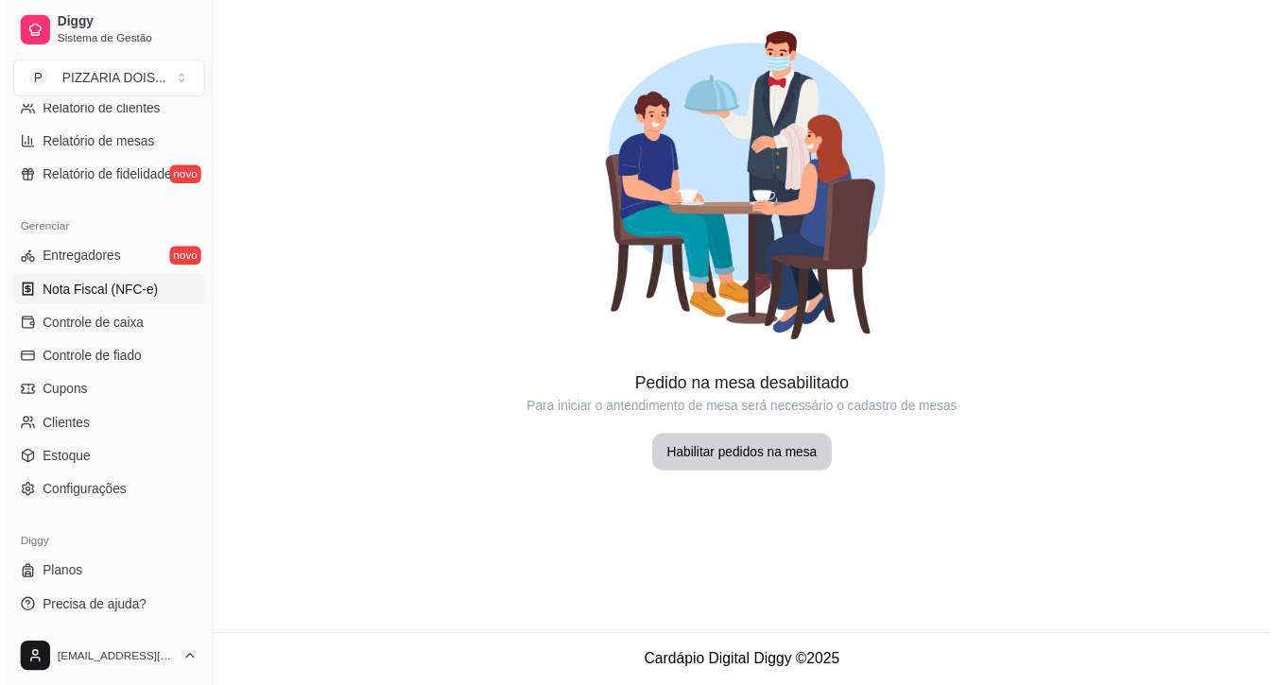
scroll to position [811, 0]
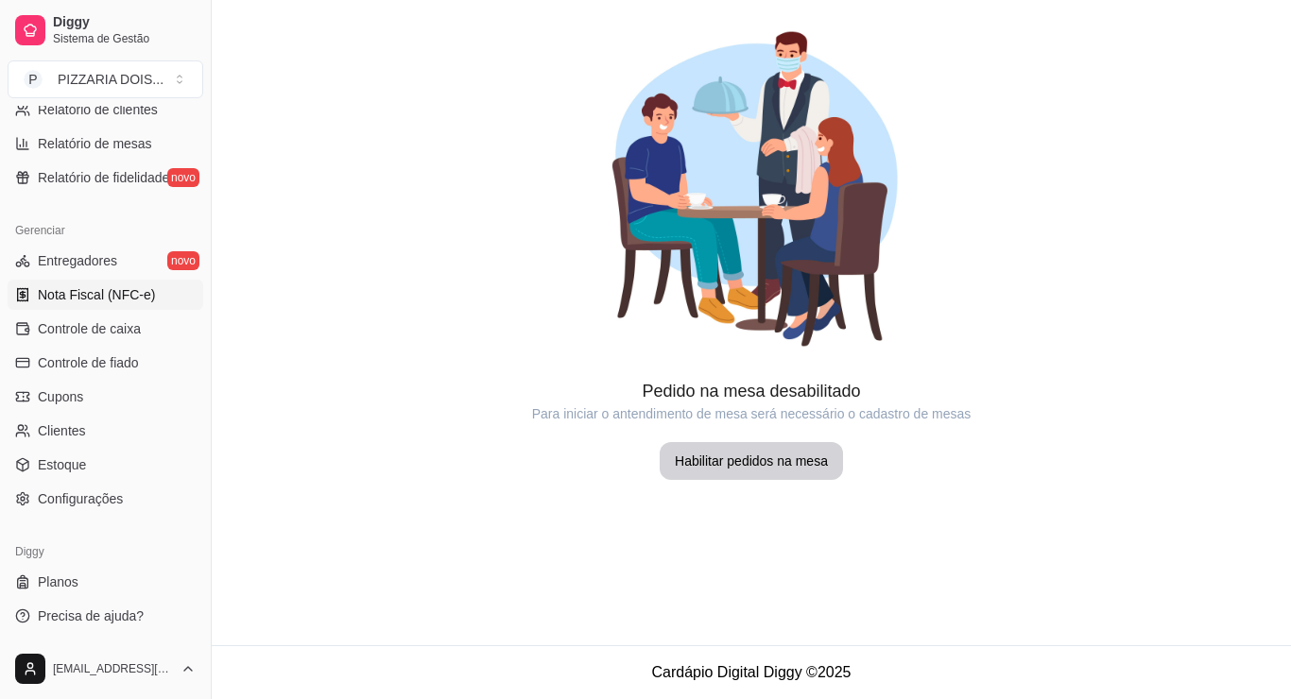
click at [152, 153] on span "Relatório de mesas" at bounding box center [95, 143] width 114 height 19
select select "TOTAL_OF_ORDERS"
select select "7"
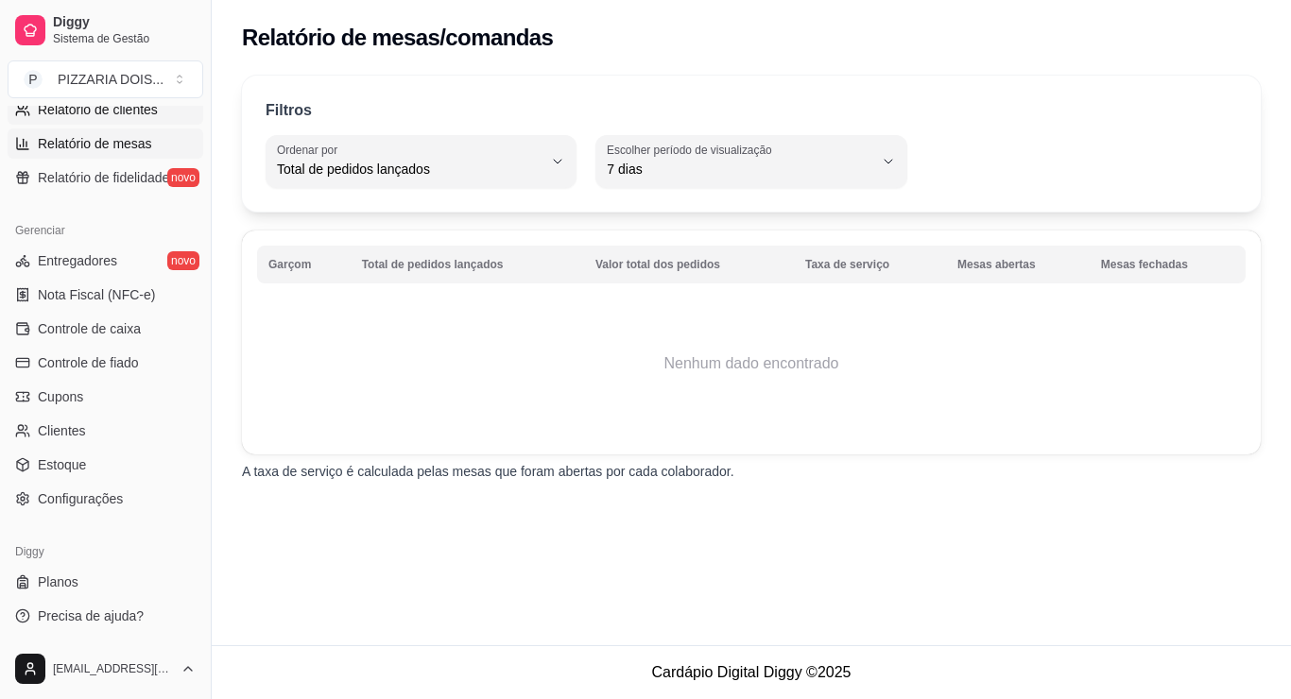
click at [158, 119] on span "Relatório de clientes" at bounding box center [98, 109] width 120 height 19
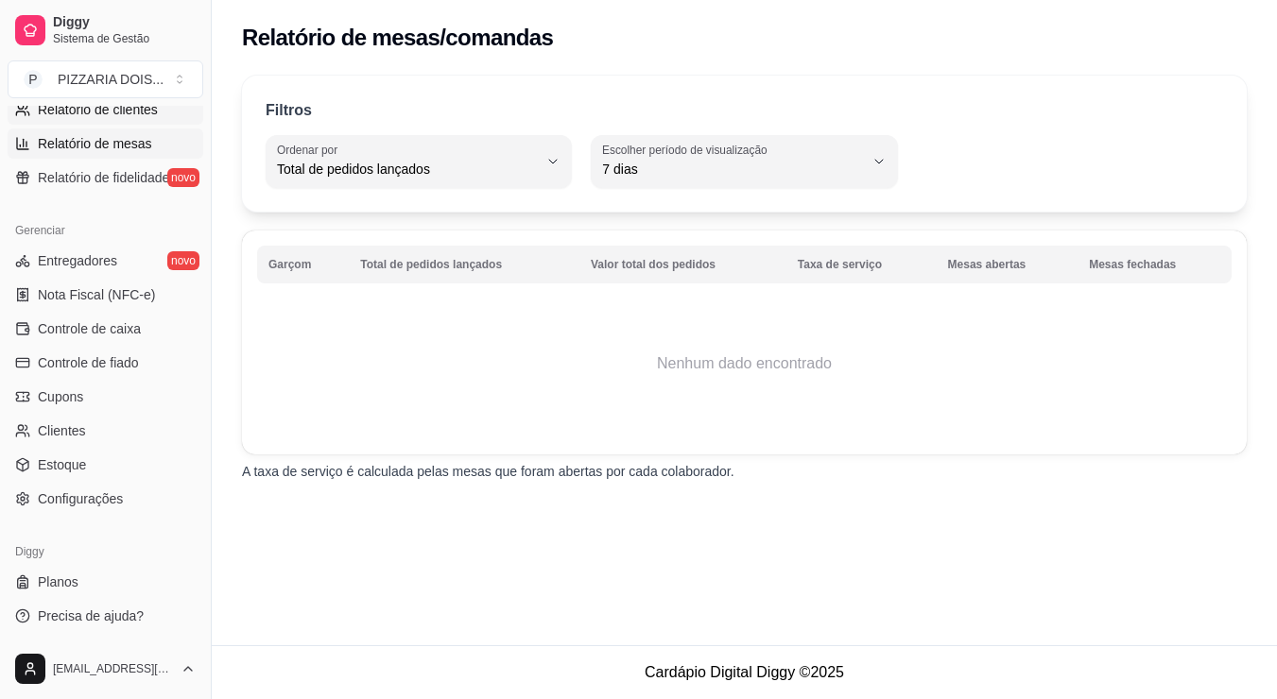
select select "30"
select select "HIGHEST_TOTAL_SPENT_WITH_ORDERS"
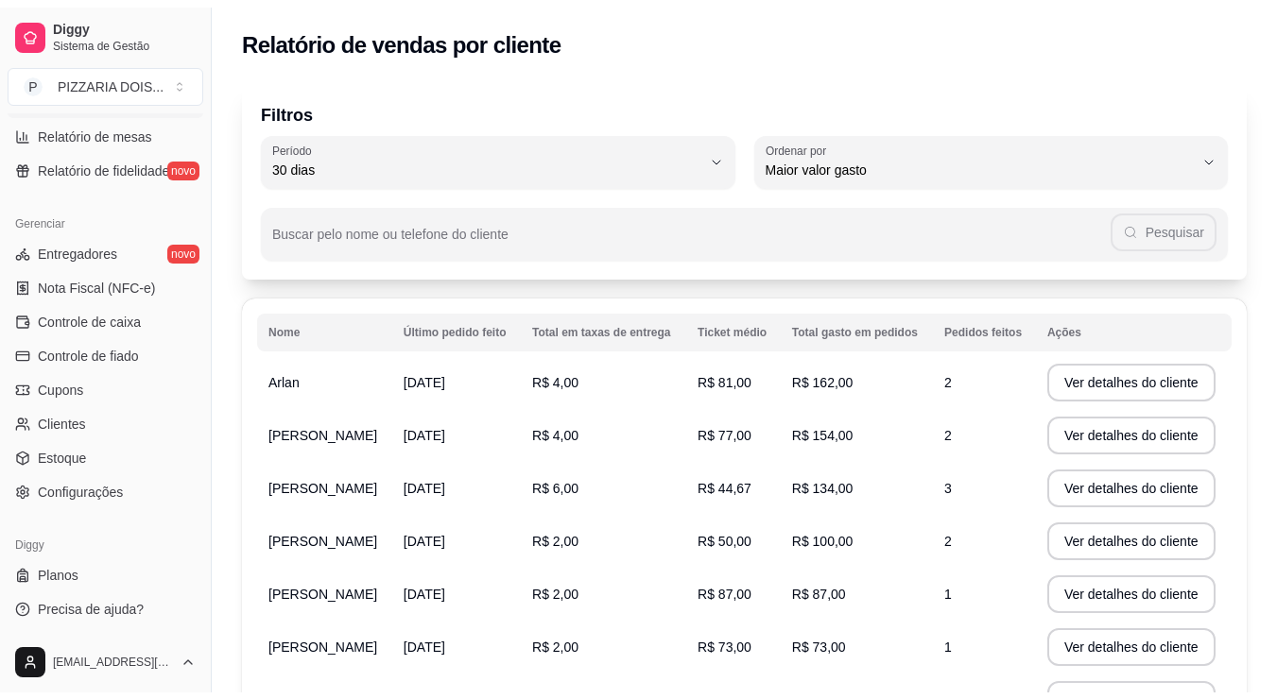
scroll to position [527, 0]
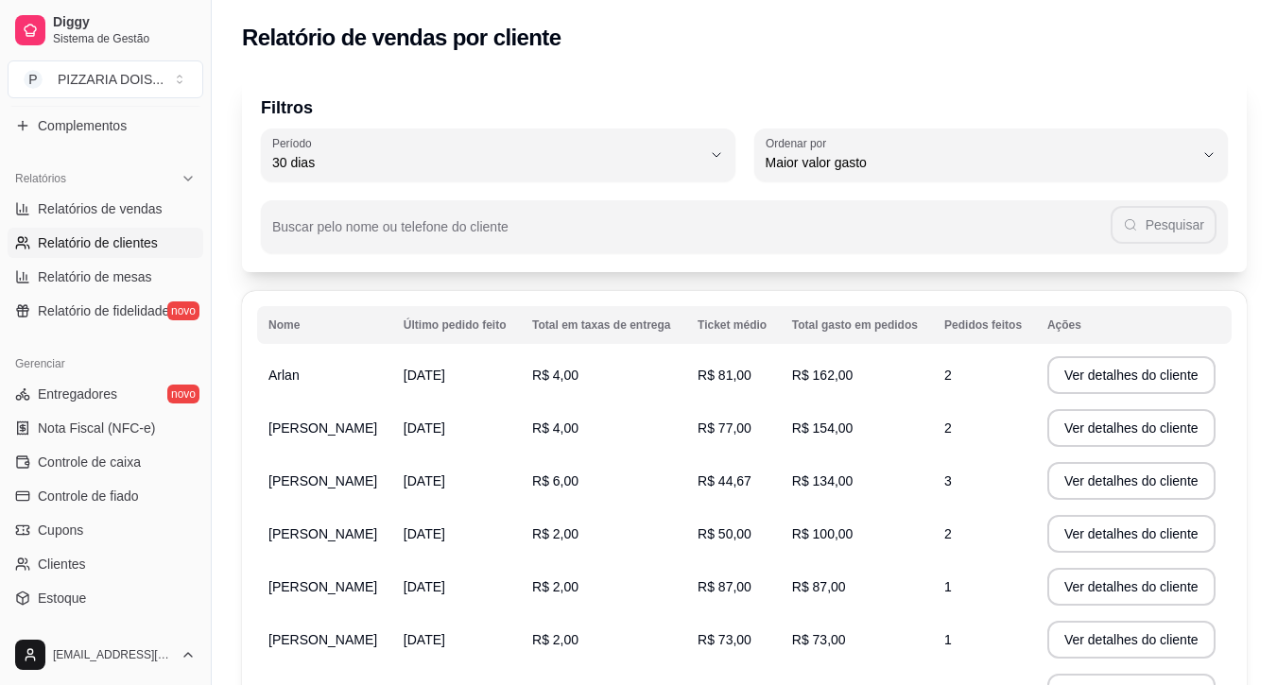
click at [116, 107] on link "Produtos" at bounding box center [106, 92] width 196 height 30
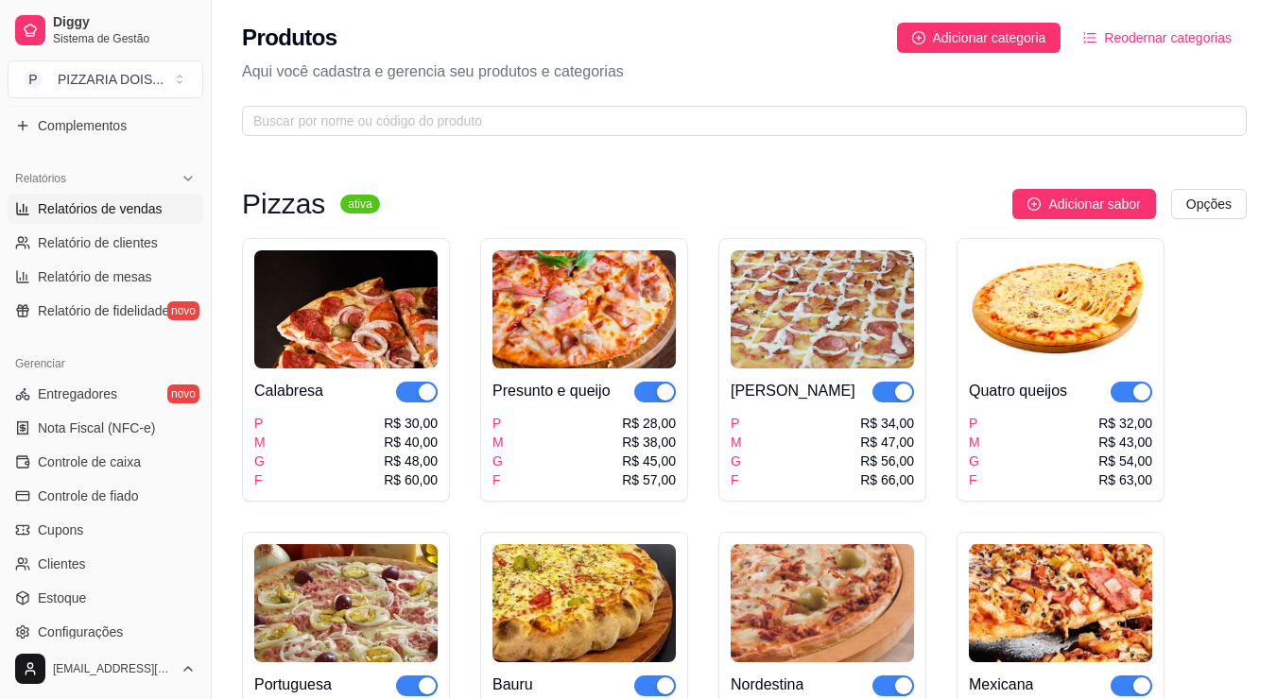
click at [152, 218] on span "Relatórios de vendas" at bounding box center [100, 208] width 125 height 19
select select "ALL"
select select "0"
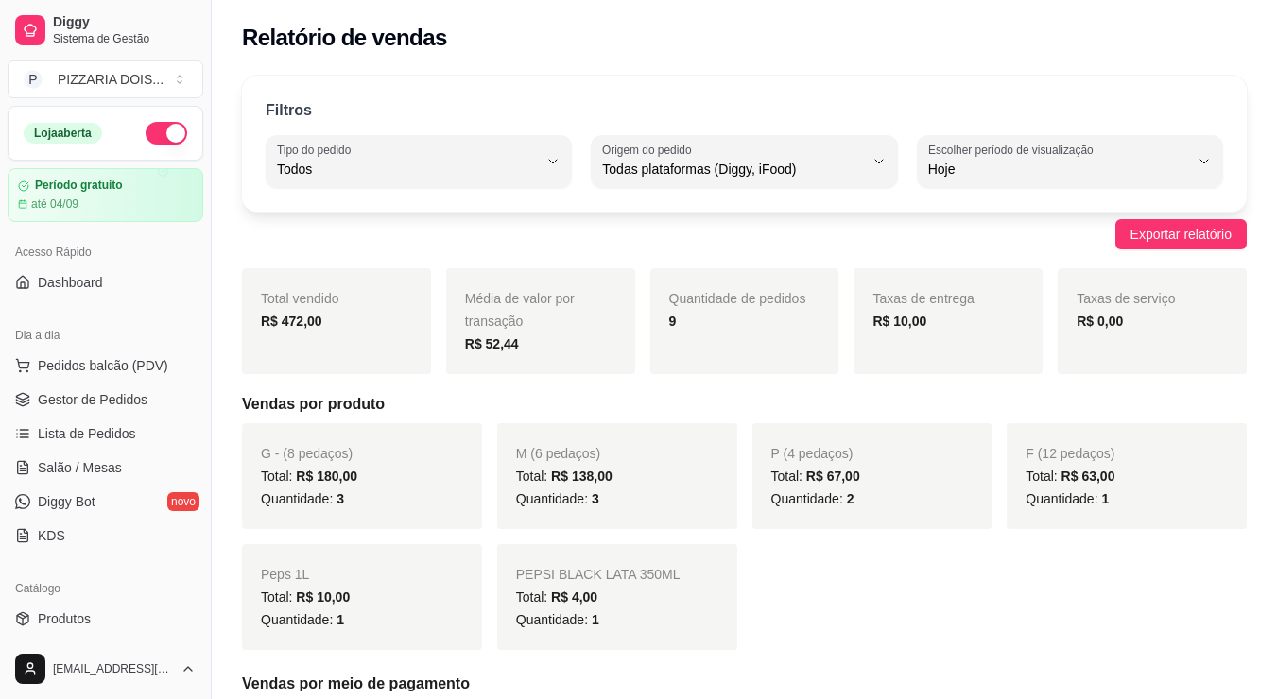
click at [187, 145] on button "button" at bounding box center [167, 133] width 42 height 23
